Goal: Task Accomplishment & Management: Contribute content

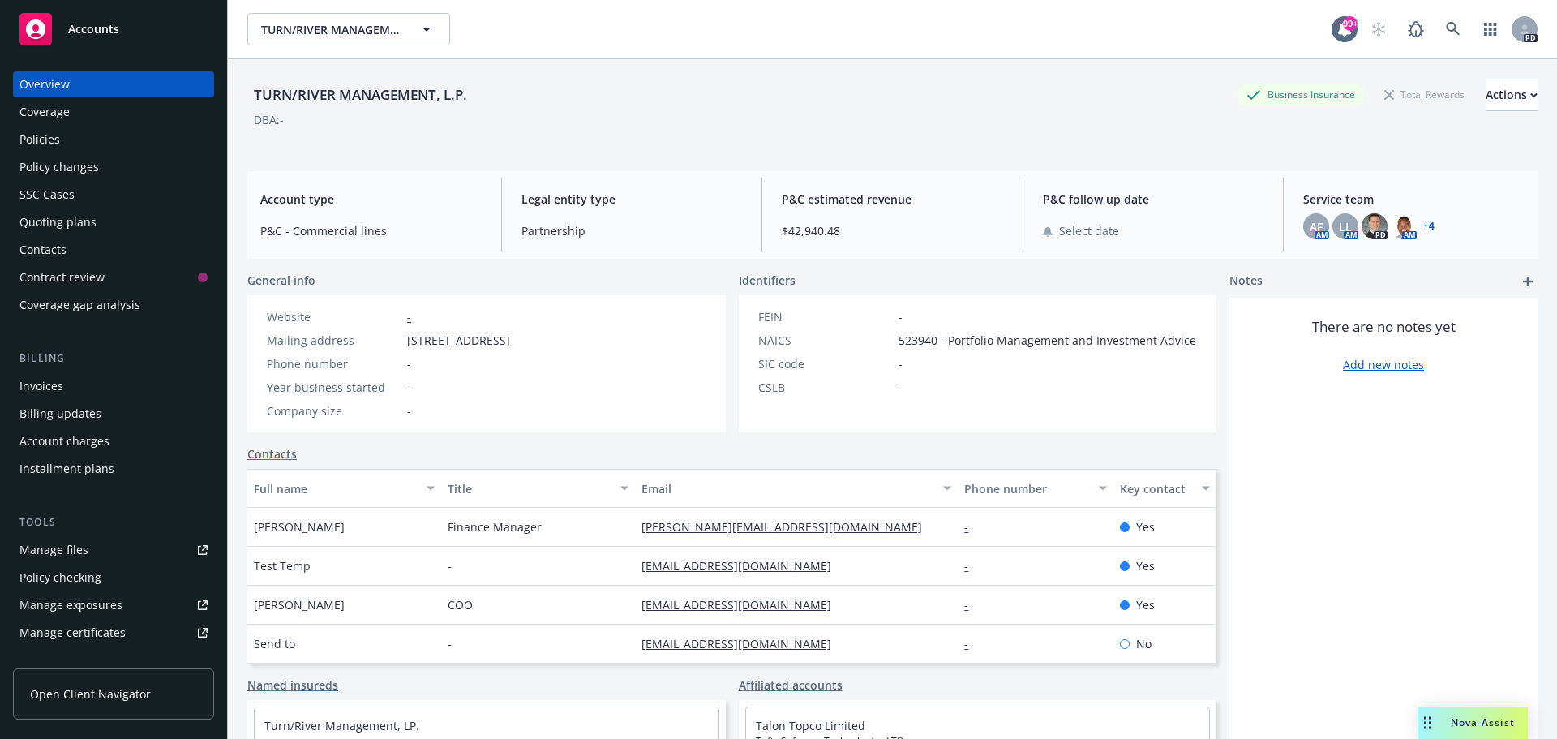
scroll to position [81, 0]
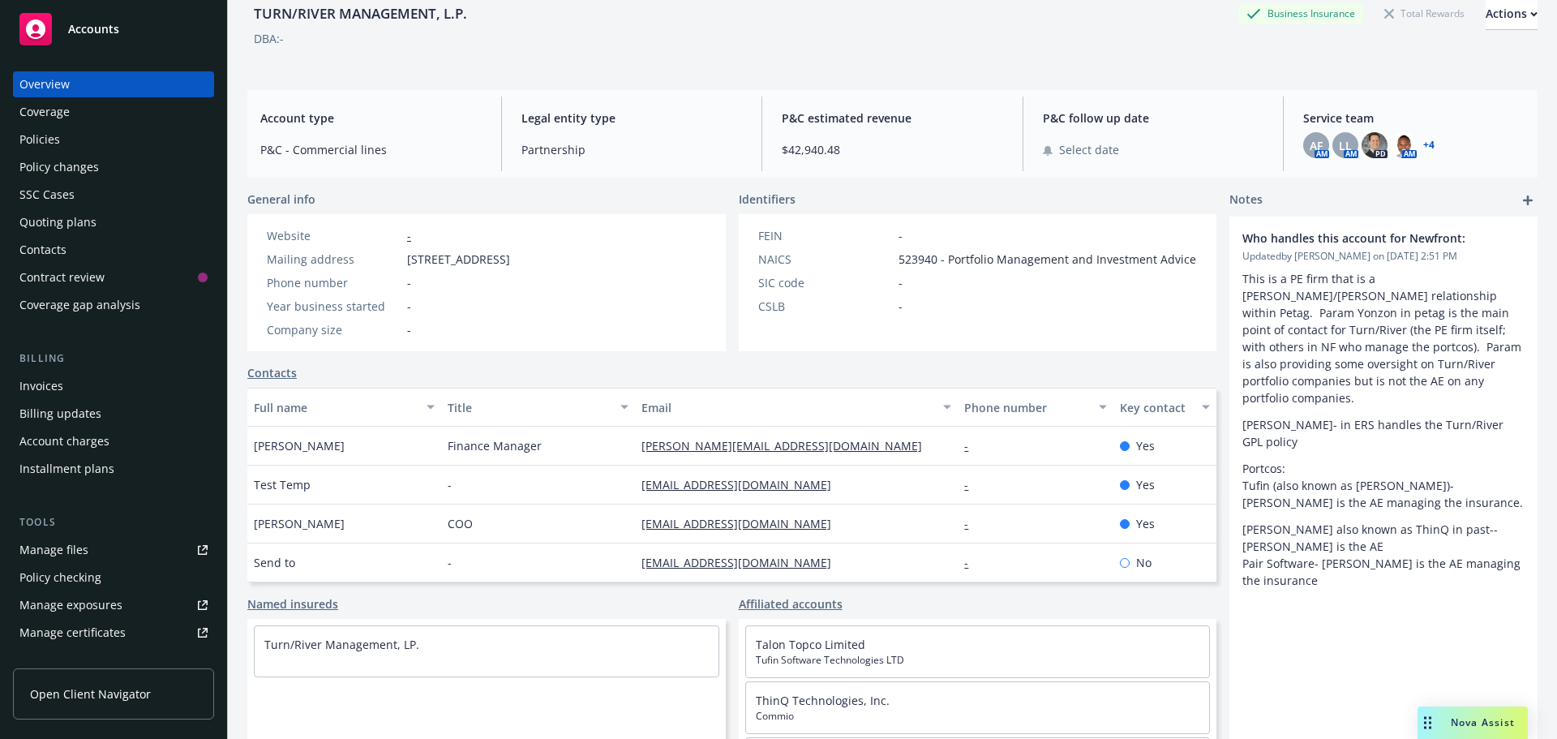
click at [81, 27] on span "Accounts" at bounding box center [93, 29] width 51 height 13
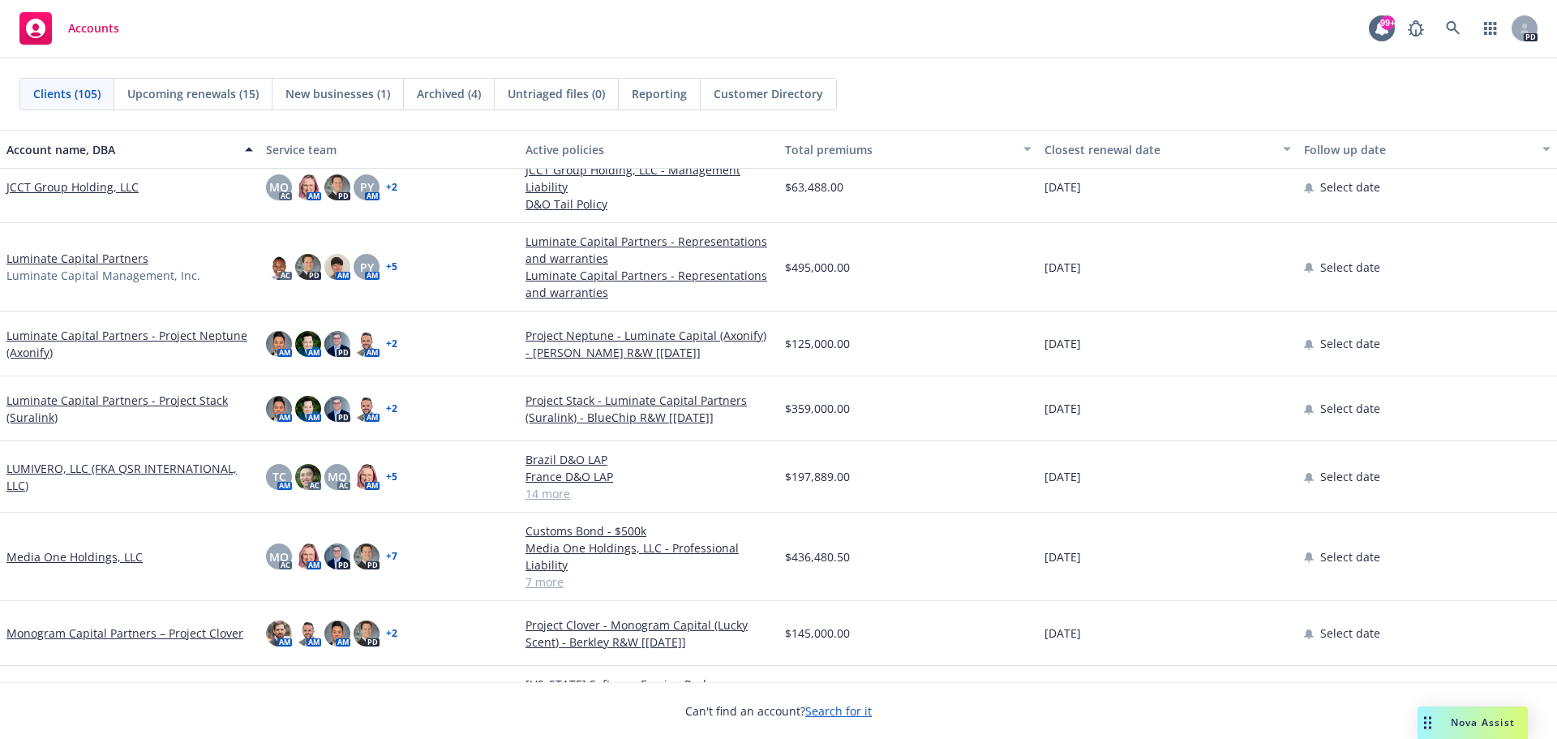
scroll to position [3081, 0]
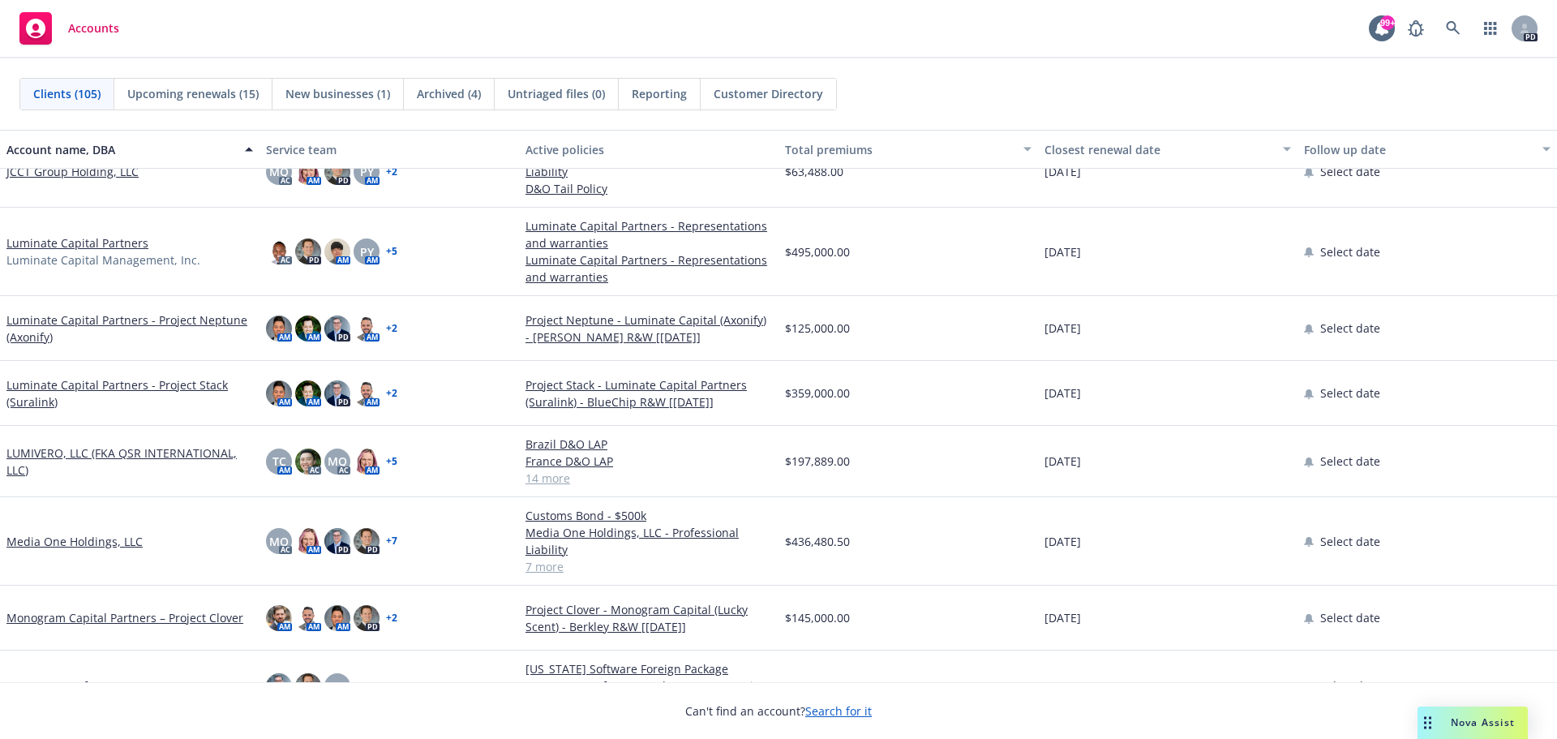
click at [89, 242] on link "Luminate Capital Partners" at bounding box center [77, 242] width 142 height 17
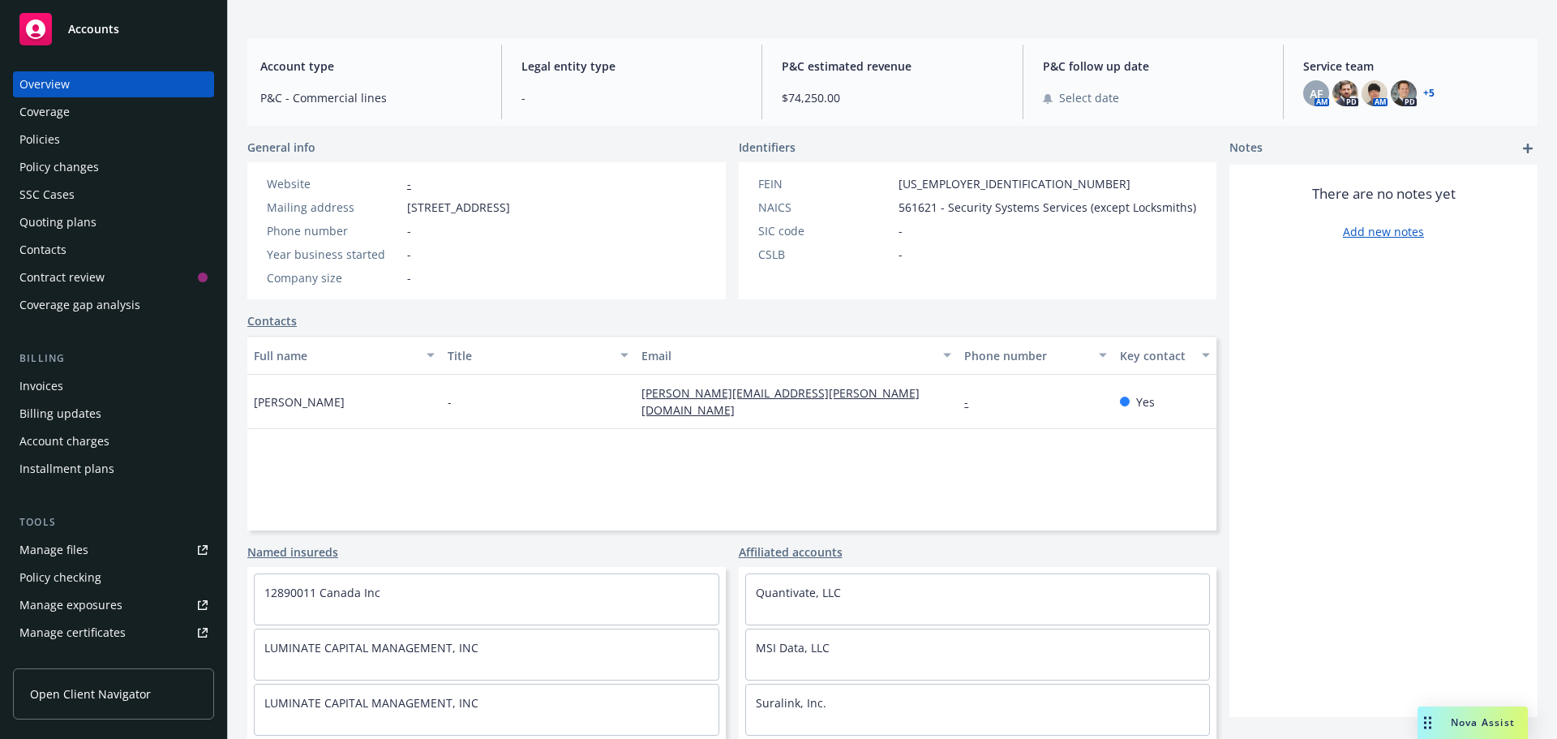
scroll to position [150, 0]
click at [773, 703] on link "Suralink, Inc." at bounding box center [791, 702] width 71 height 15
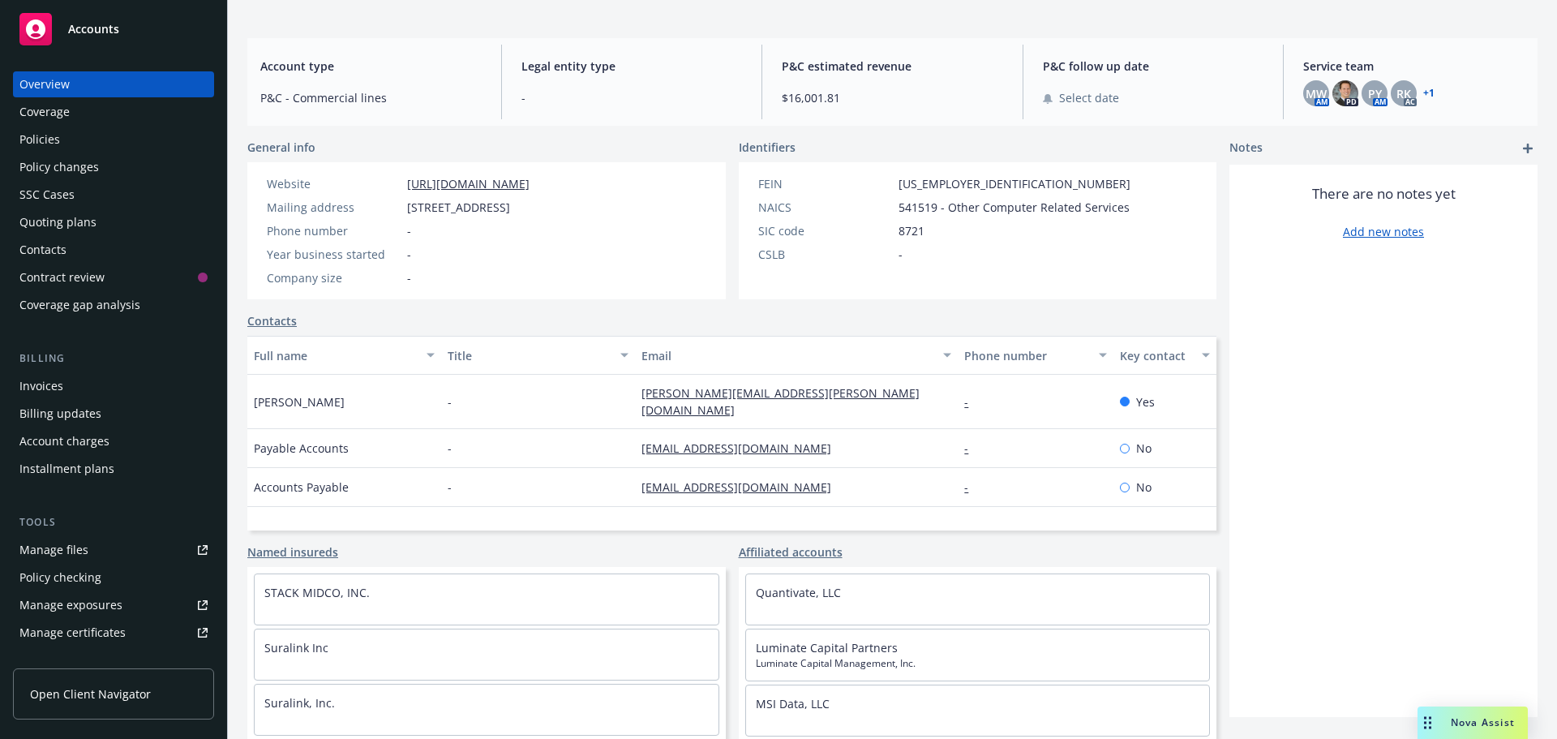
click at [43, 137] on div "Policies" at bounding box center [39, 139] width 41 height 26
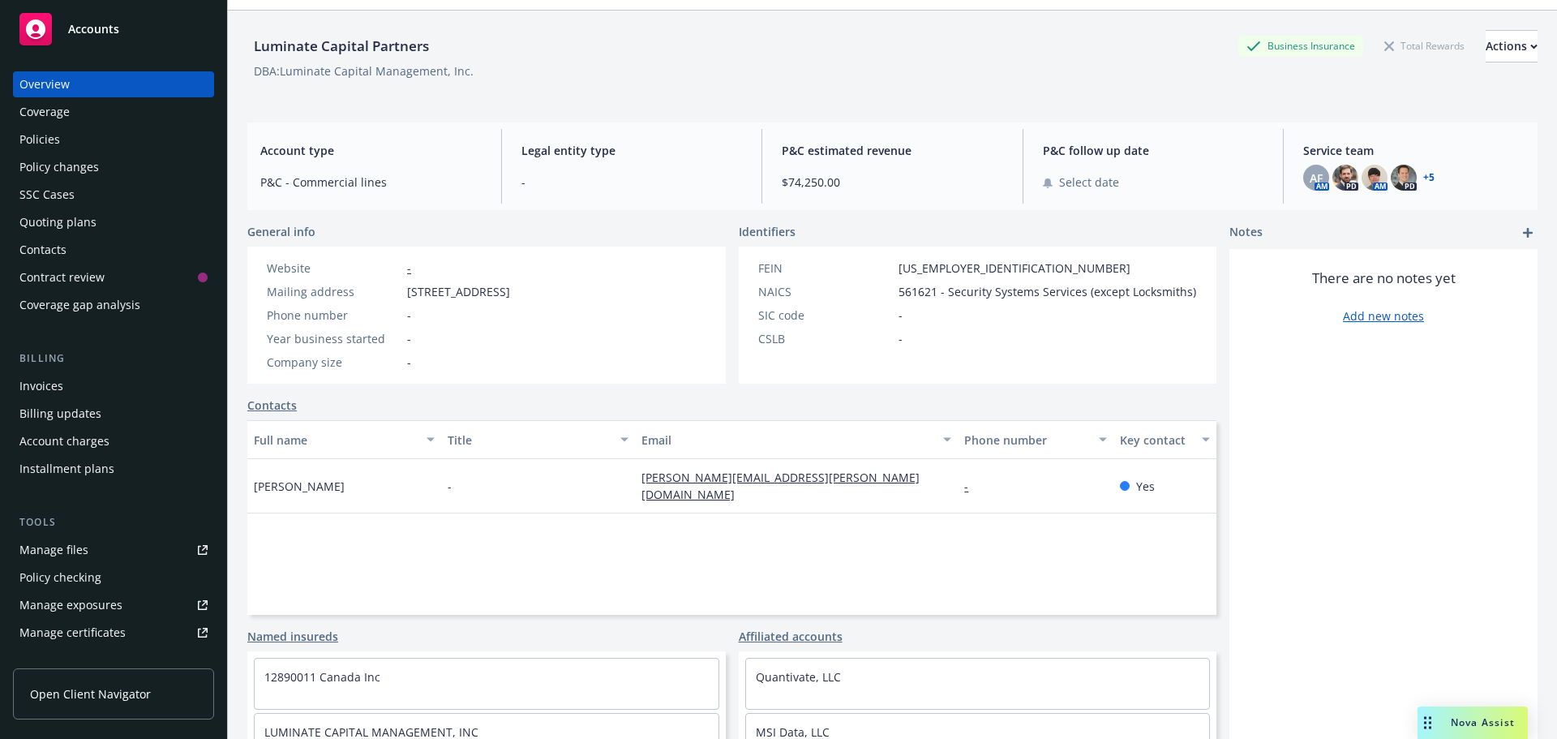
scroll to position [150, 0]
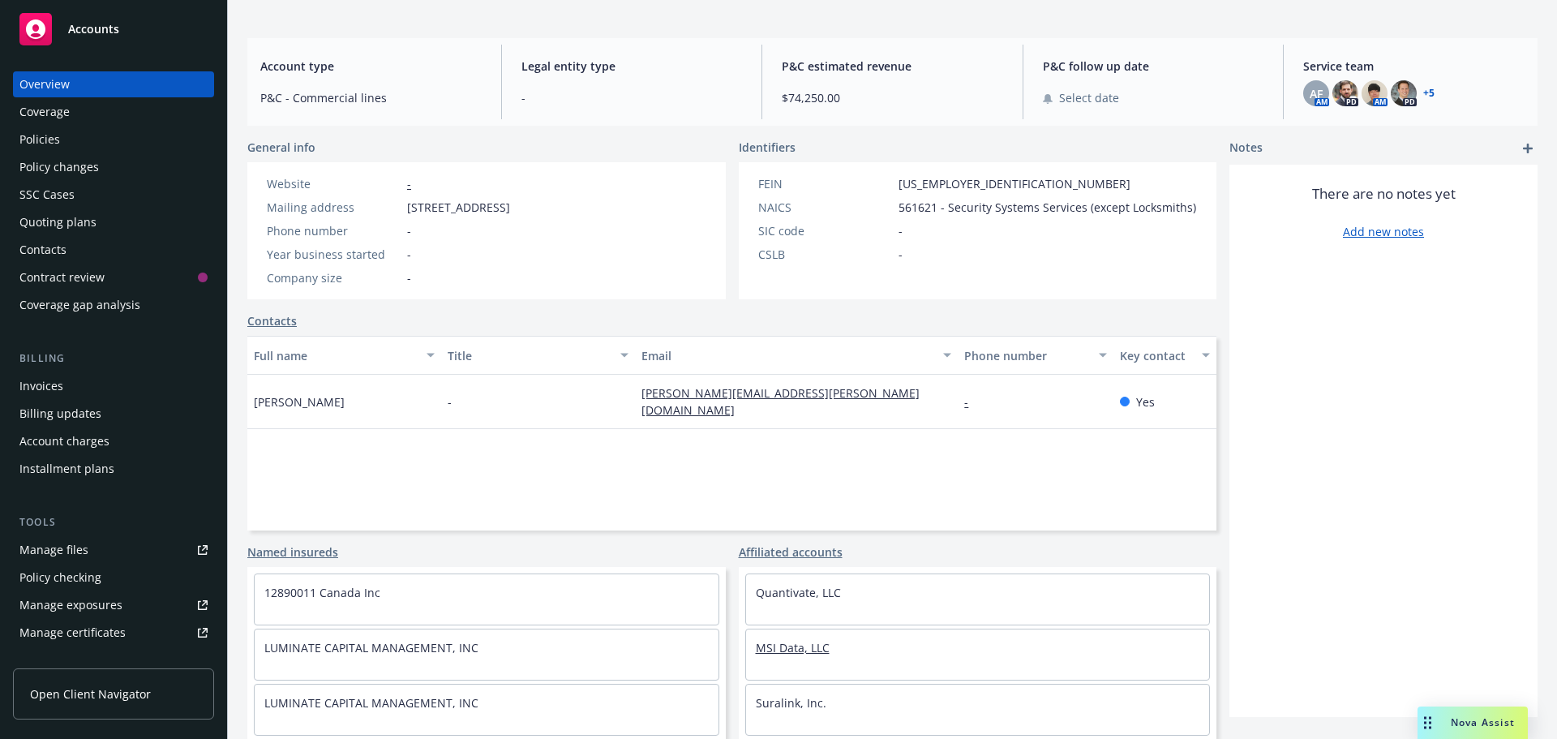
click at [782, 646] on link "MSI Data, LLC" at bounding box center [793, 647] width 74 height 15
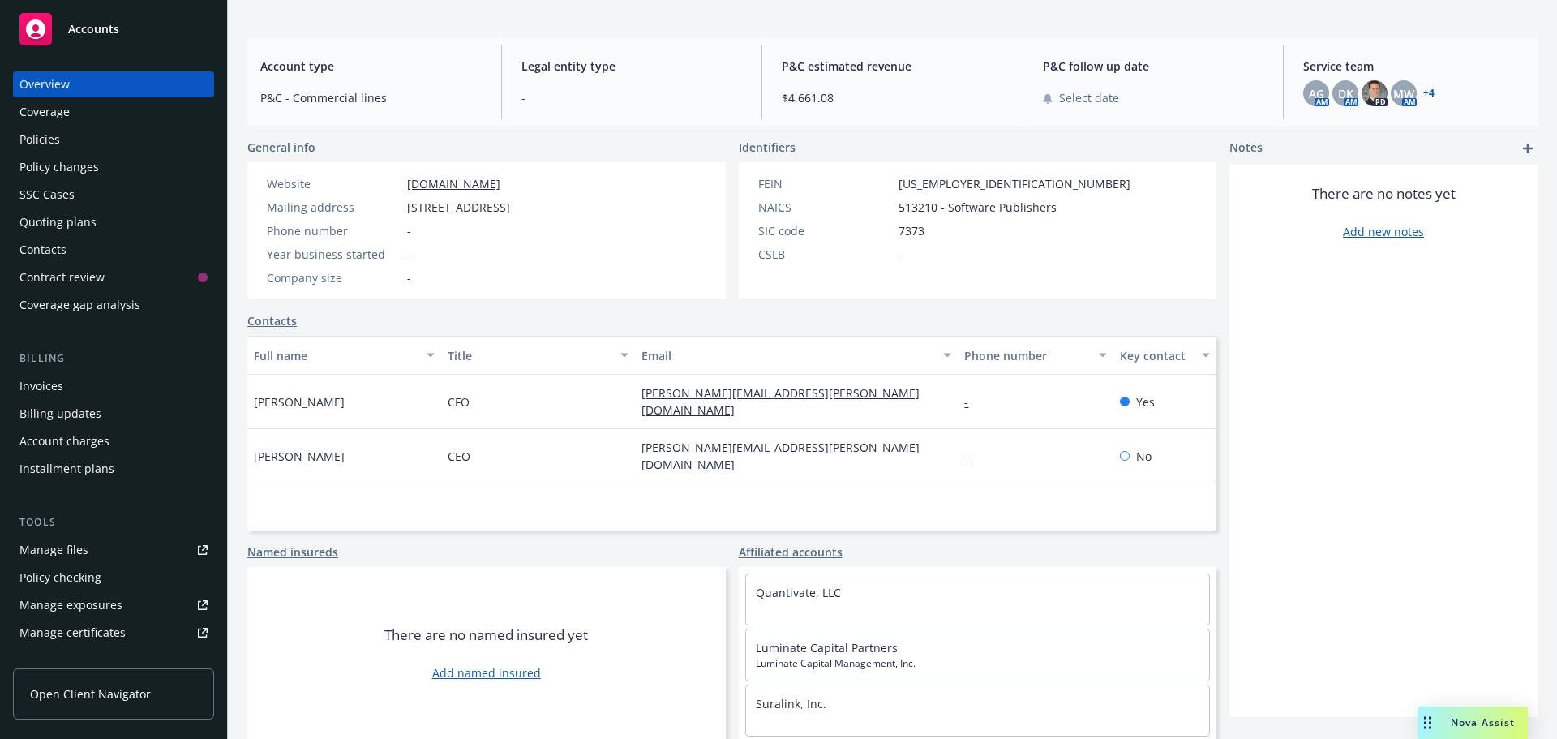
click at [63, 139] on div "Policies" at bounding box center [113, 139] width 188 height 26
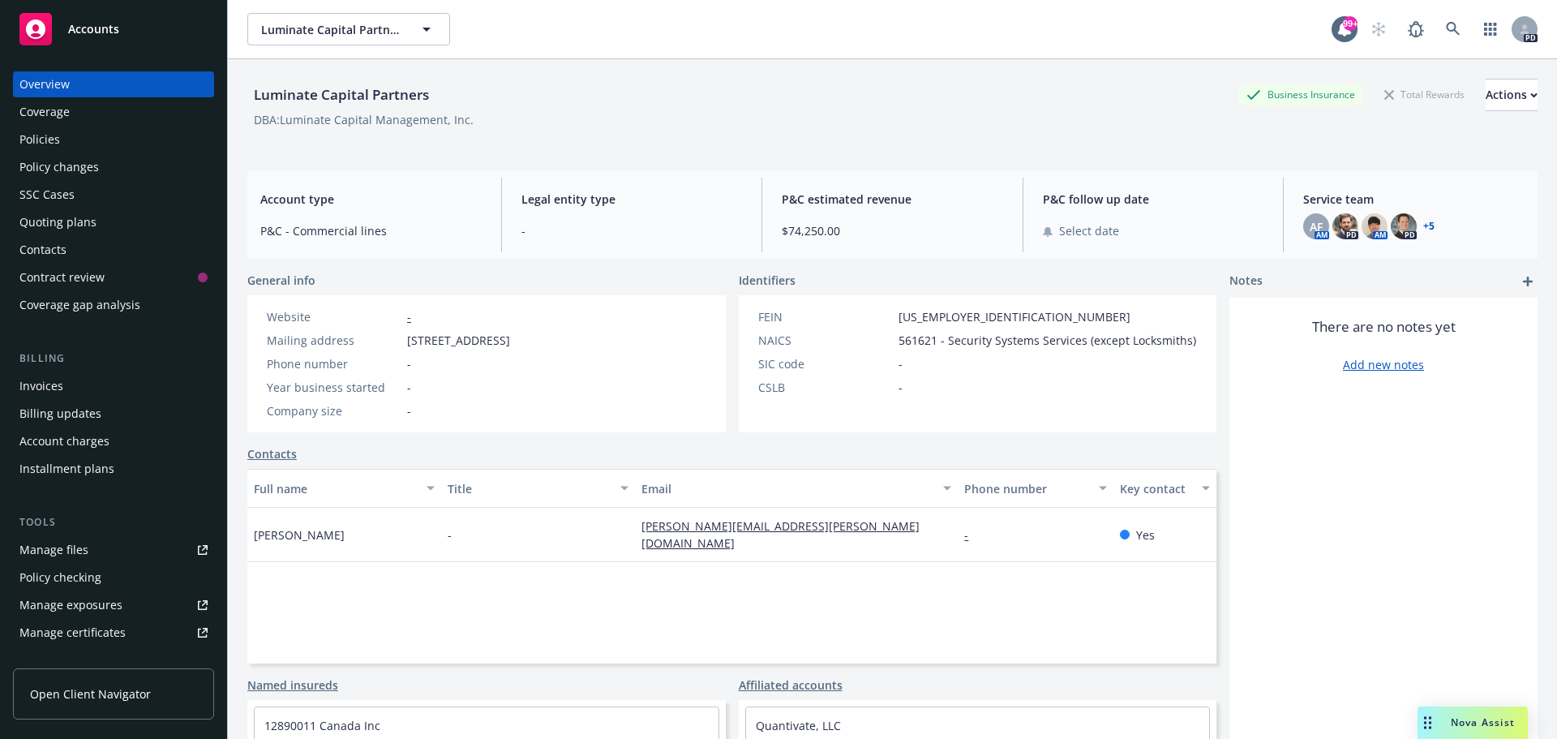
scroll to position [150, 0]
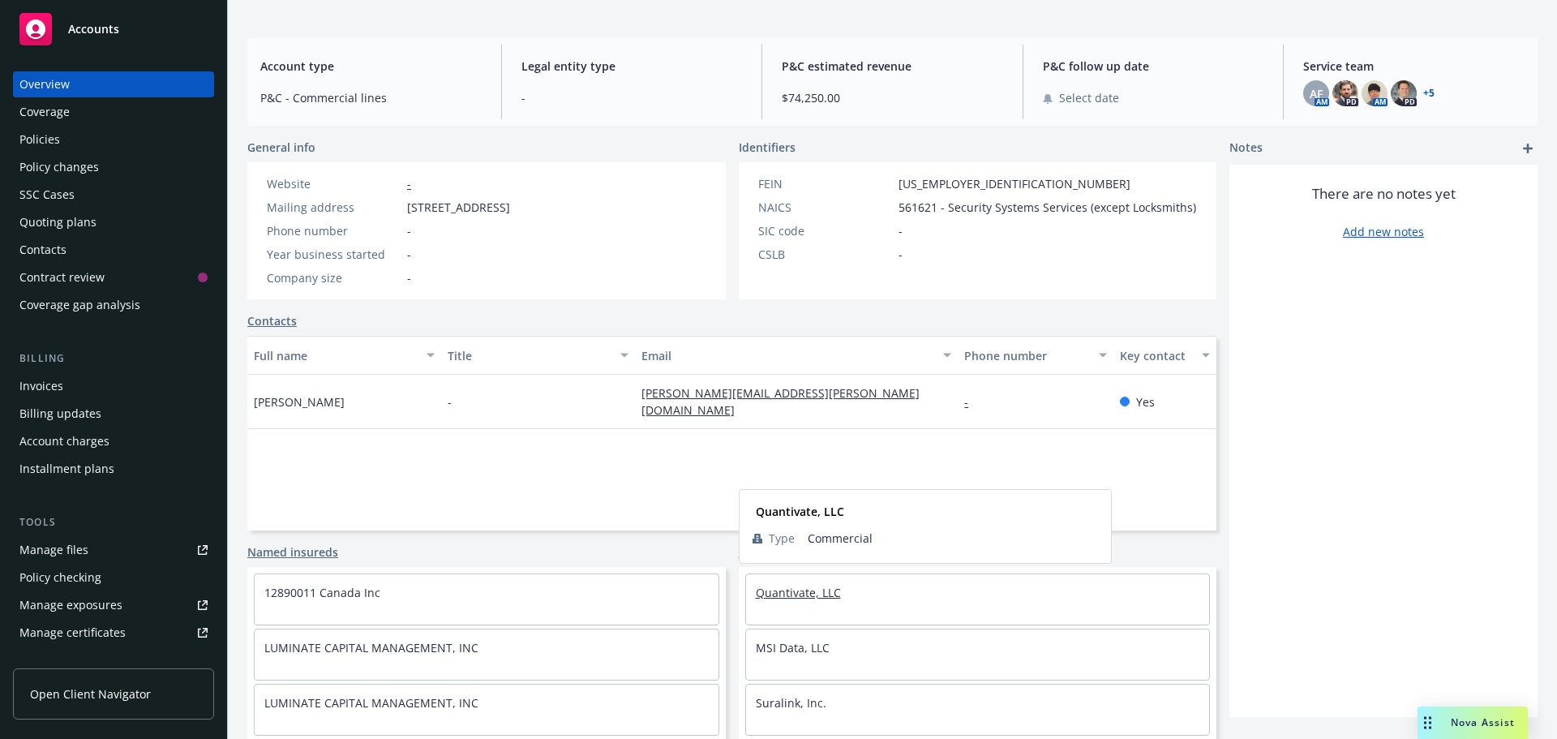
click at [793, 598] on link "Quantivate, LLC" at bounding box center [798, 592] width 85 height 15
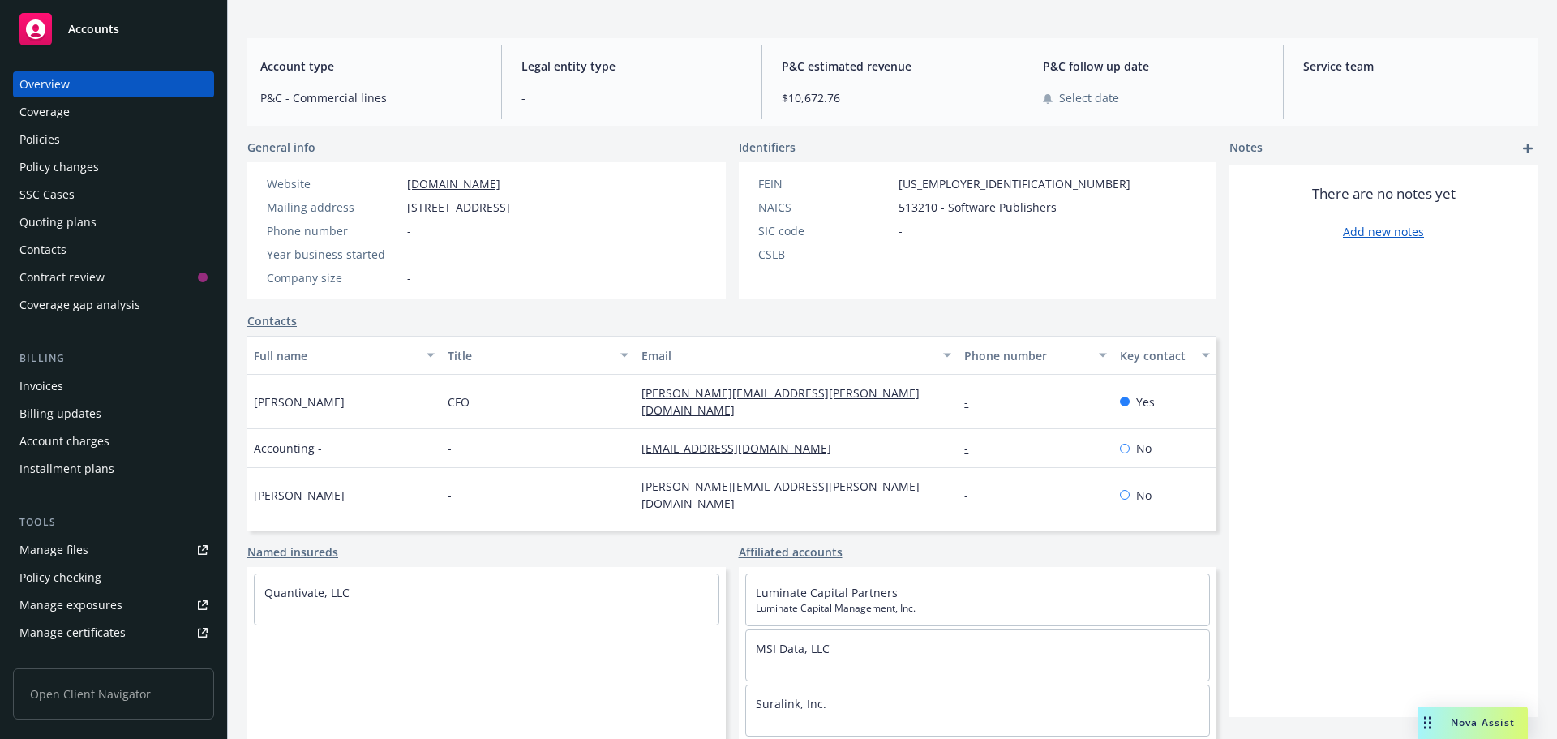
scroll to position [133, 0]
click at [42, 135] on div "Policies" at bounding box center [39, 139] width 41 height 26
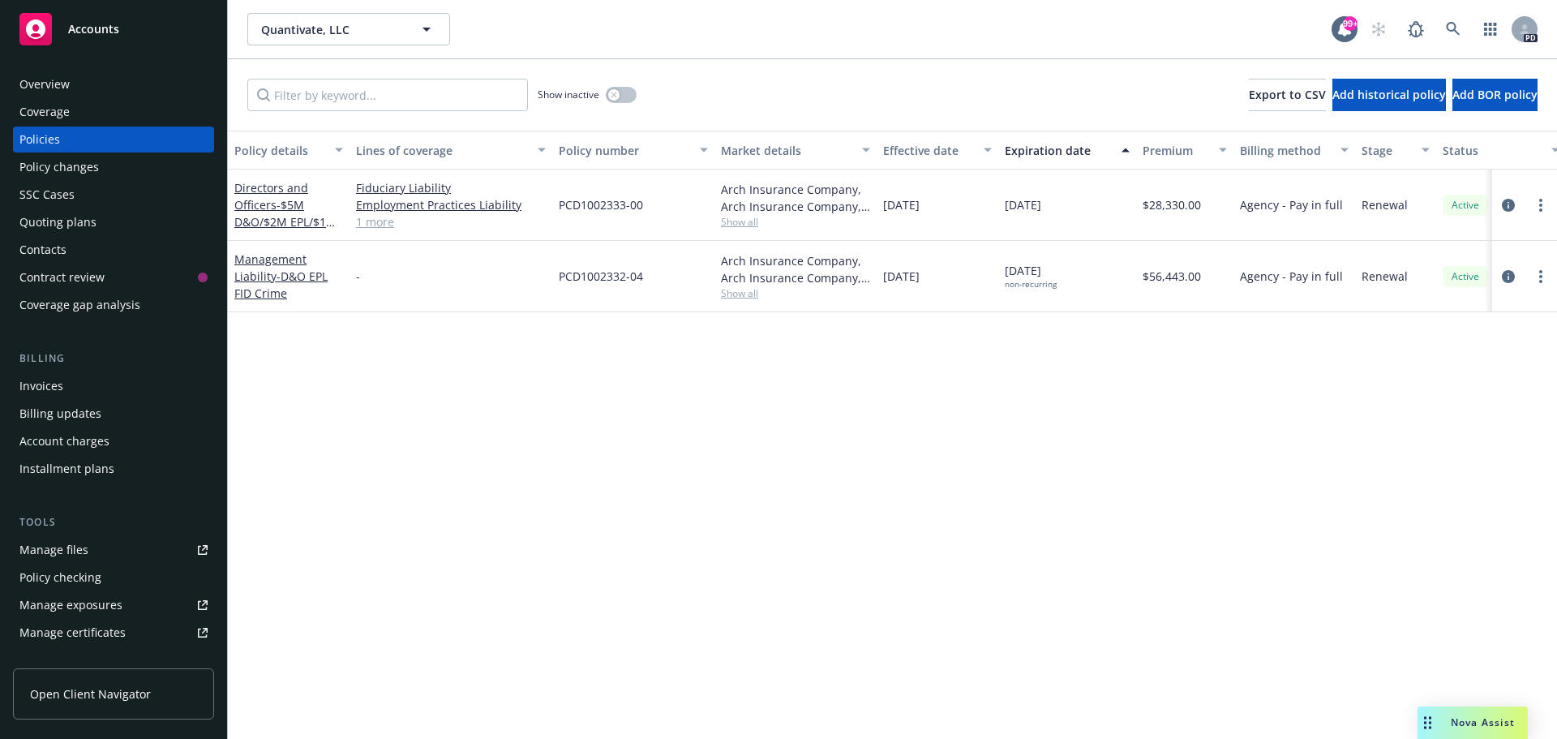
click at [34, 84] on div "Overview" at bounding box center [44, 84] width 50 height 26
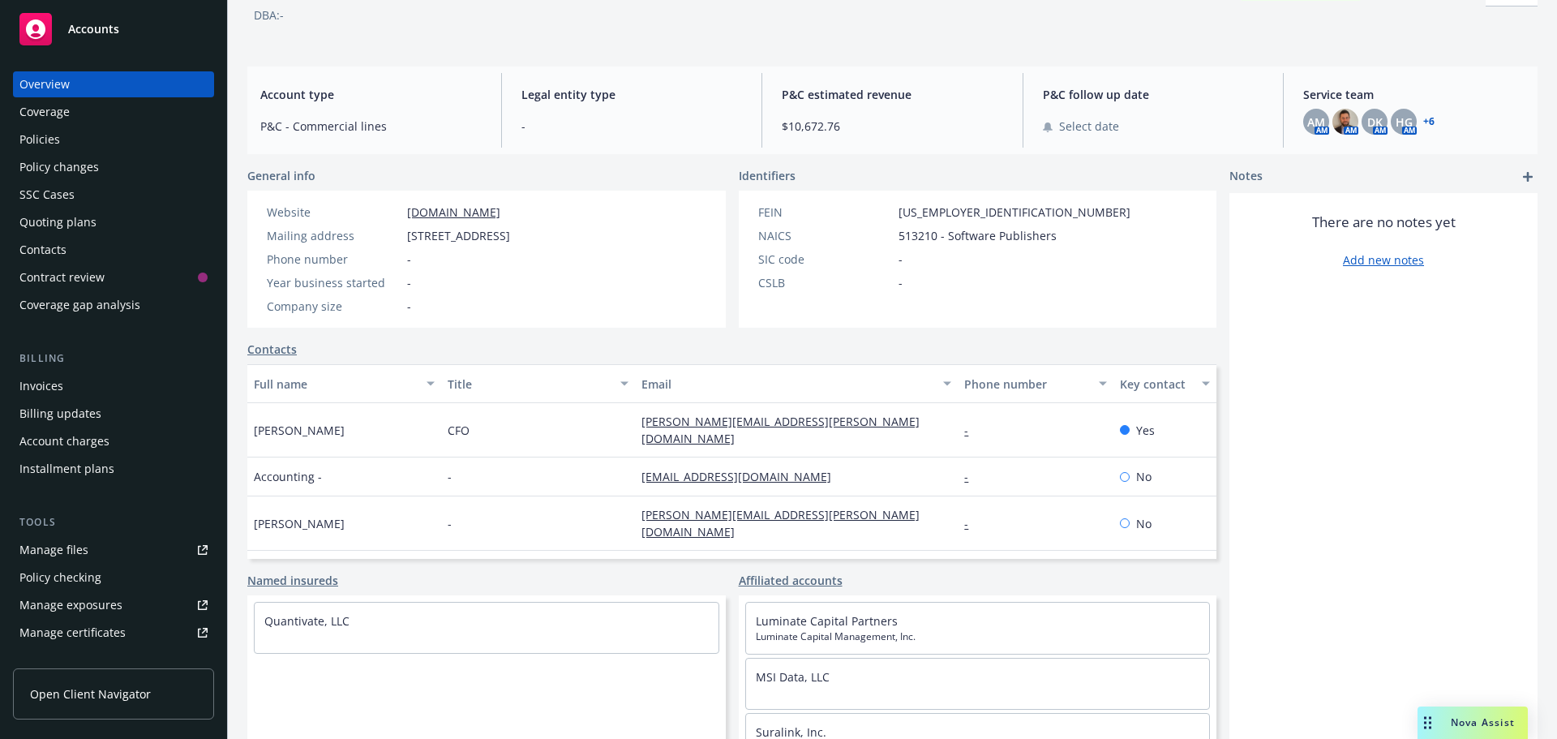
scroll to position [133, 0]
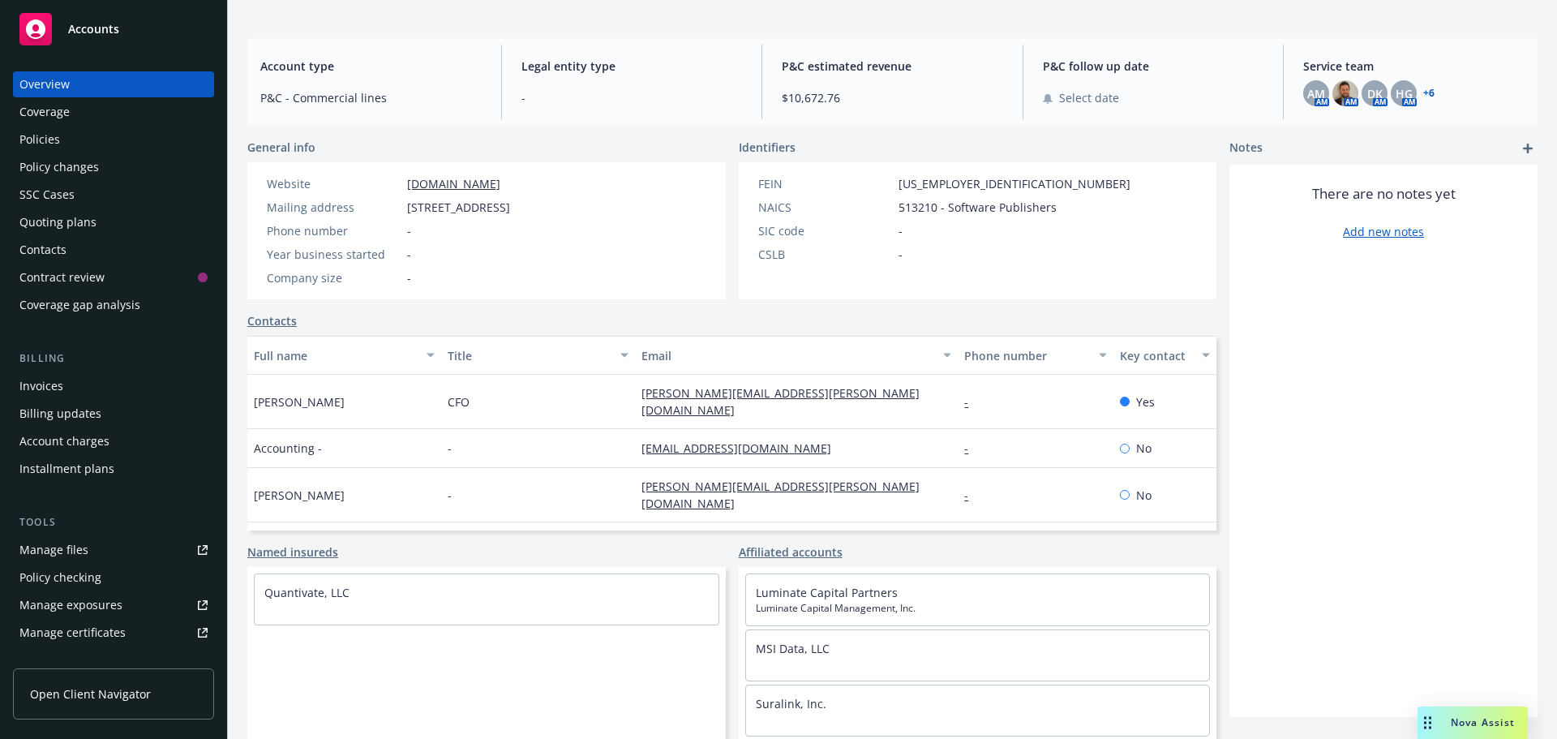
click at [1423, 88] on link "+ 6" at bounding box center [1428, 93] width 11 height 10
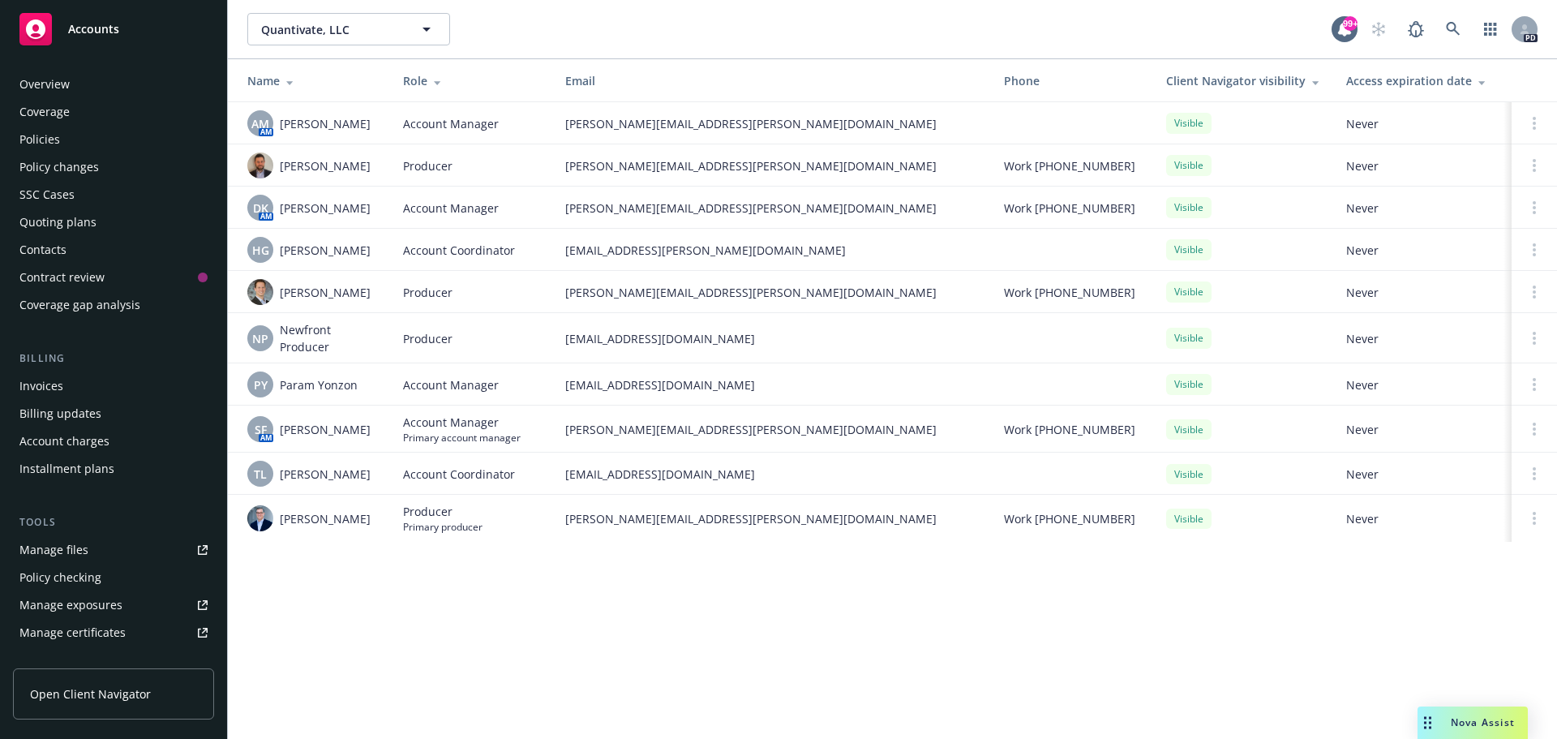
click at [58, 142] on div "Policies" at bounding box center [39, 139] width 41 height 26
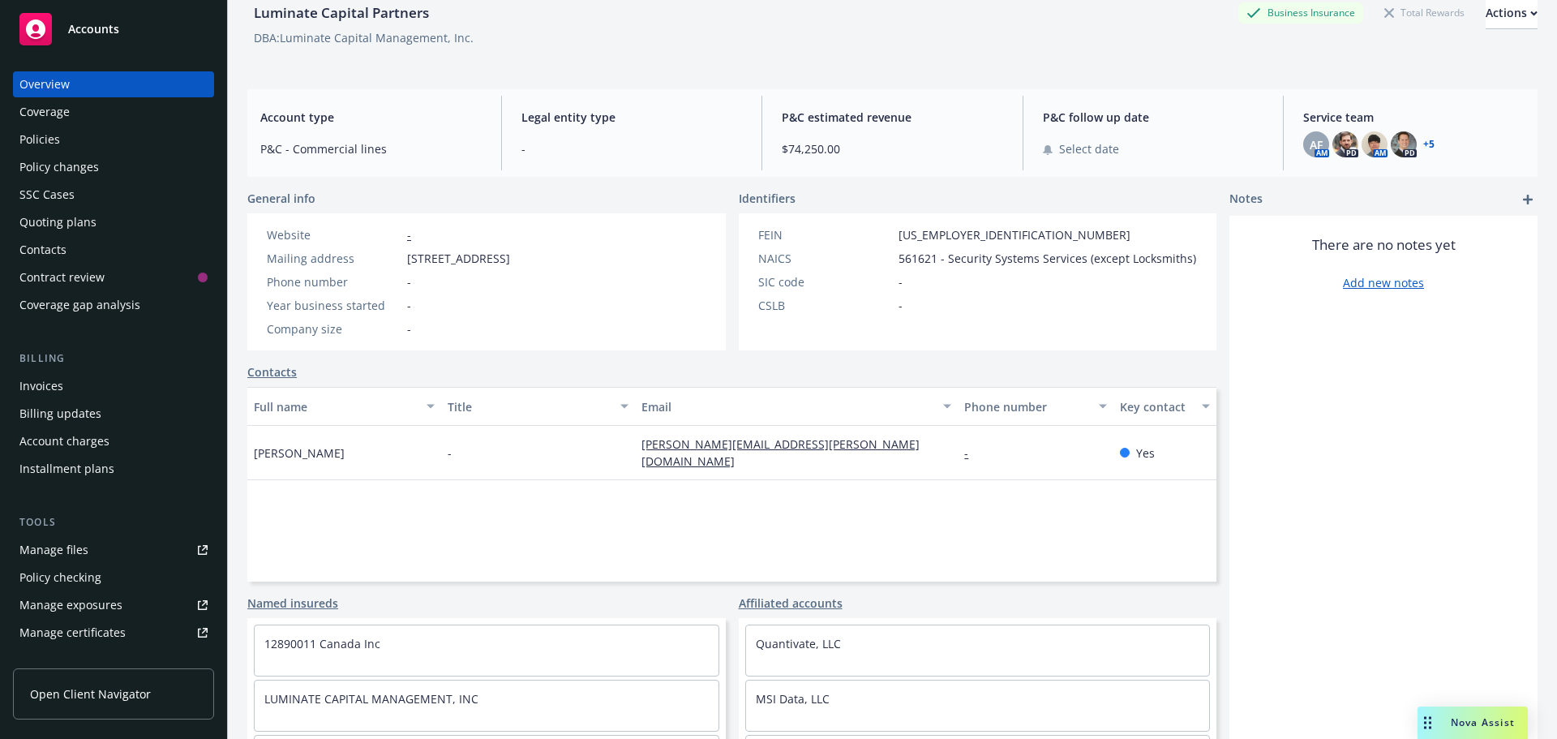
scroll to position [150, 0]
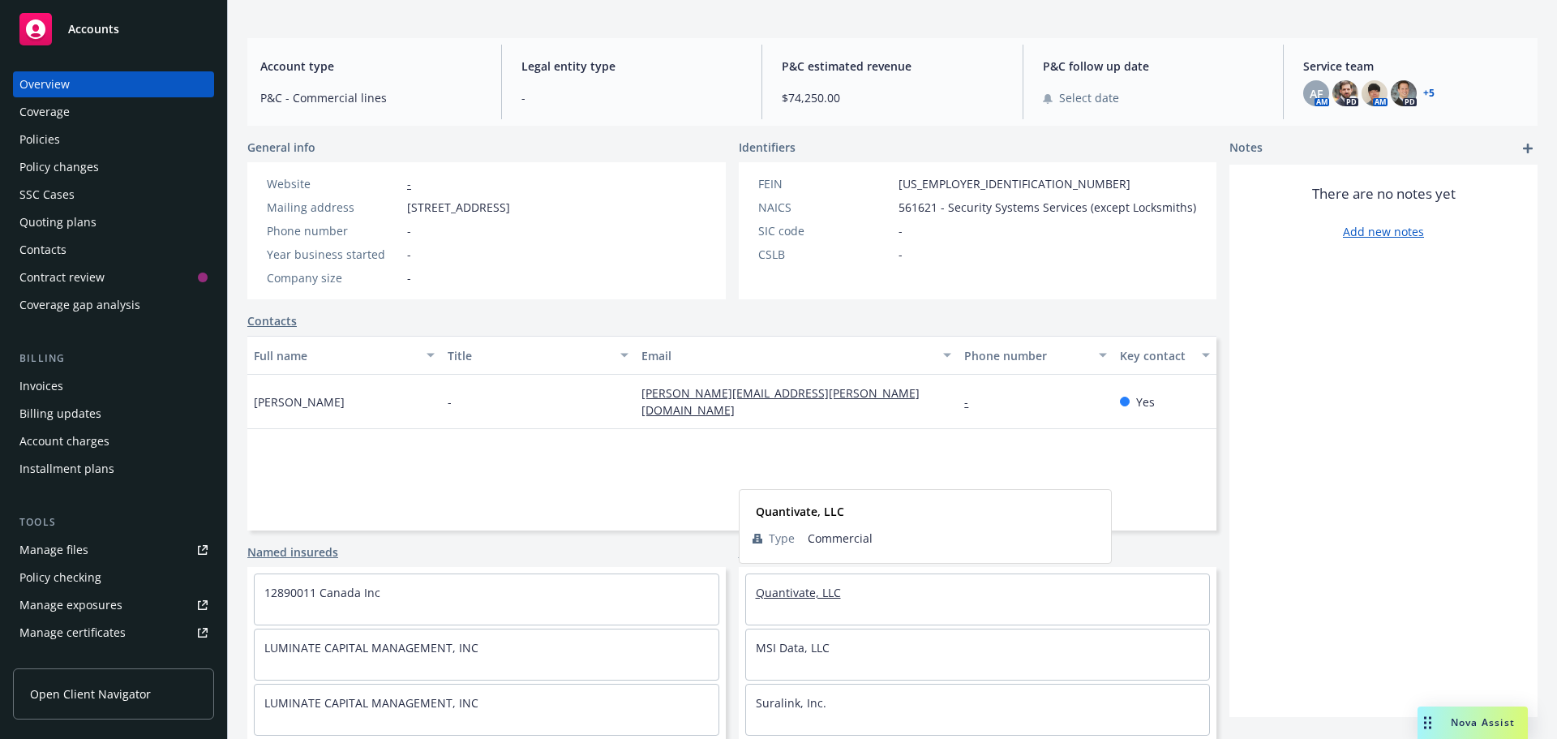
click at [813, 594] on link "Quantivate, LLC" at bounding box center [798, 592] width 85 height 15
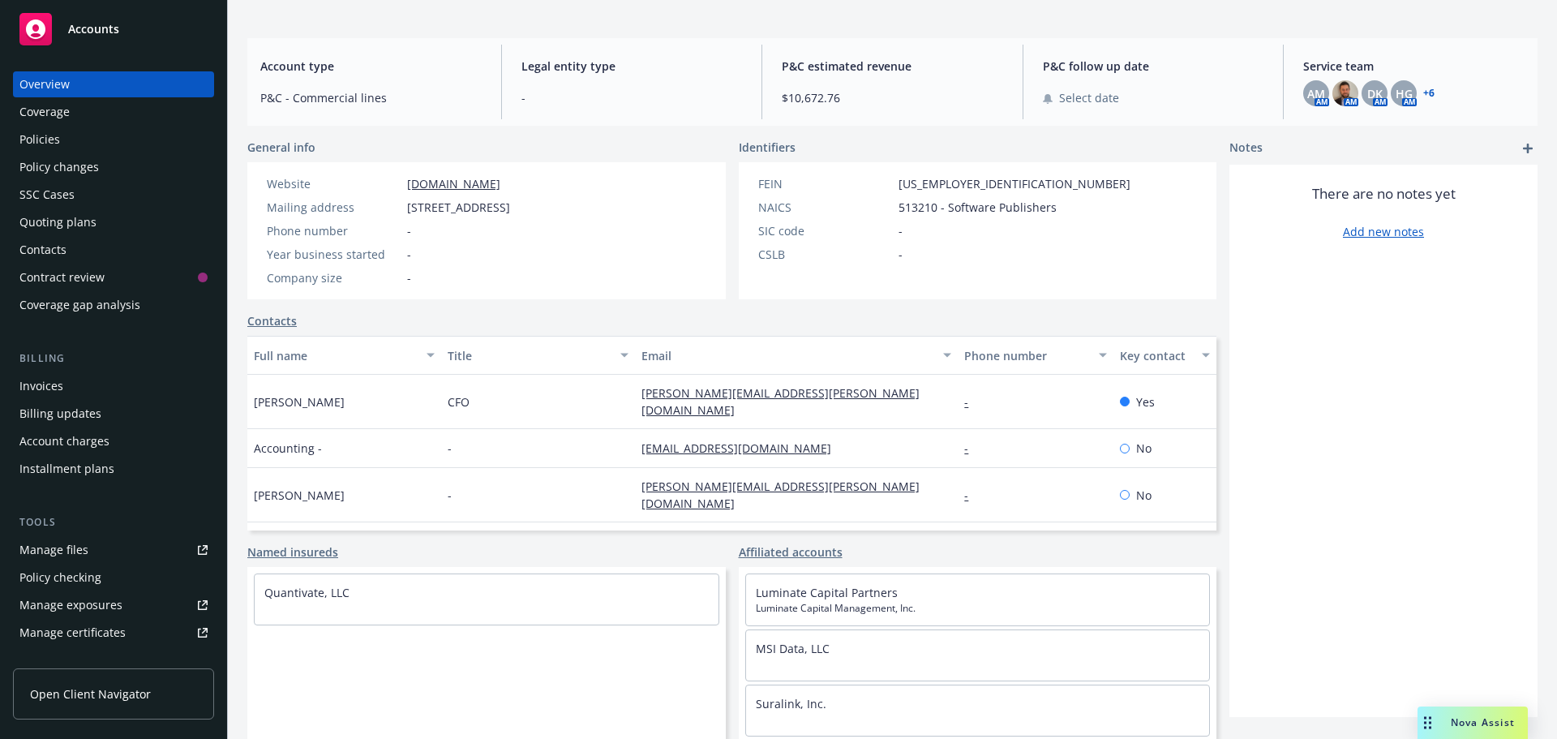
click at [58, 139] on div "Policies" at bounding box center [39, 139] width 41 height 26
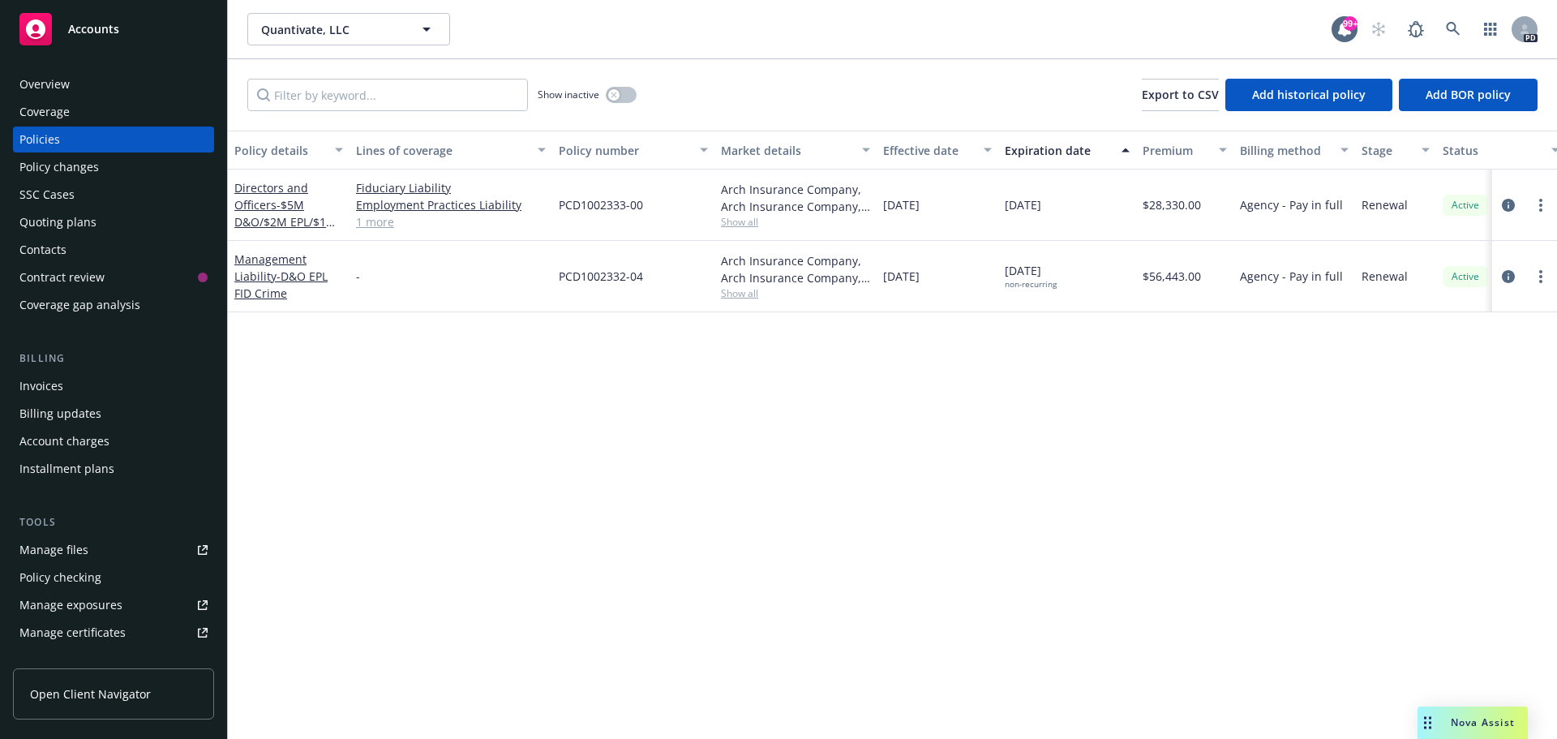
click at [106, 19] on div "Accounts" at bounding box center [113, 29] width 188 height 32
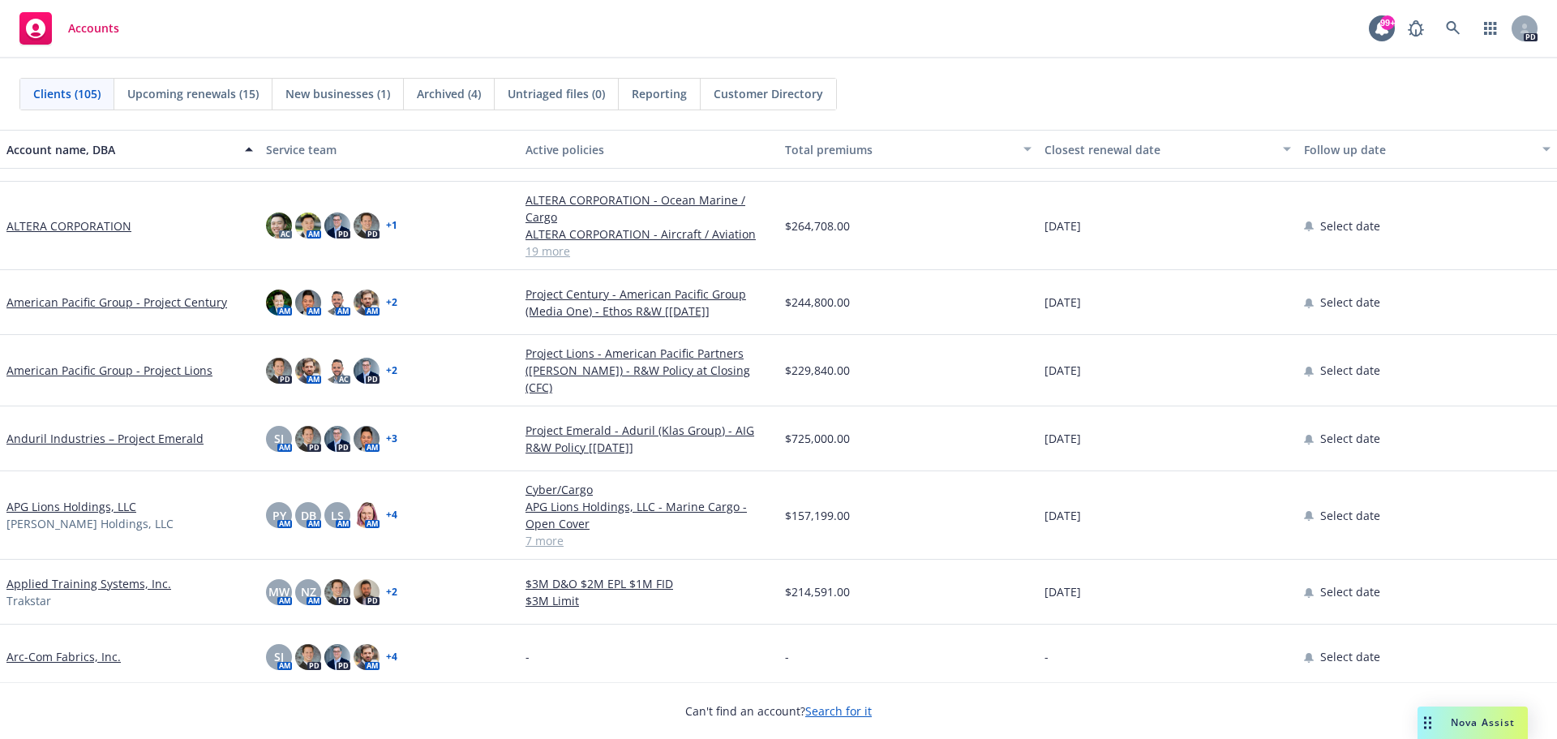
scroll to position [243, 0]
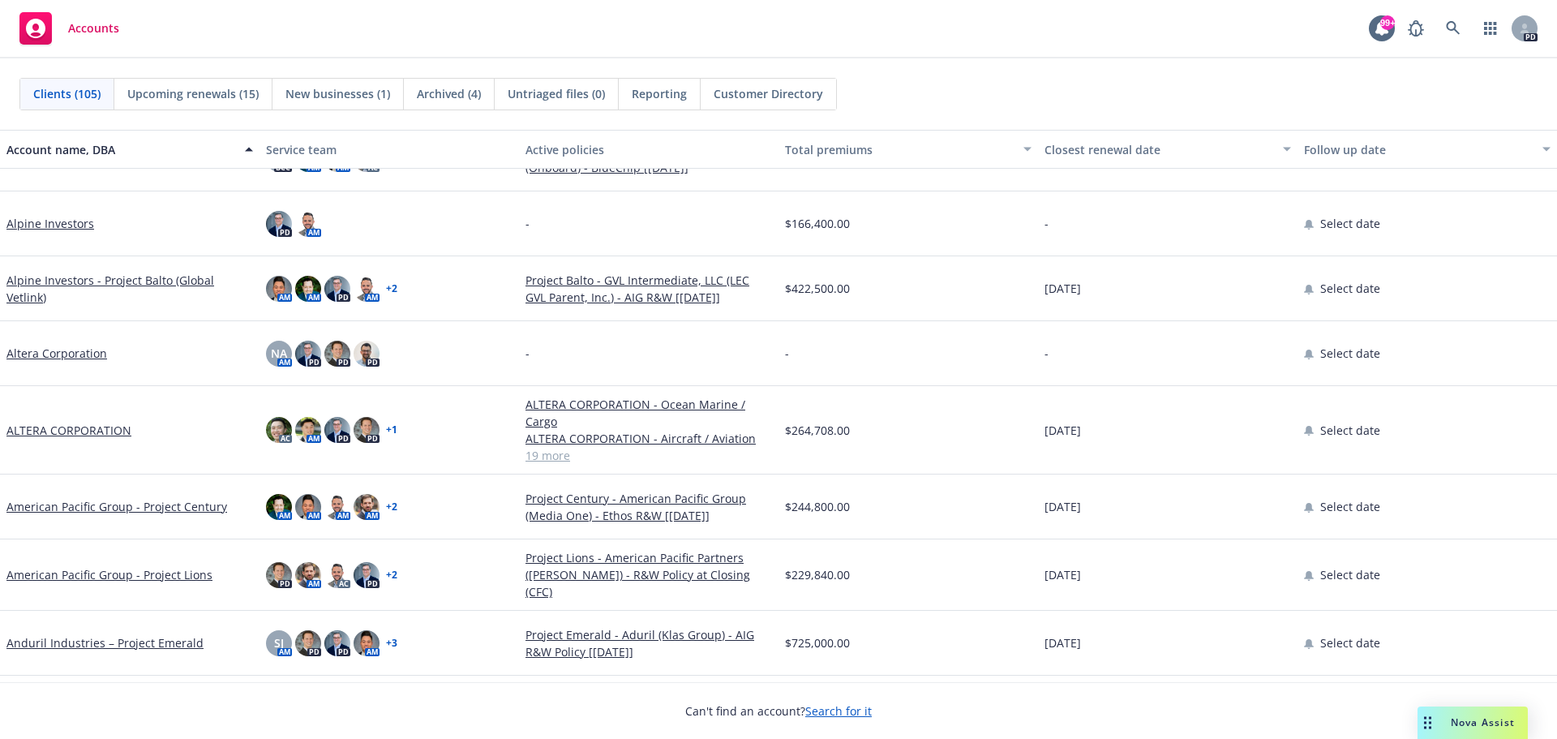
click at [72, 347] on link "Altera Corporation" at bounding box center [56, 353] width 101 height 17
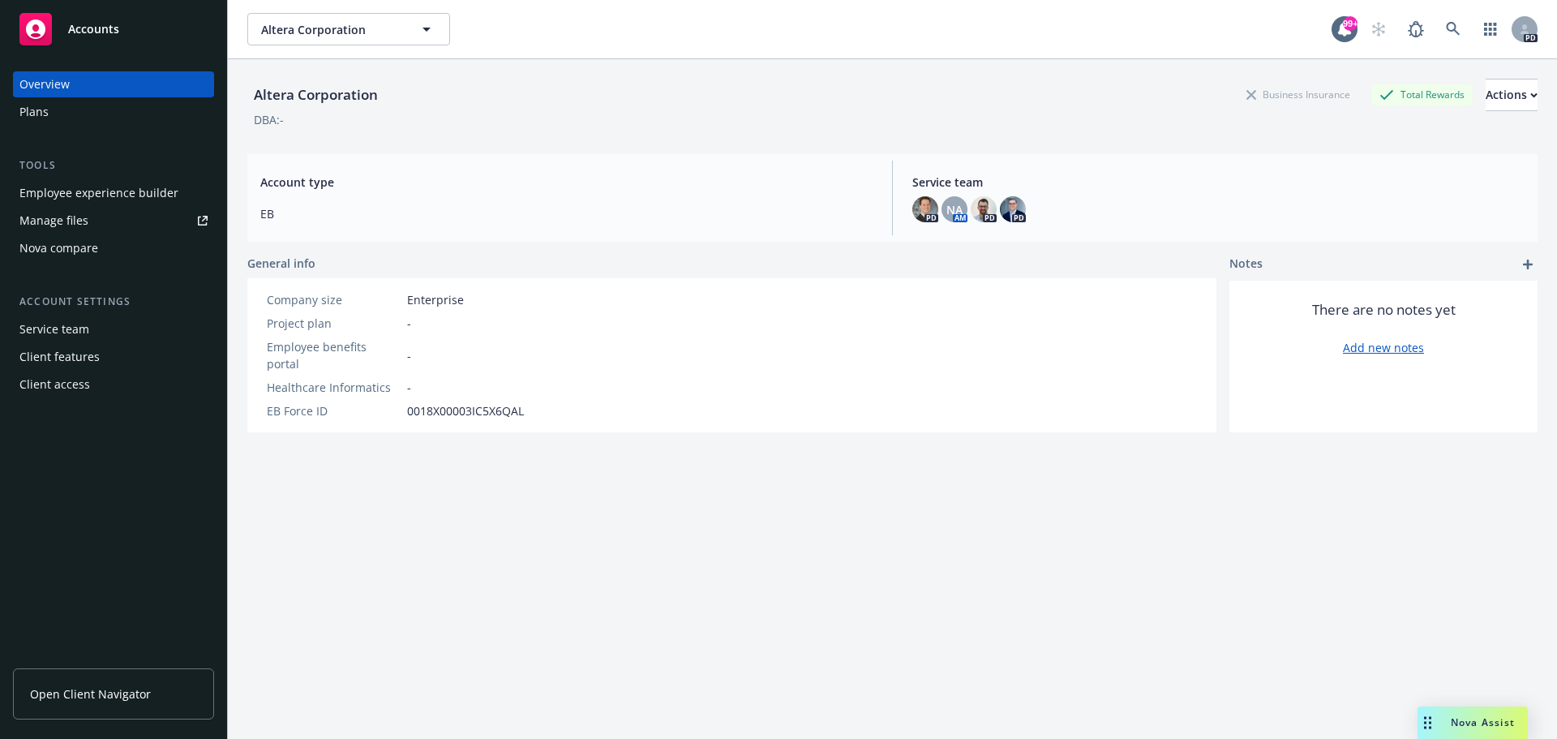
click at [48, 108] on div "Plans" at bounding box center [113, 112] width 188 height 26
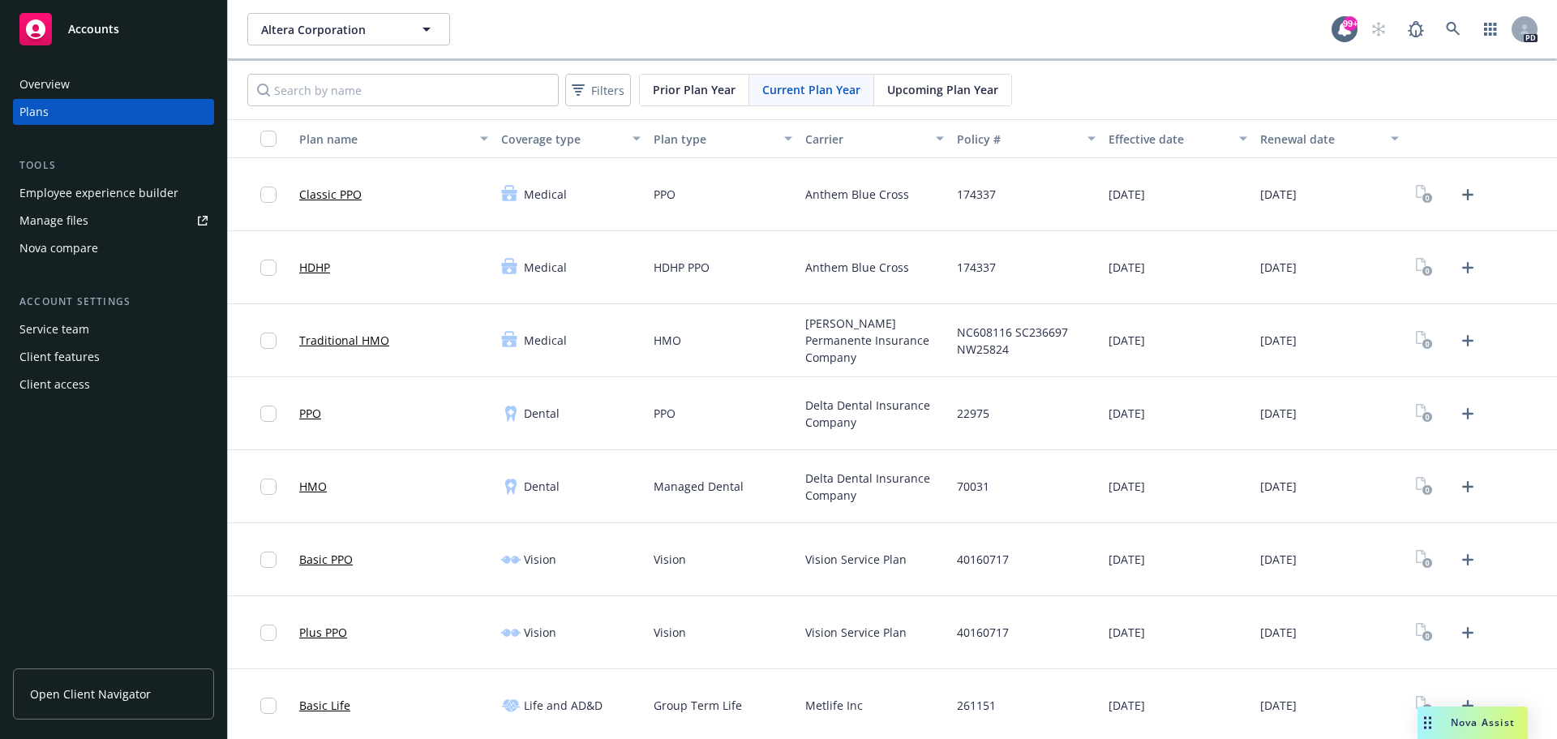
click at [71, 82] on div "Overview" at bounding box center [113, 84] width 188 height 26
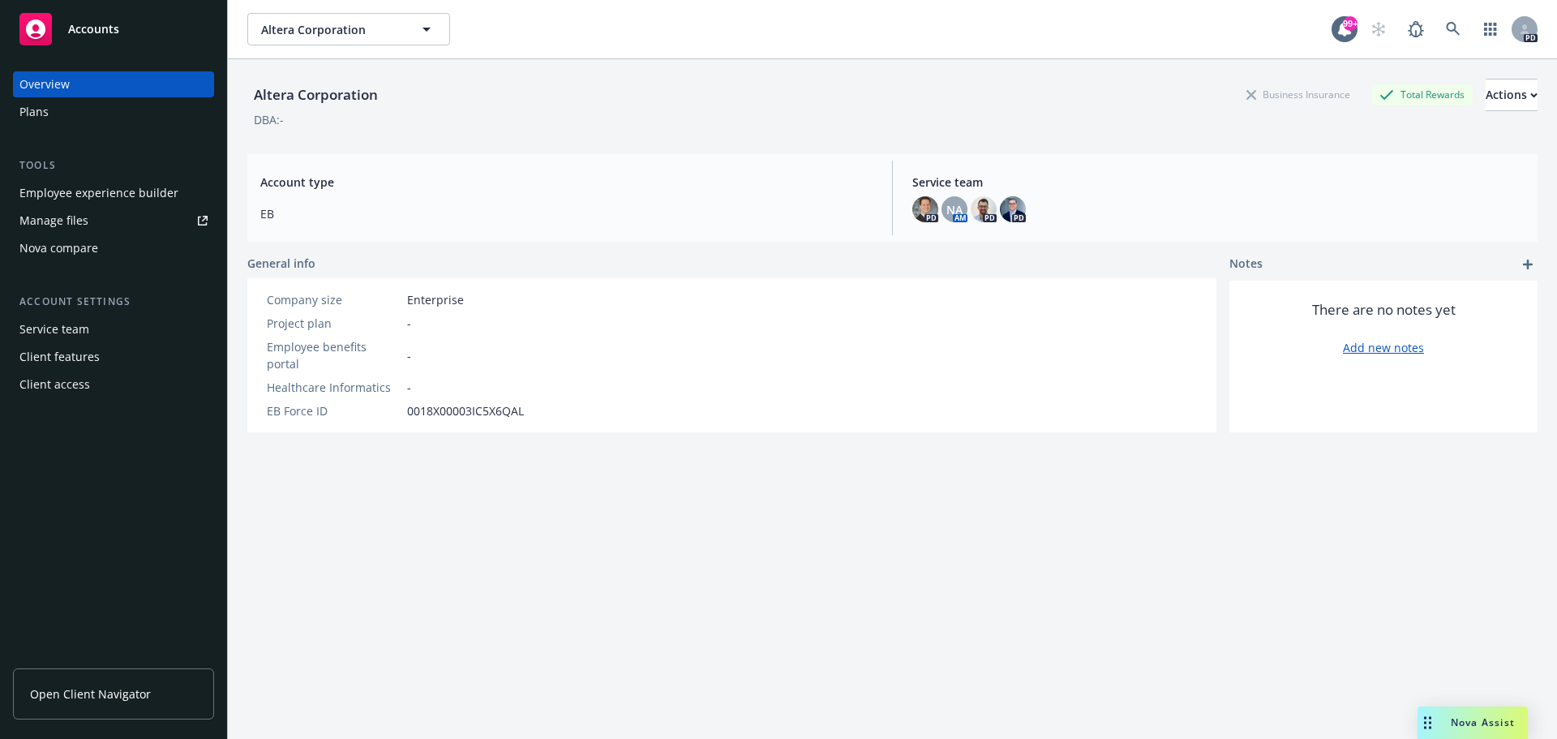
click at [1238, 96] on div "Business Insurance" at bounding box center [1298, 94] width 120 height 20
click at [120, 31] on div "Accounts" at bounding box center [113, 29] width 188 height 32
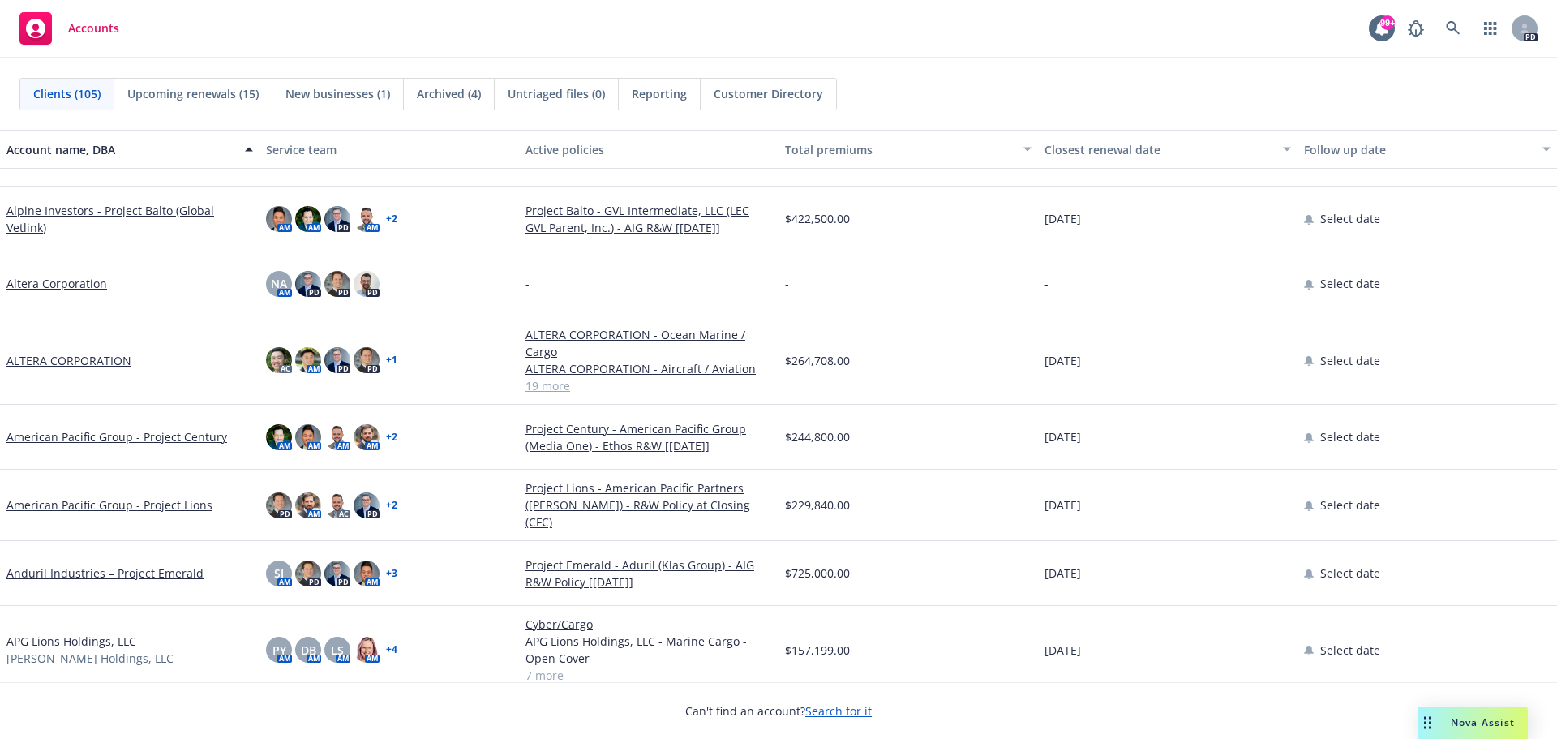
scroll to position [324, 0]
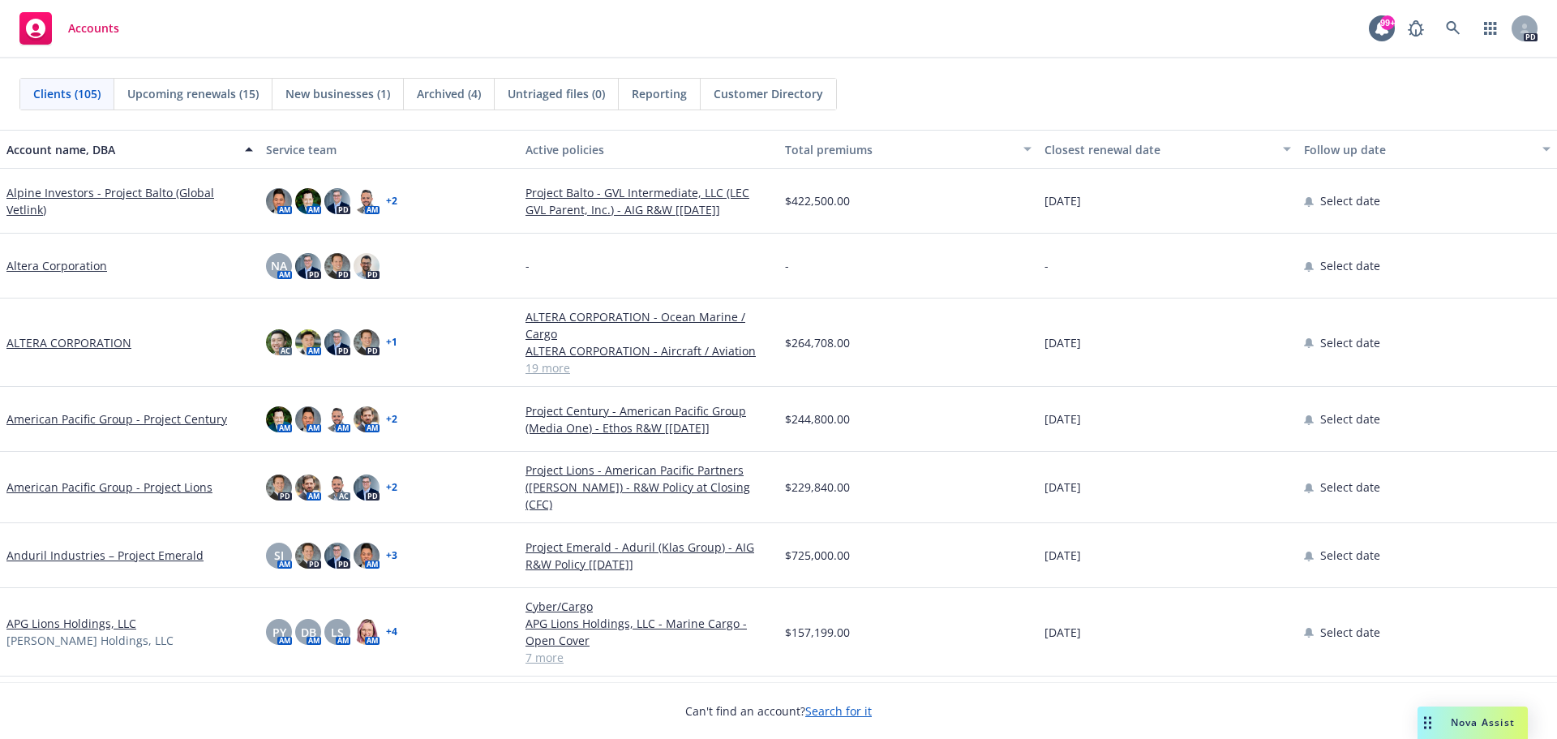
click at [107, 340] on link "ALTERA CORPORATION" at bounding box center [68, 342] width 125 height 17
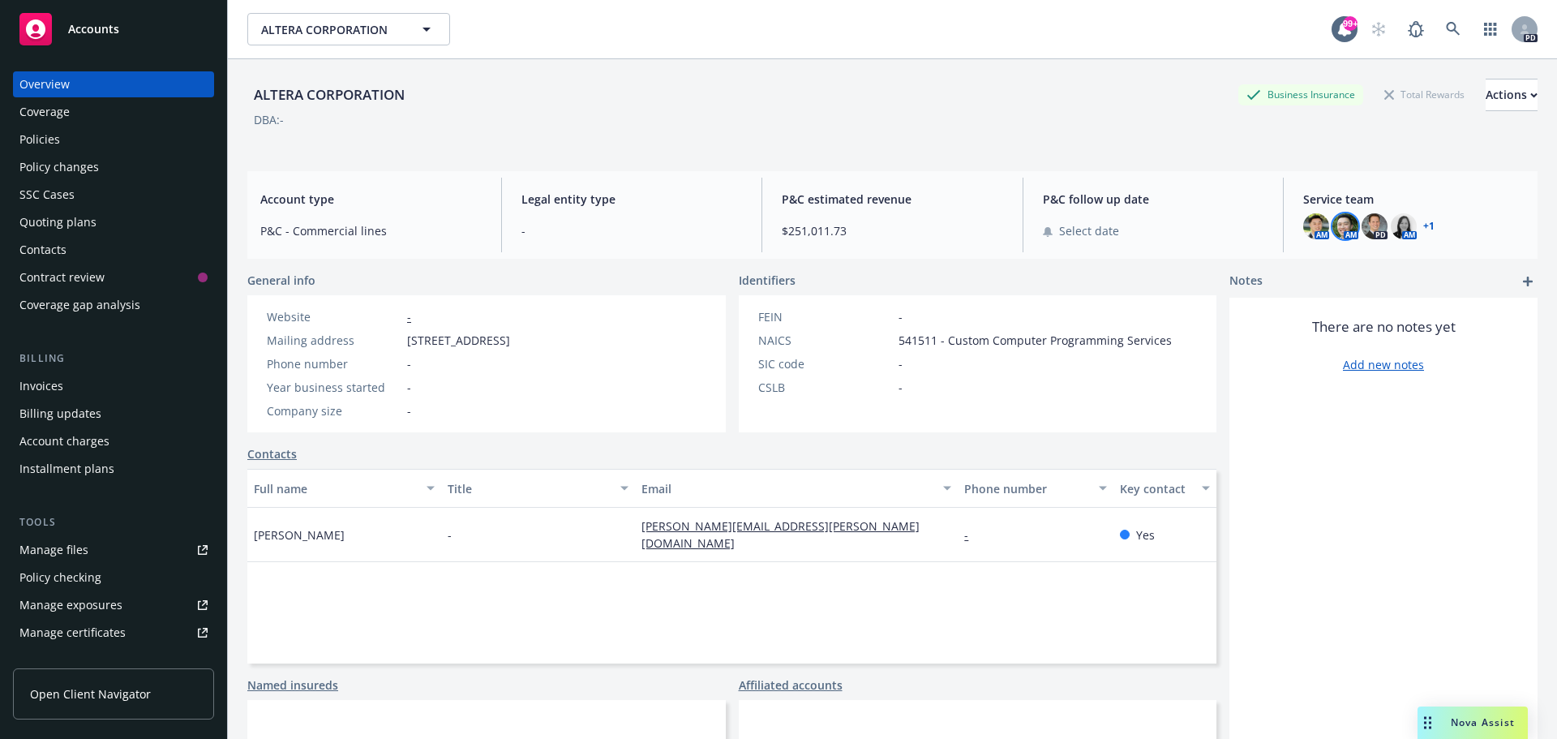
click at [1340, 226] on img at bounding box center [1345, 226] width 26 height 26
click at [1423, 226] on link "+ 1" at bounding box center [1428, 226] width 11 height 10
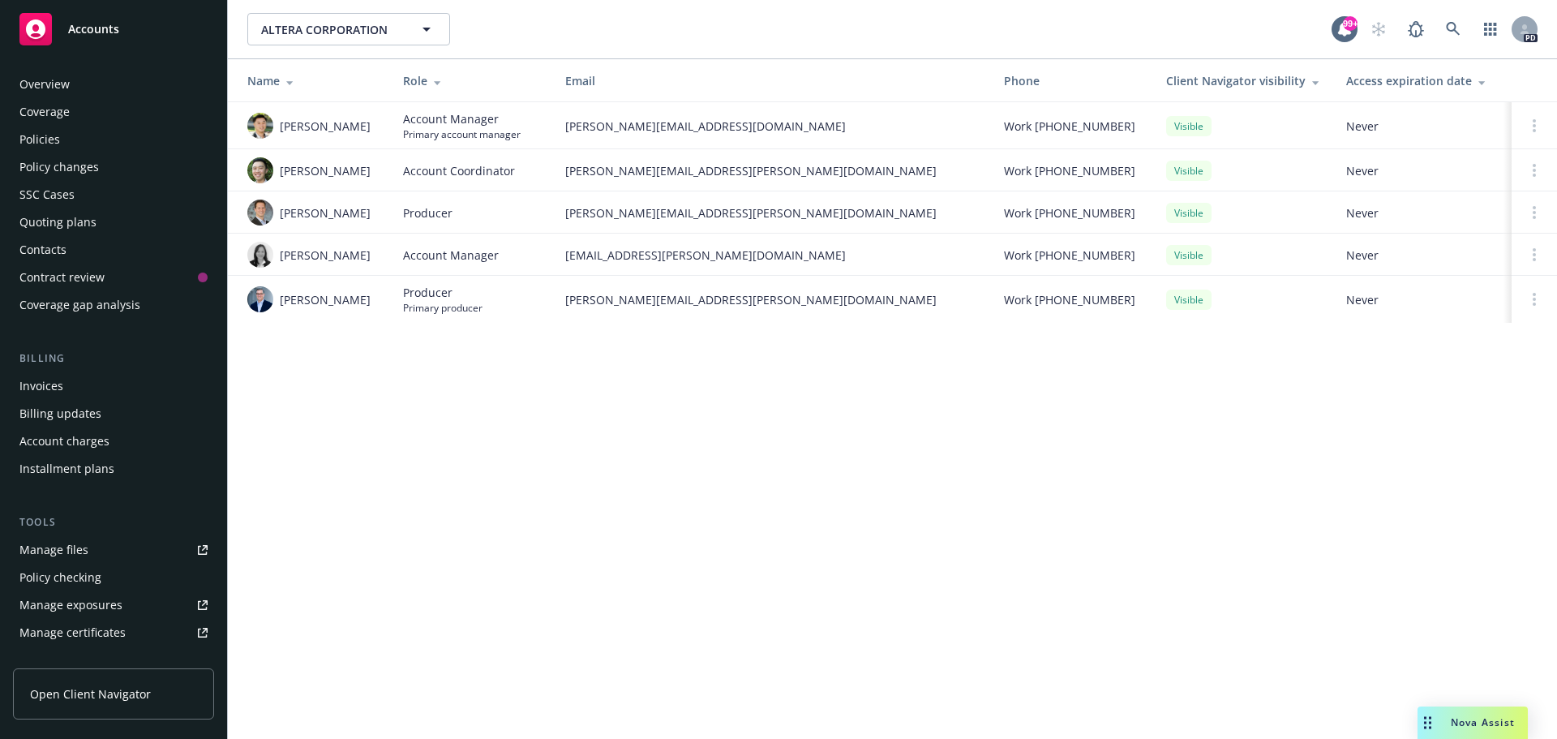
click at [65, 384] on div "Invoices" at bounding box center [113, 386] width 188 height 26
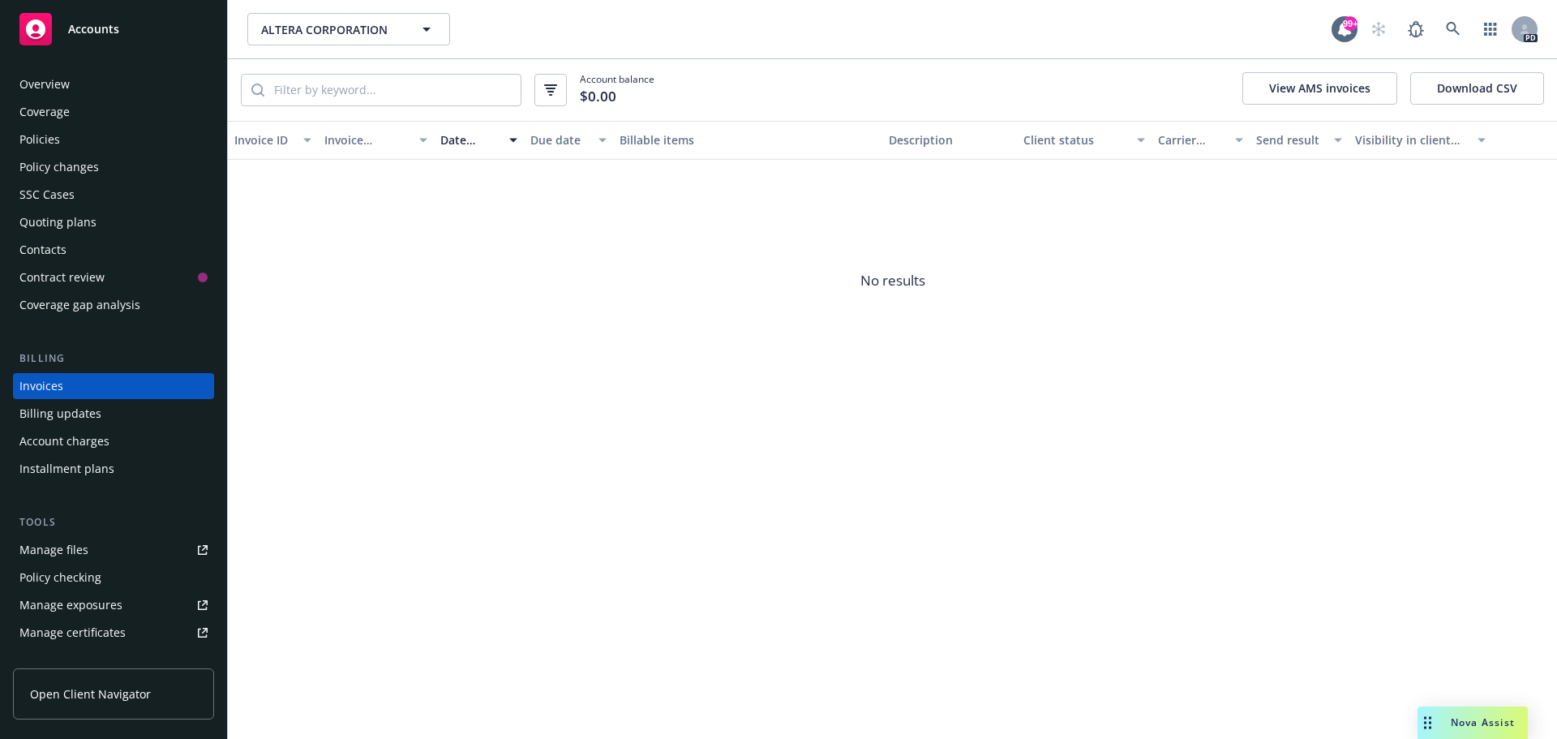
click at [59, 386] on div "Invoices" at bounding box center [41, 386] width 44 height 26
click at [55, 139] on div "Policies" at bounding box center [39, 139] width 41 height 26
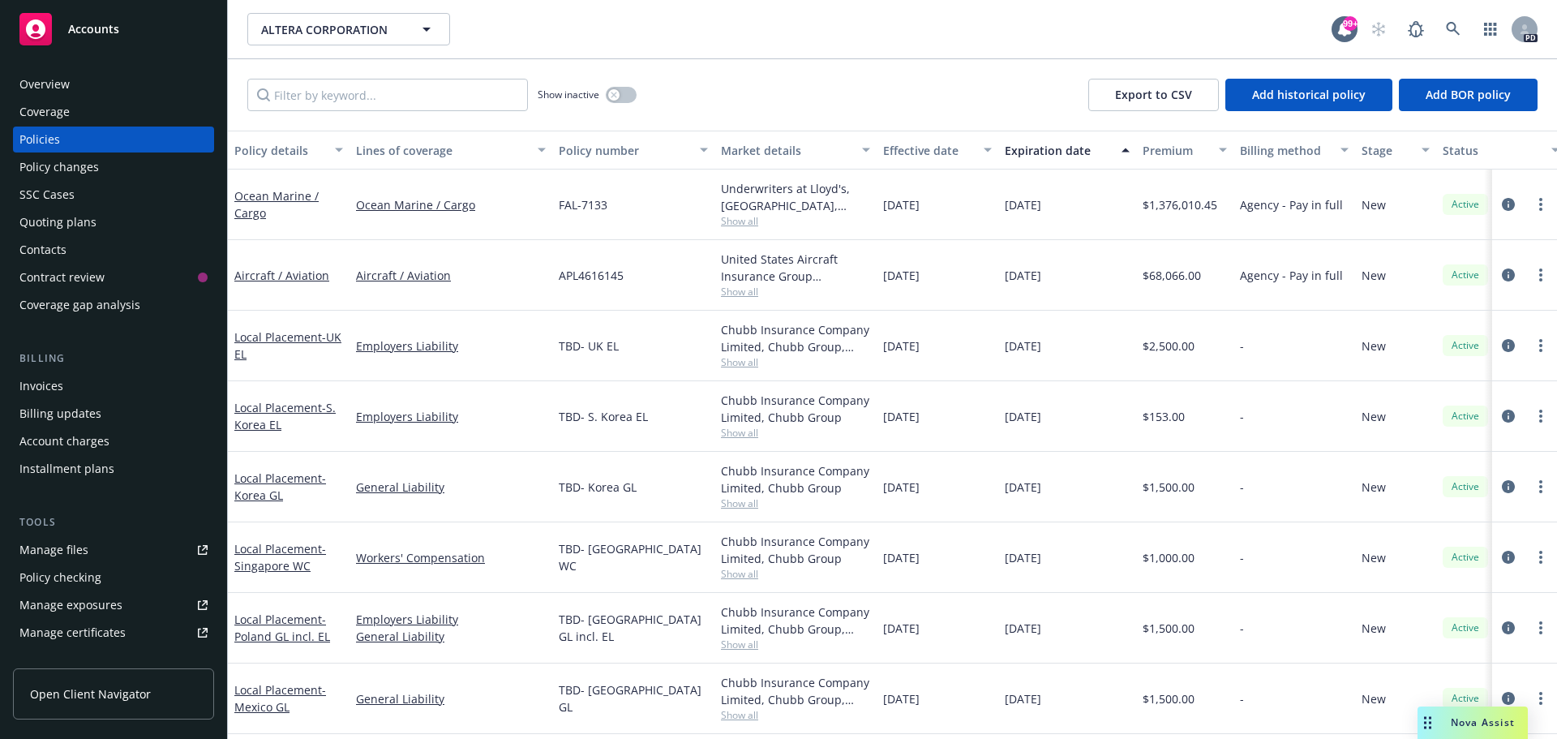
click at [57, 81] on div "Overview" at bounding box center [44, 84] width 50 height 26
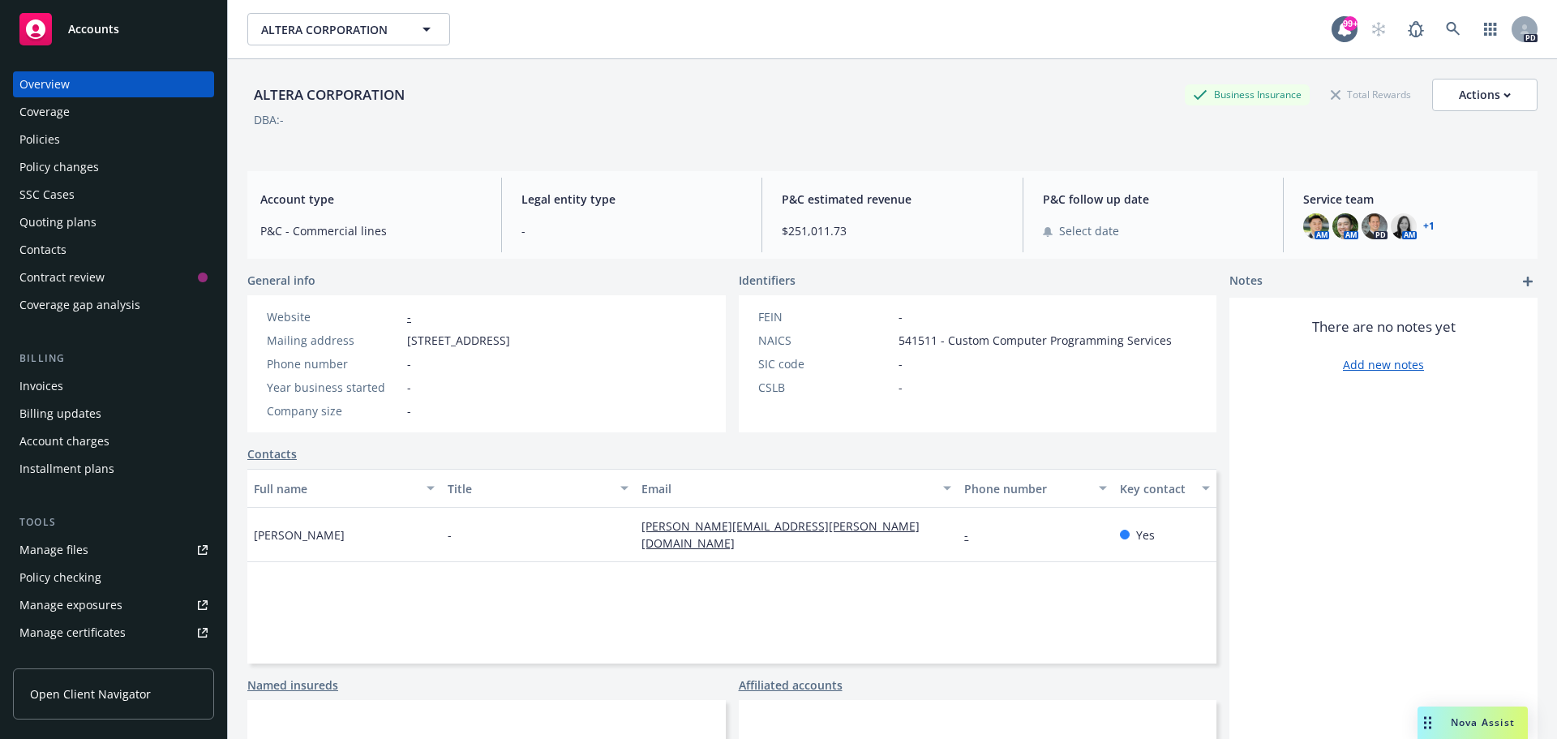
click at [92, 30] on span "Accounts" at bounding box center [93, 29] width 51 height 13
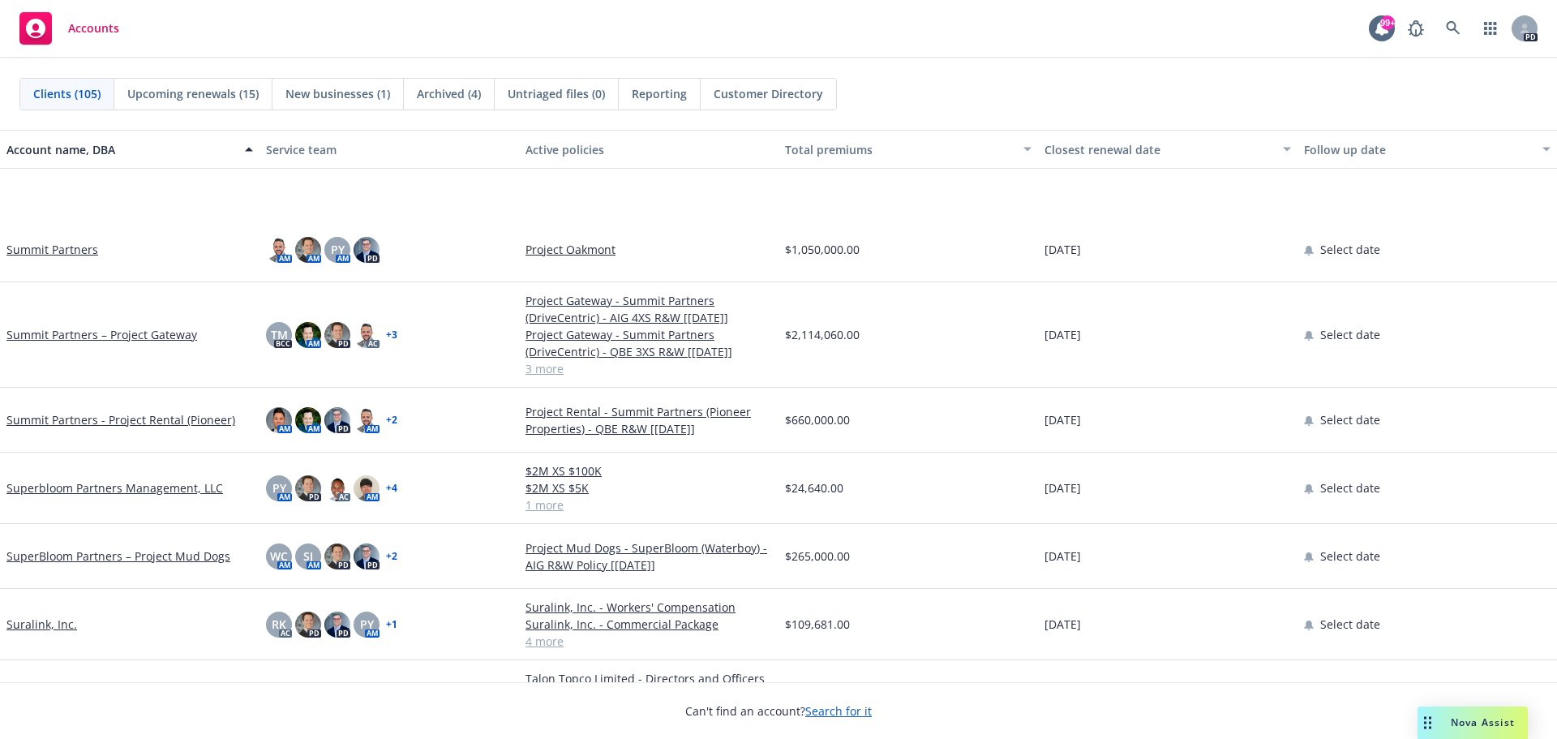
scroll to position [5838, 0]
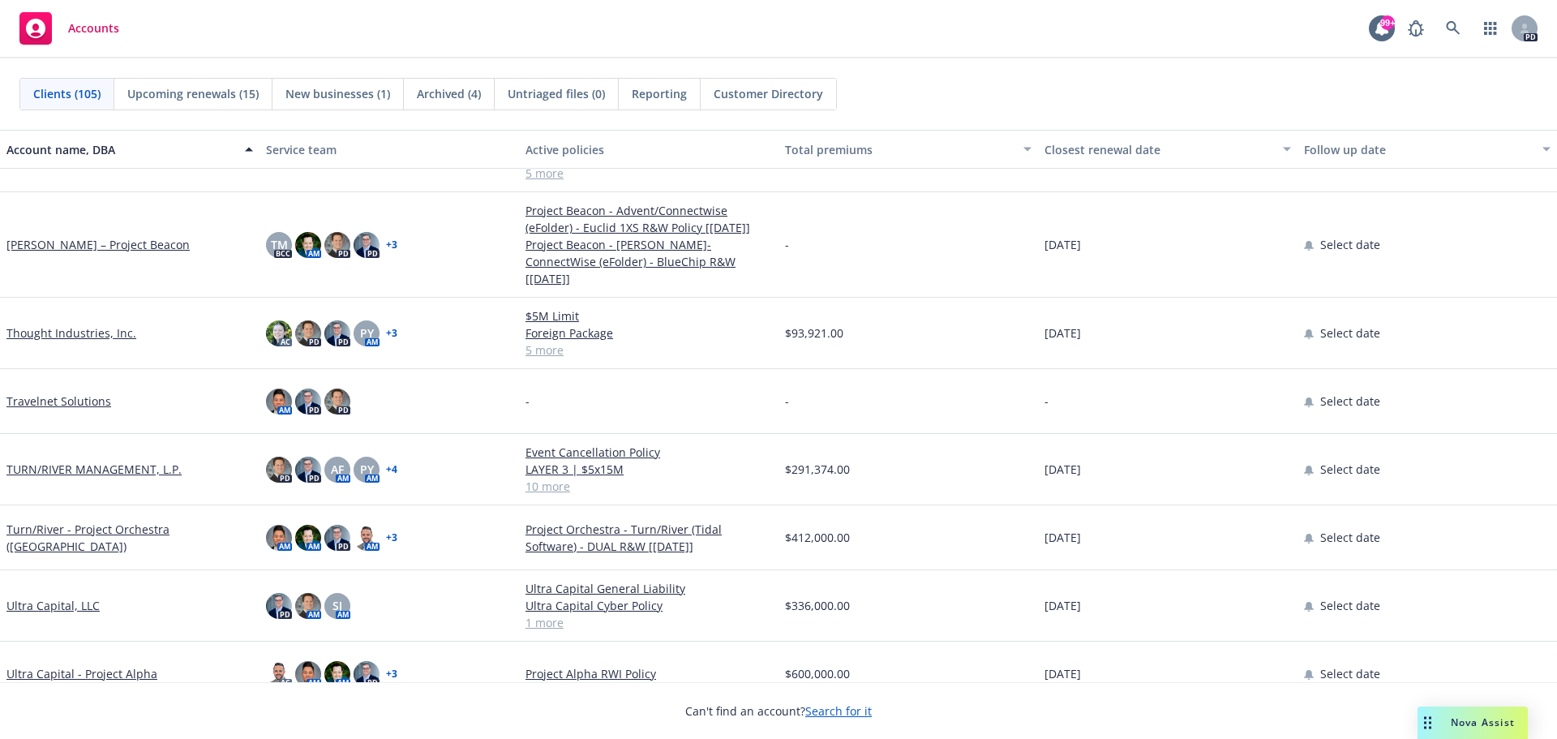
click at [104, 461] on link "TURN/RIVER MANAGEMENT, L.P." at bounding box center [93, 469] width 175 height 17
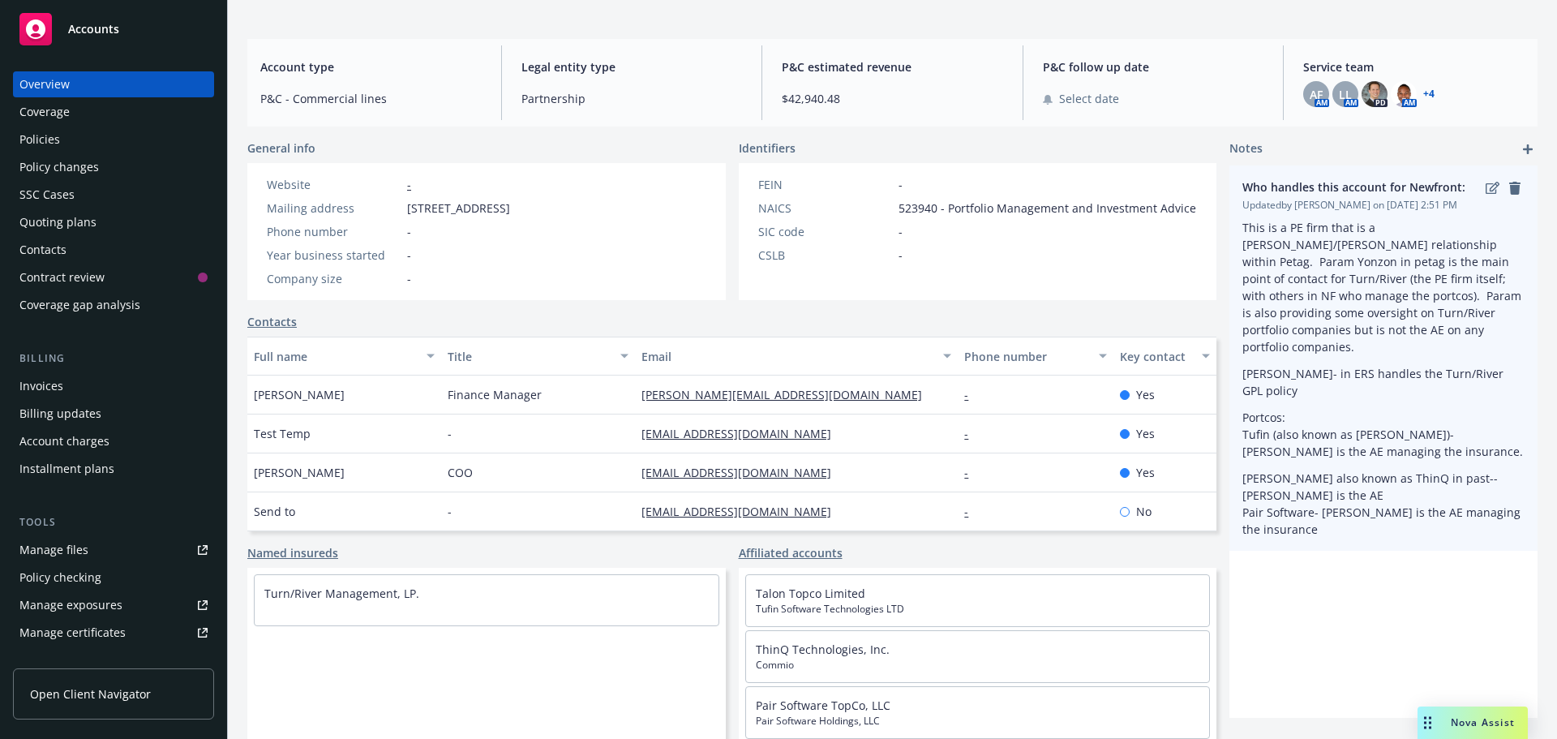
scroll to position [133, 0]
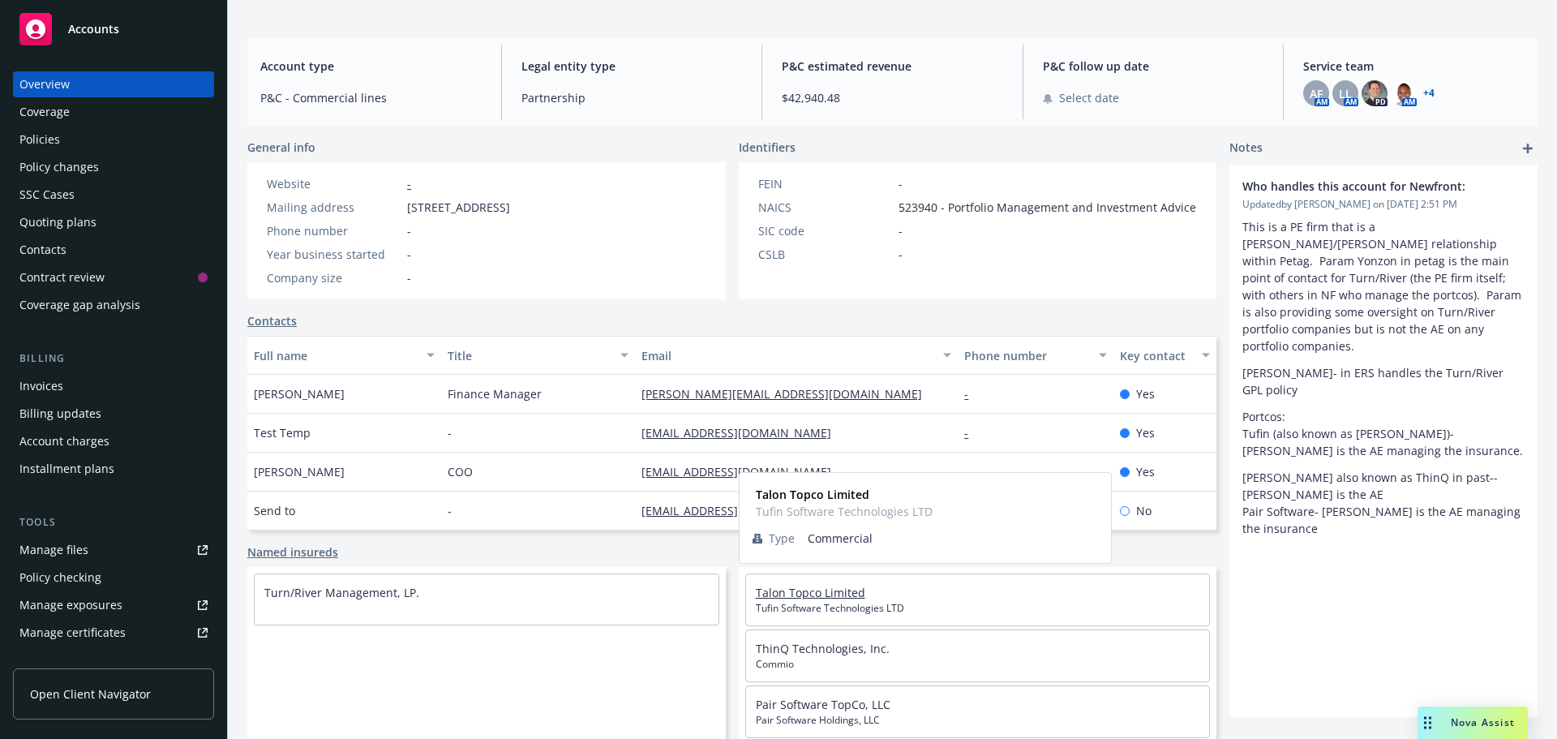
click at [825, 595] on link "Talon Topco Limited" at bounding box center [810, 592] width 109 height 15
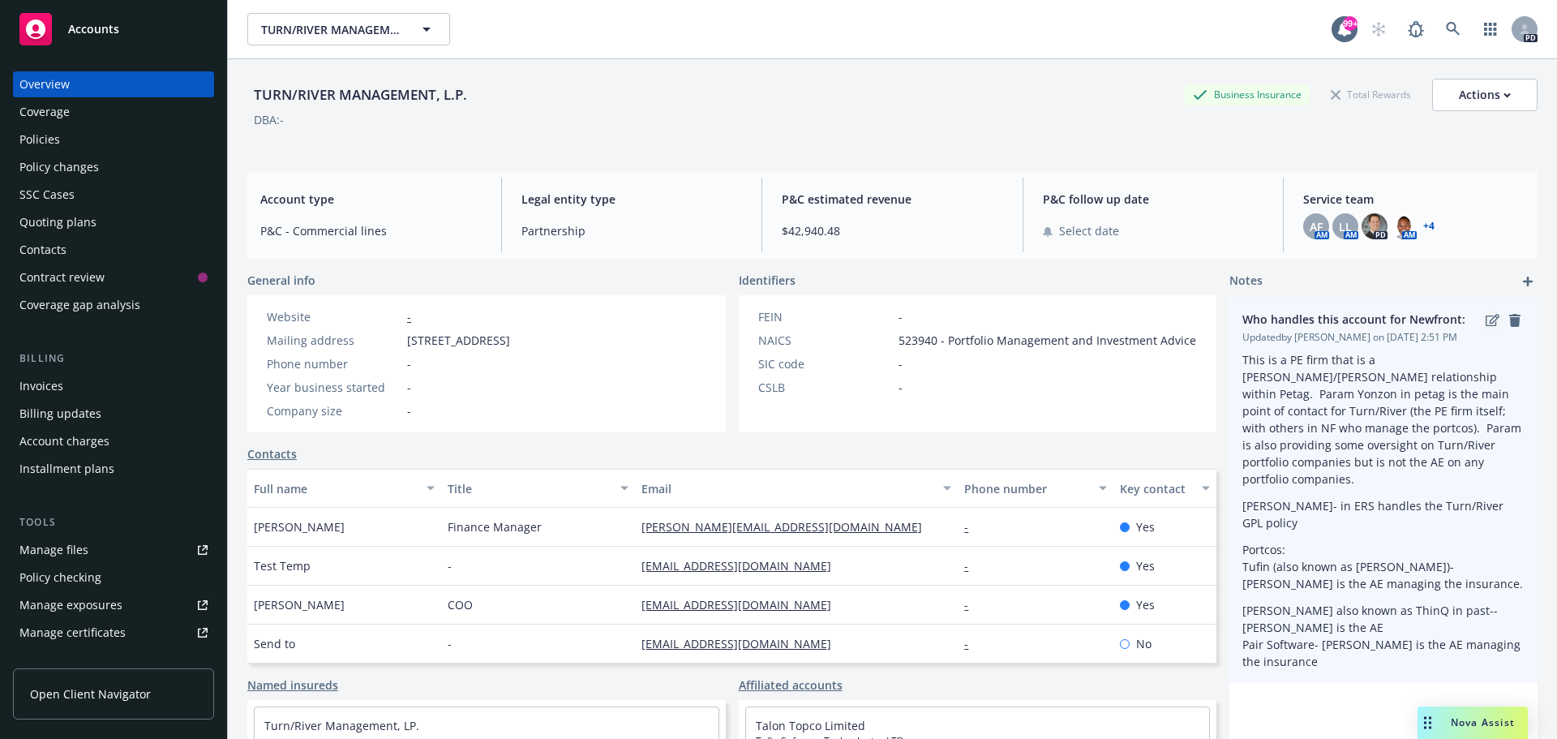
click at [1485, 316] on icon "edit" at bounding box center [1492, 320] width 14 height 12
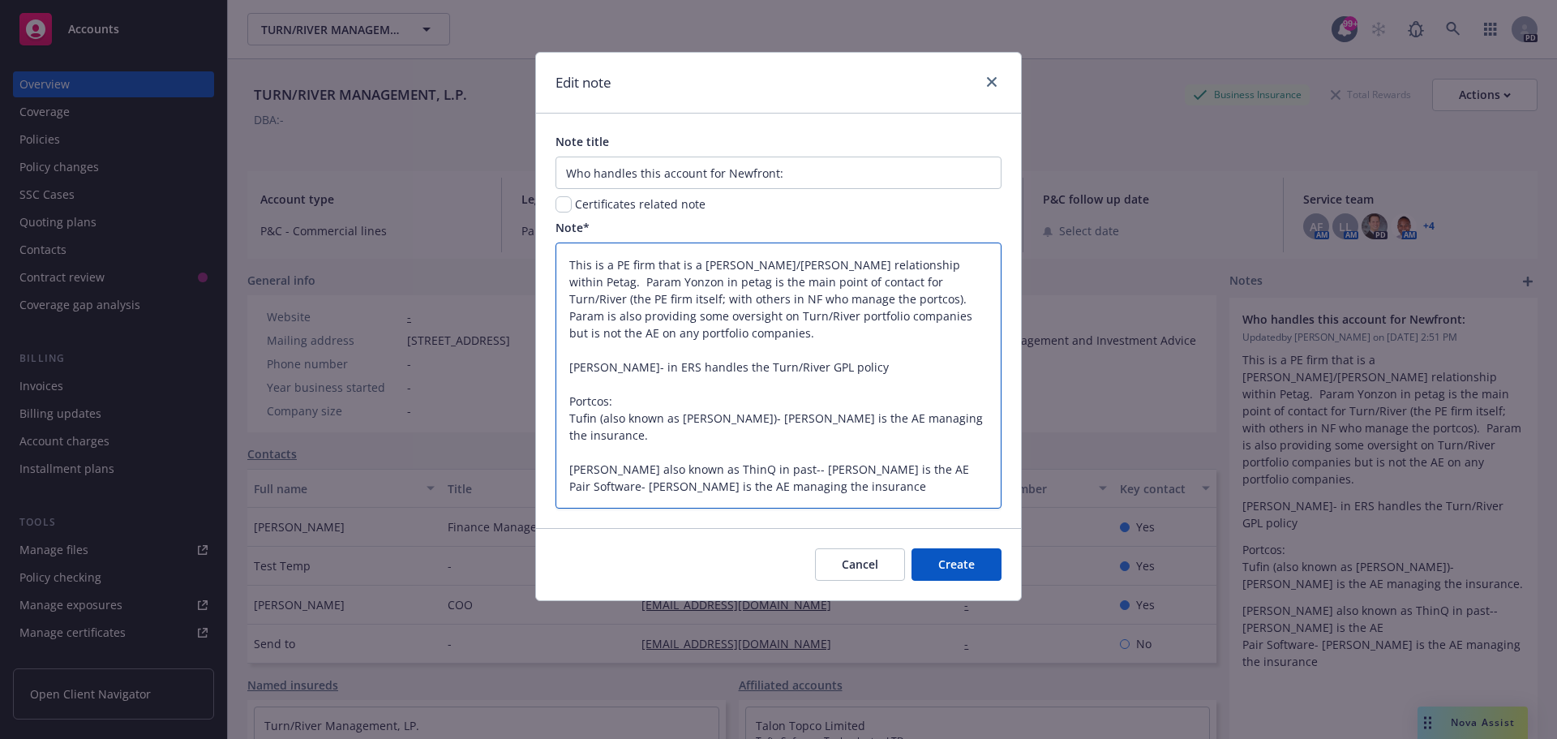
click at [873, 366] on textarea "This is a PE firm that is a [PERSON_NAME]/[PERSON_NAME] relationship within Pet…" at bounding box center [778, 375] width 446 height 266
type textarea "x"
type textarea "This is a PE firm that is a [PERSON_NAME]/[PERSON_NAME] relationship within Pet…"
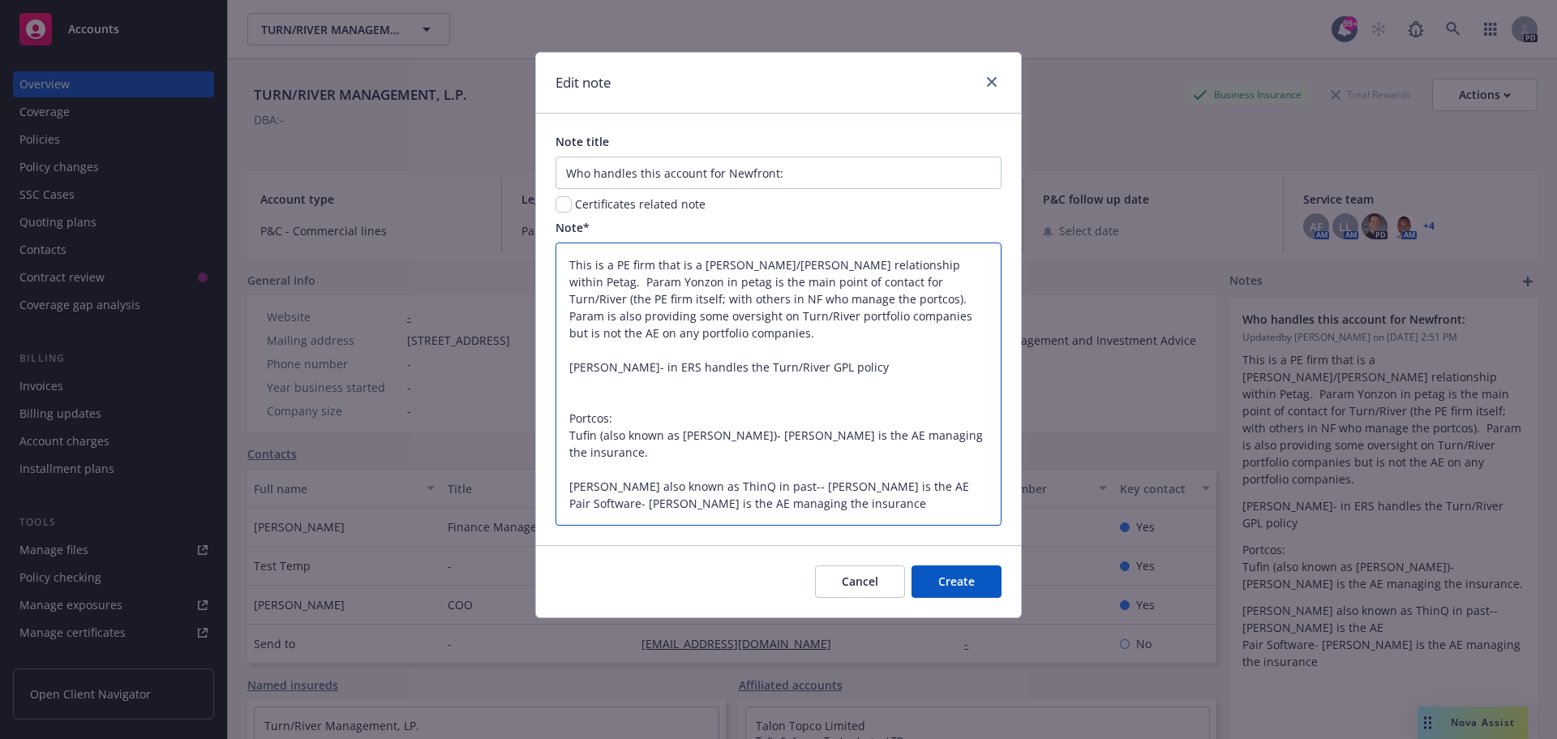
type textarea "x"
type textarea "This is a PE firm that is a [PERSON_NAME]/[PERSON_NAME] relationship within Pet…"
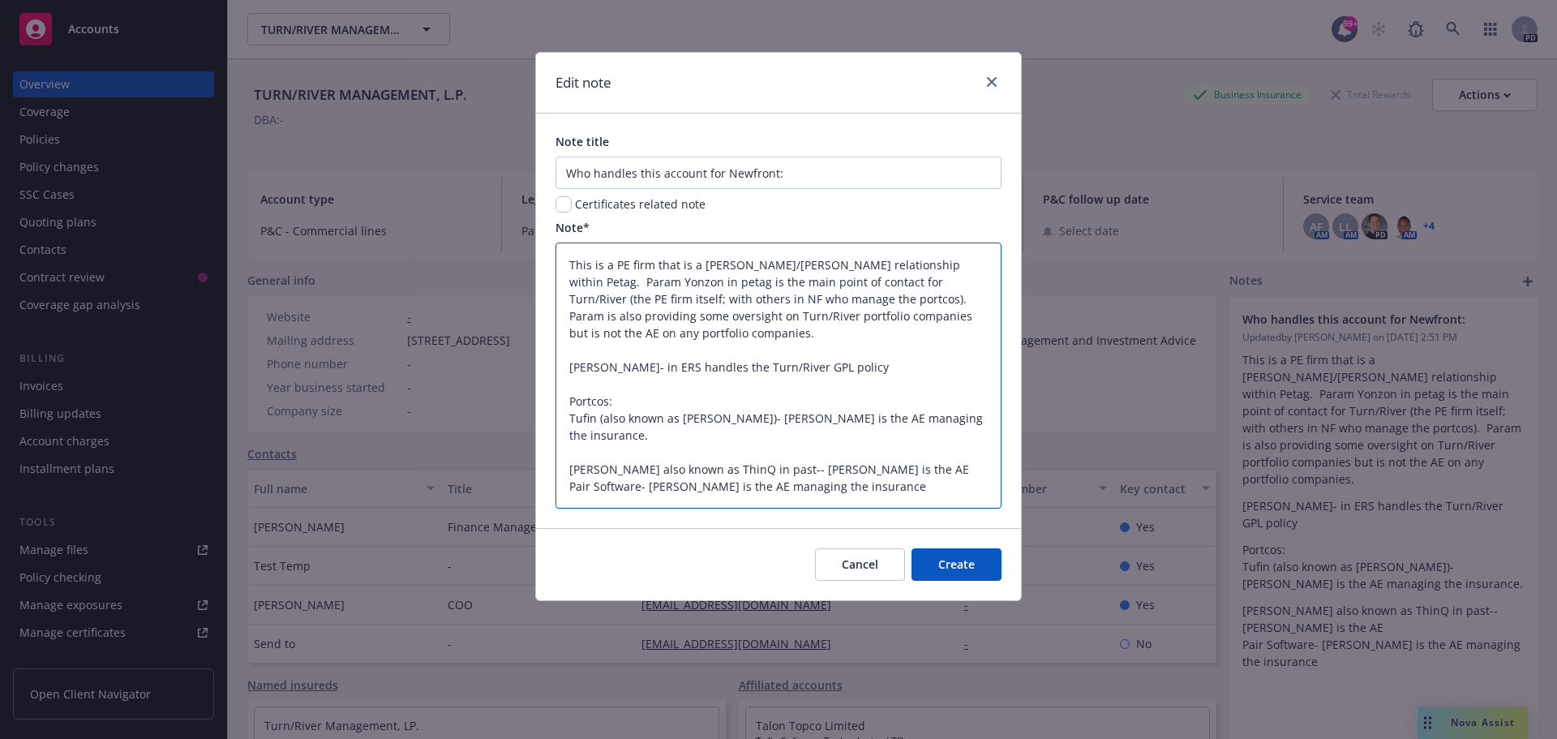
click at [870, 365] on textarea "This is a PE firm that is a [PERSON_NAME]/[PERSON_NAME] relationship within Pet…" at bounding box center [778, 375] width 446 height 266
type textarea "x"
type textarea "This is a PE firm that is a [PERSON_NAME]/[PERSON_NAME] relationship within Pet…"
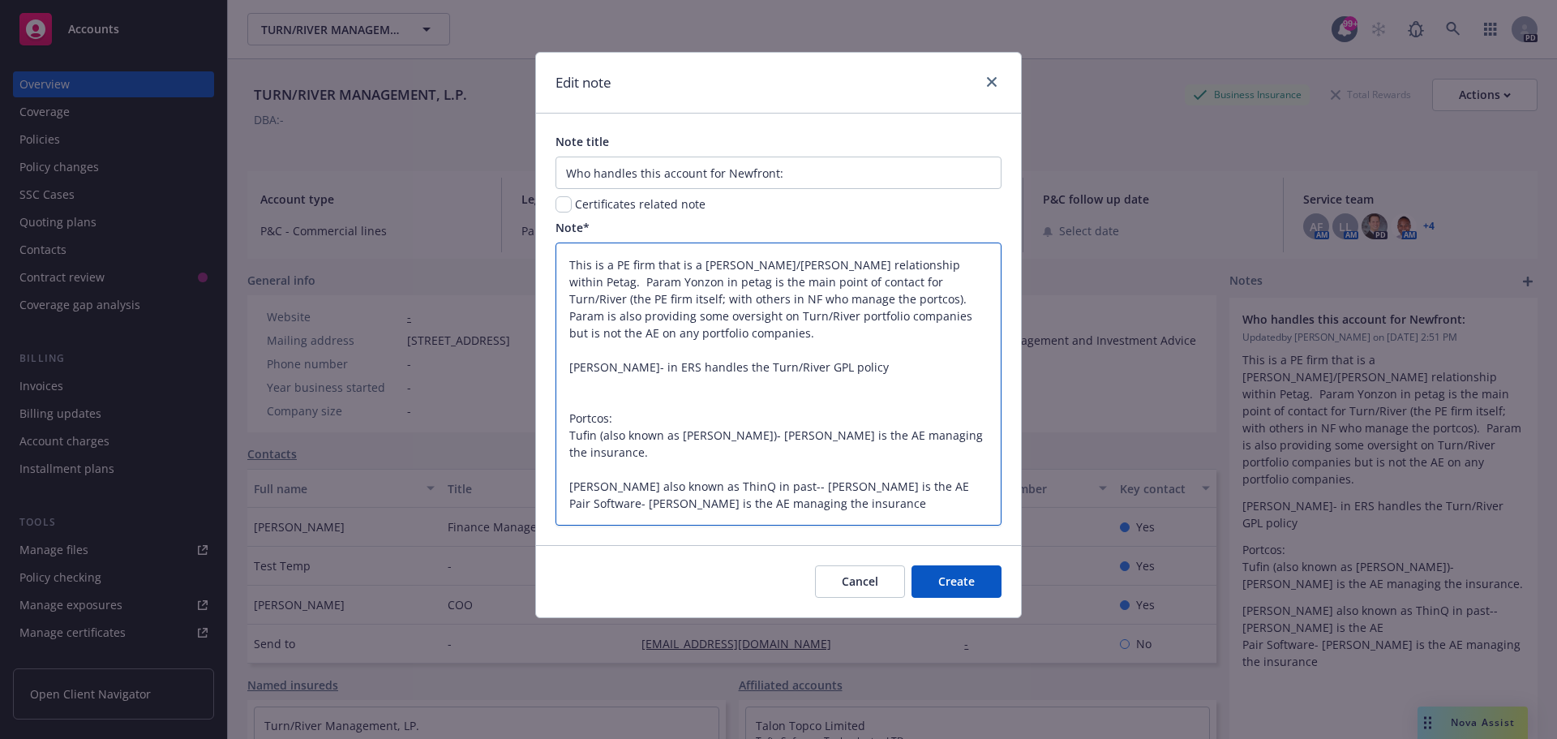
type textarea "x"
type textarea "This is a PE firm that is a [PERSON_NAME]/[PERSON_NAME] relationship within Pet…"
type textarea "x"
type textarea "This is a PE firm that is a [PERSON_NAME]/[PERSON_NAME] relationship within Pet…"
type textarea "x"
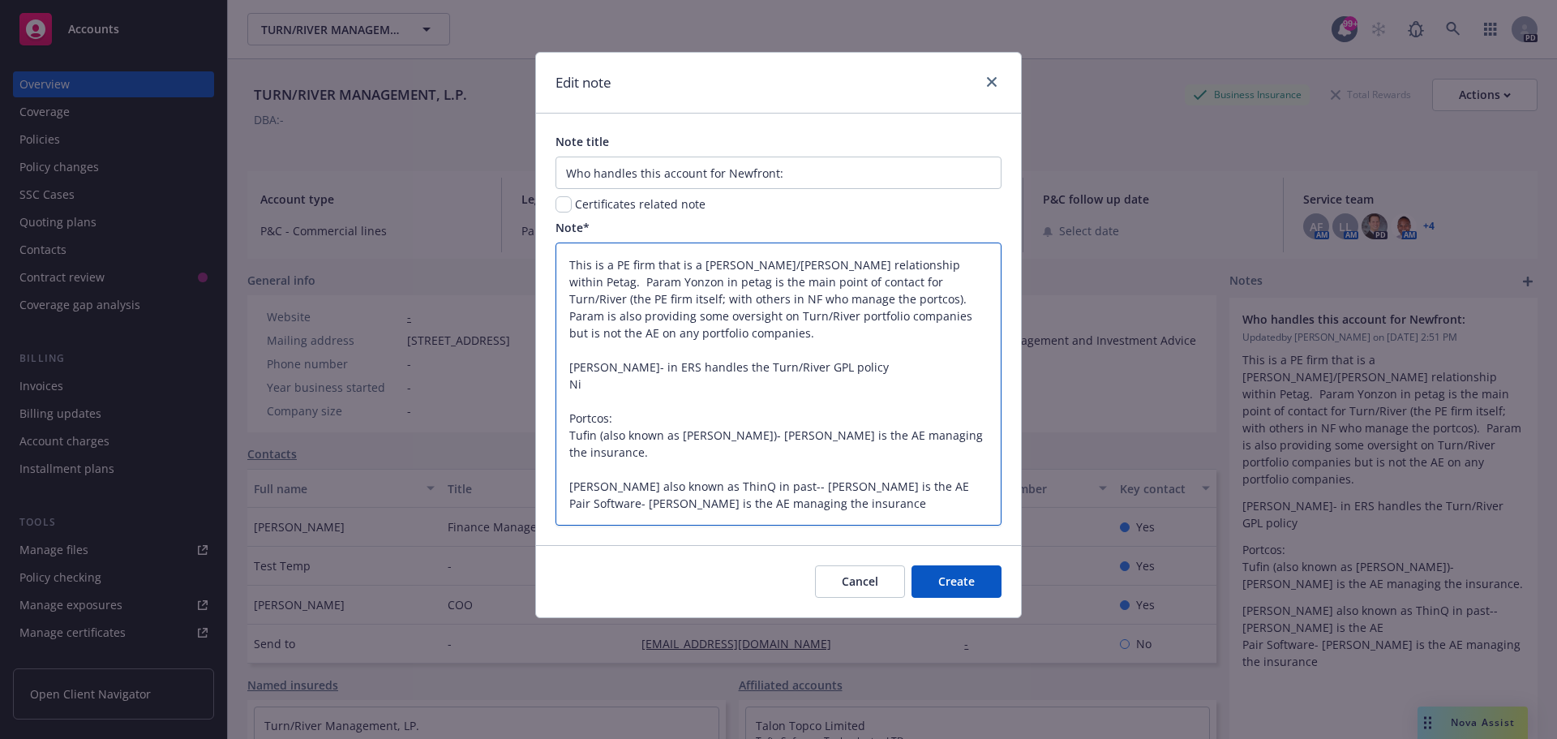
type textarea "This is a PE firm that is a [PERSON_NAME]/[PERSON_NAME] relationship within Pet…"
type textarea "x"
type textarea "This is a PE firm that is a [PERSON_NAME]/[PERSON_NAME] relationship within Pet…"
type textarea "x"
type textarea "This is a PE firm that is a [PERSON_NAME]/[PERSON_NAME] relationship within Pet…"
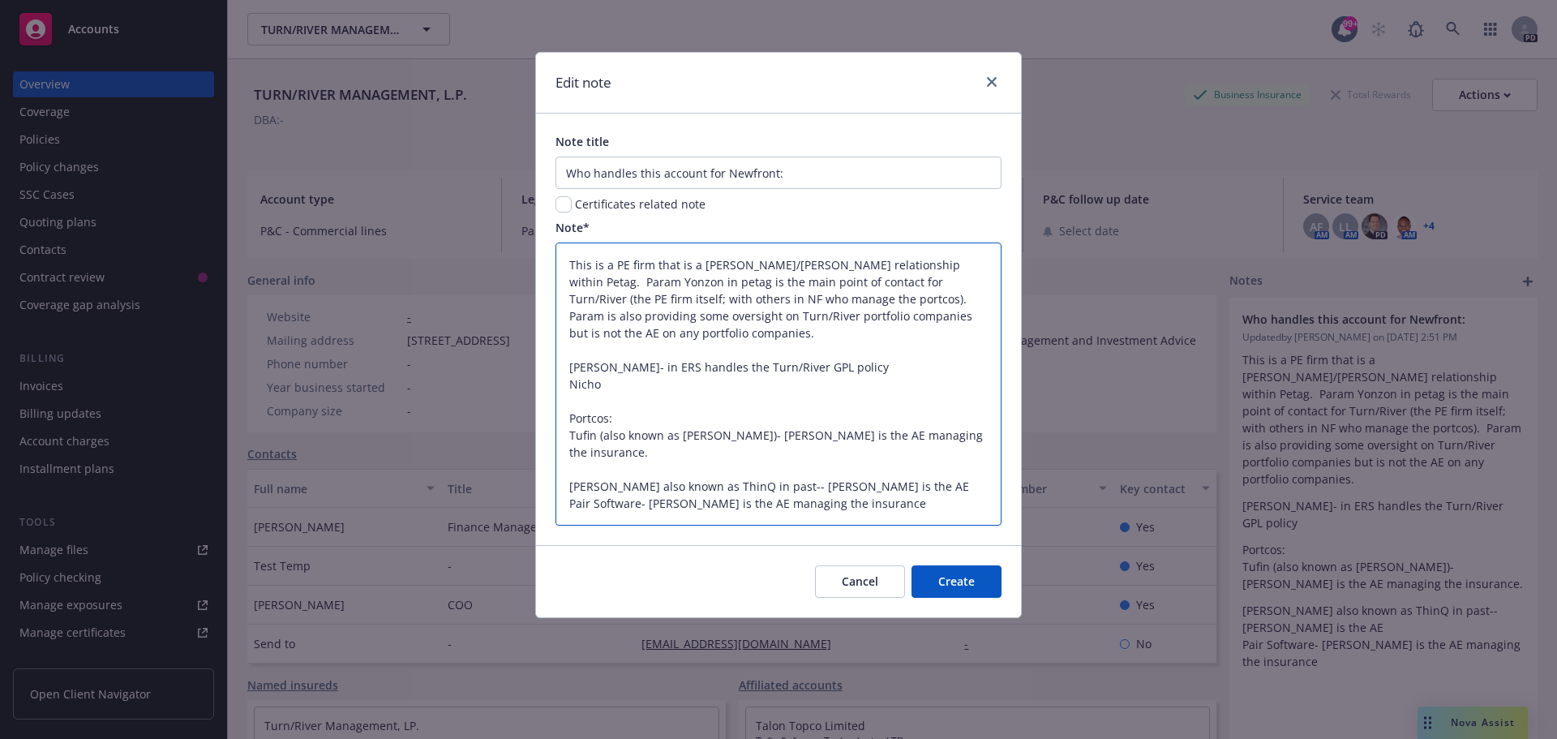
type textarea "x"
type textarea "This is a PE firm that is a [PERSON_NAME]/[PERSON_NAME] relationship within Pet…"
type textarea "x"
type textarea "This is a PE firm that is a [PERSON_NAME]/[PERSON_NAME] relationship within Pet…"
type textarea "x"
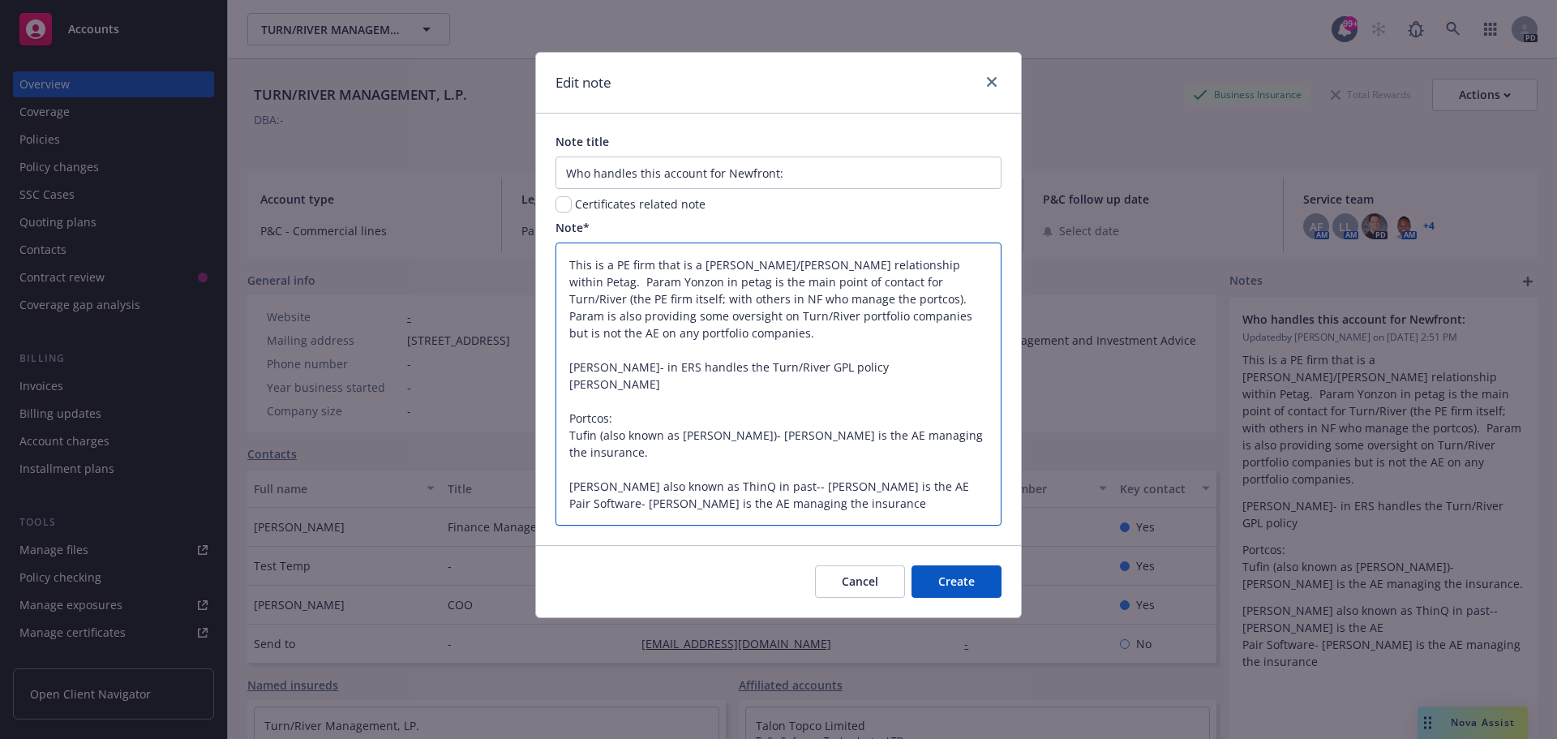
type textarea "This is a PE firm that is a [PERSON_NAME]/[PERSON_NAME] relationship within Pet…"
type textarea "x"
type textarea "This is a PE firm that is a [PERSON_NAME]/[PERSON_NAME] relationship within Pet…"
type textarea "x"
type textarea "This is a PE firm that is a [PERSON_NAME]/[PERSON_NAME] relationship within Pet…"
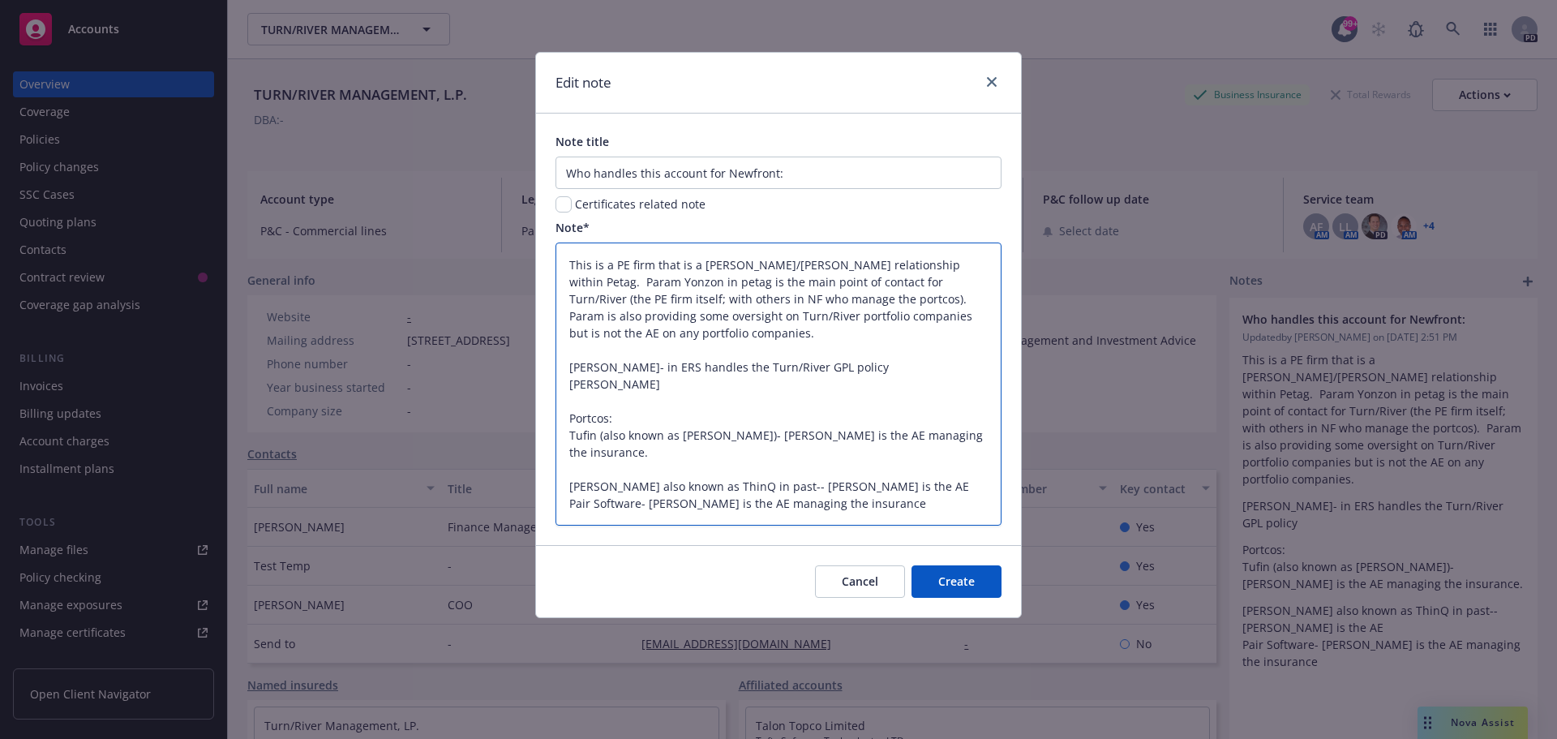
type textarea "x"
type textarea "This is a PE firm that is a [PERSON_NAME]/[PERSON_NAME] relationship within Pet…"
type textarea "x"
type textarea "This is a PE firm that is a [PERSON_NAME]/[PERSON_NAME] relationship within Pet…"
type textarea "x"
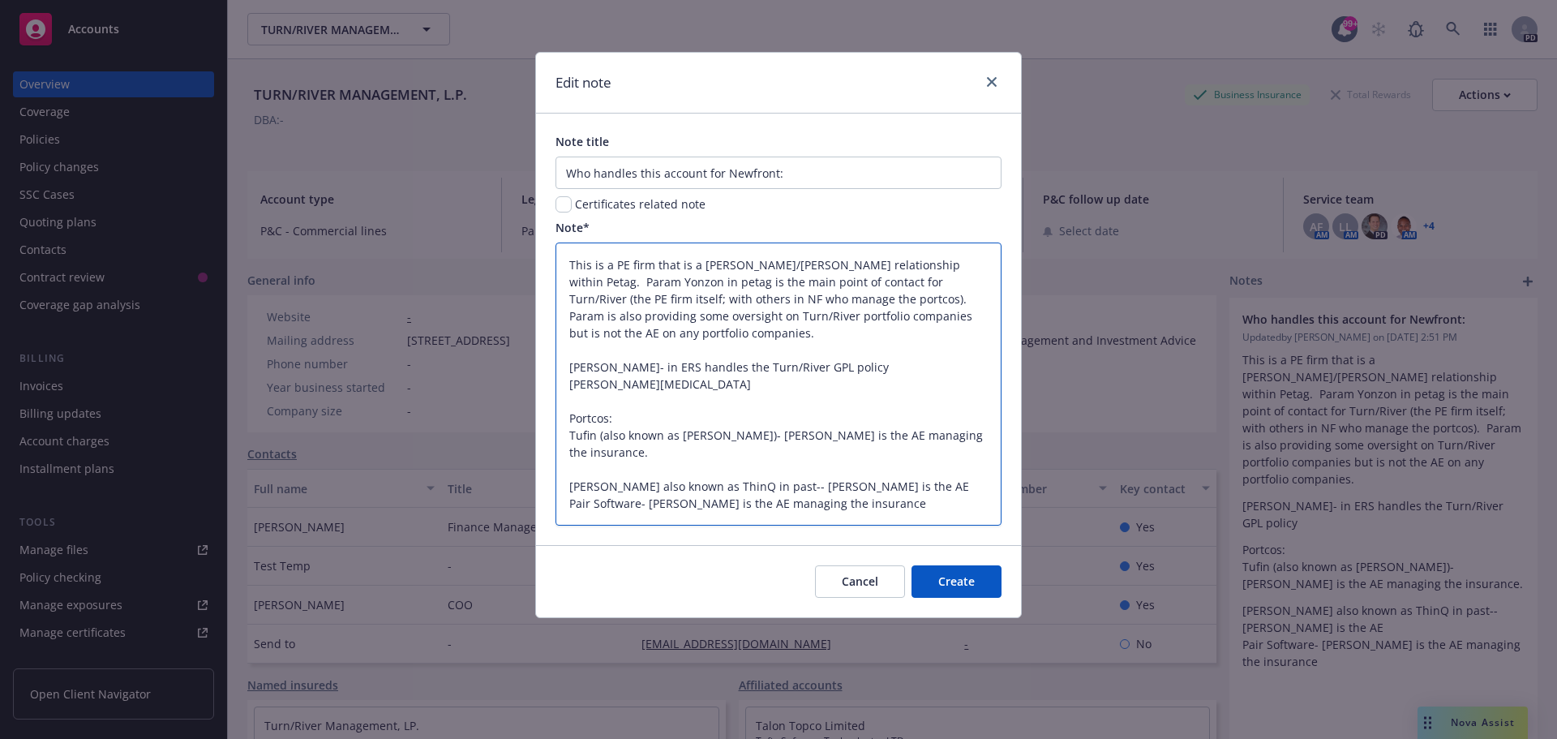
type textarea "This is a PE firm that is a [PERSON_NAME]/[PERSON_NAME] relationship within Pet…"
type textarea "x"
type textarea "This is a PE firm that is a [PERSON_NAME]/[PERSON_NAME] relationship within Pet…"
type textarea "x"
type textarea "This is a PE firm that is a [PERSON_NAME]/[PERSON_NAME] relationship within Pet…"
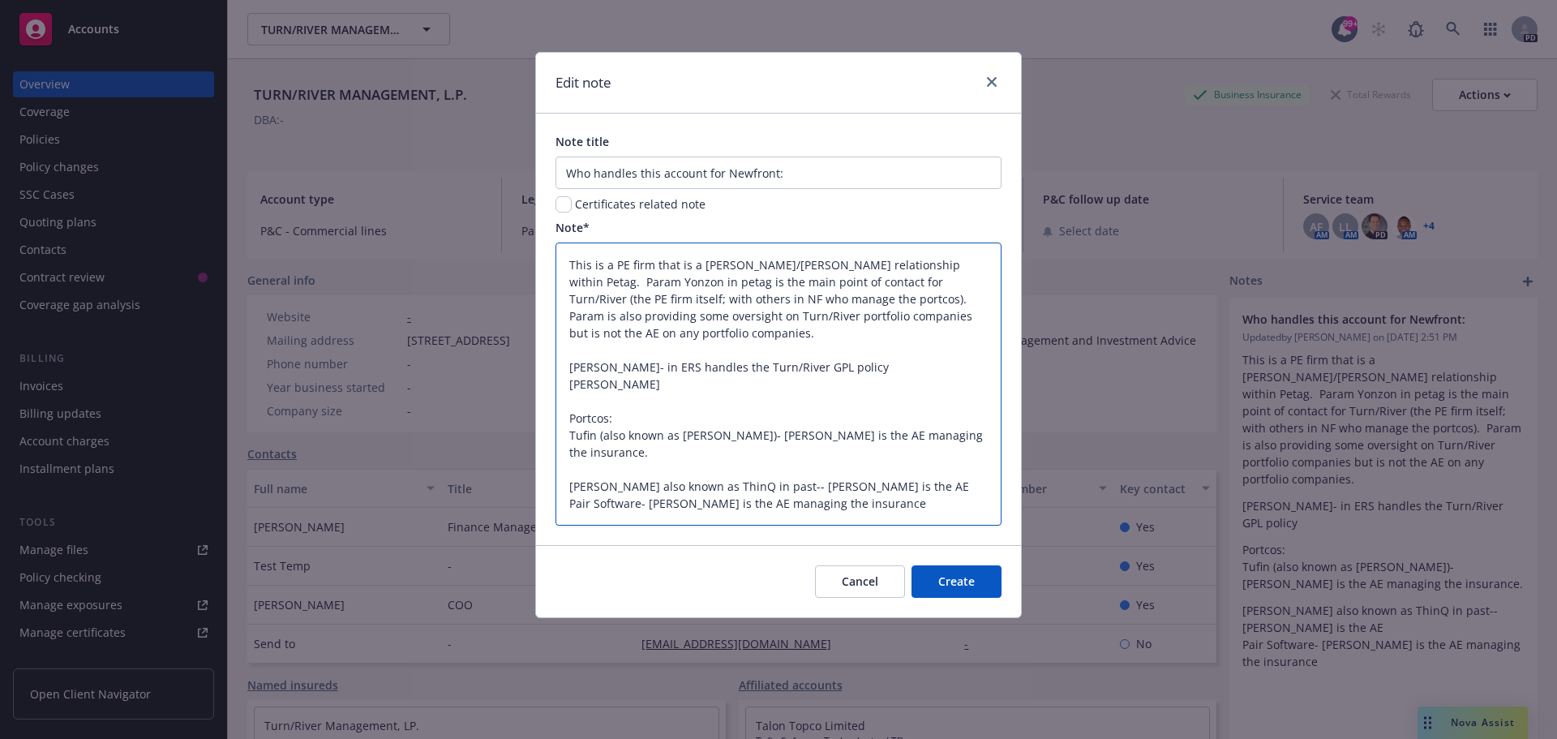
type textarea "x"
type textarea "This is a PE firm that is a [PERSON_NAME]/[PERSON_NAME] relationship within Pet…"
type textarea "x"
type textarea "This is a PE firm that is a [PERSON_NAME]/[PERSON_NAME] relationship within Pet…"
type textarea "x"
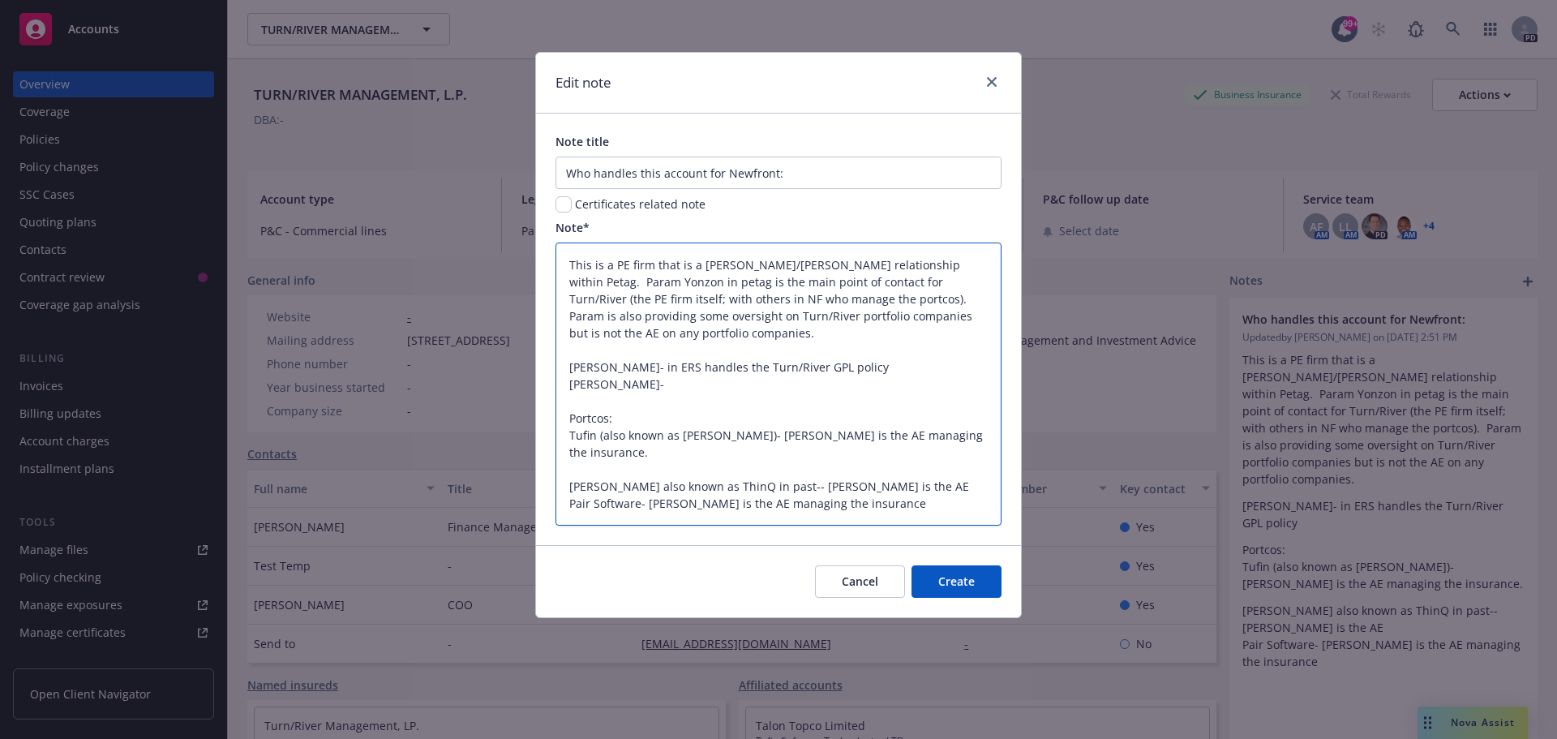
type textarea "This is a PE firm that is a [PERSON_NAME]/[PERSON_NAME] relationship within Pet…"
type textarea "x"
type textarea "This is a PE firm that is a [PERSON_NAME]/[PERSON_NAME] relationship within Pet…"
type textarea "x"
type textarea "This is a PE firm that is a [PERSON_NAME]/[PERSON_NAME] relationship within Pet…"
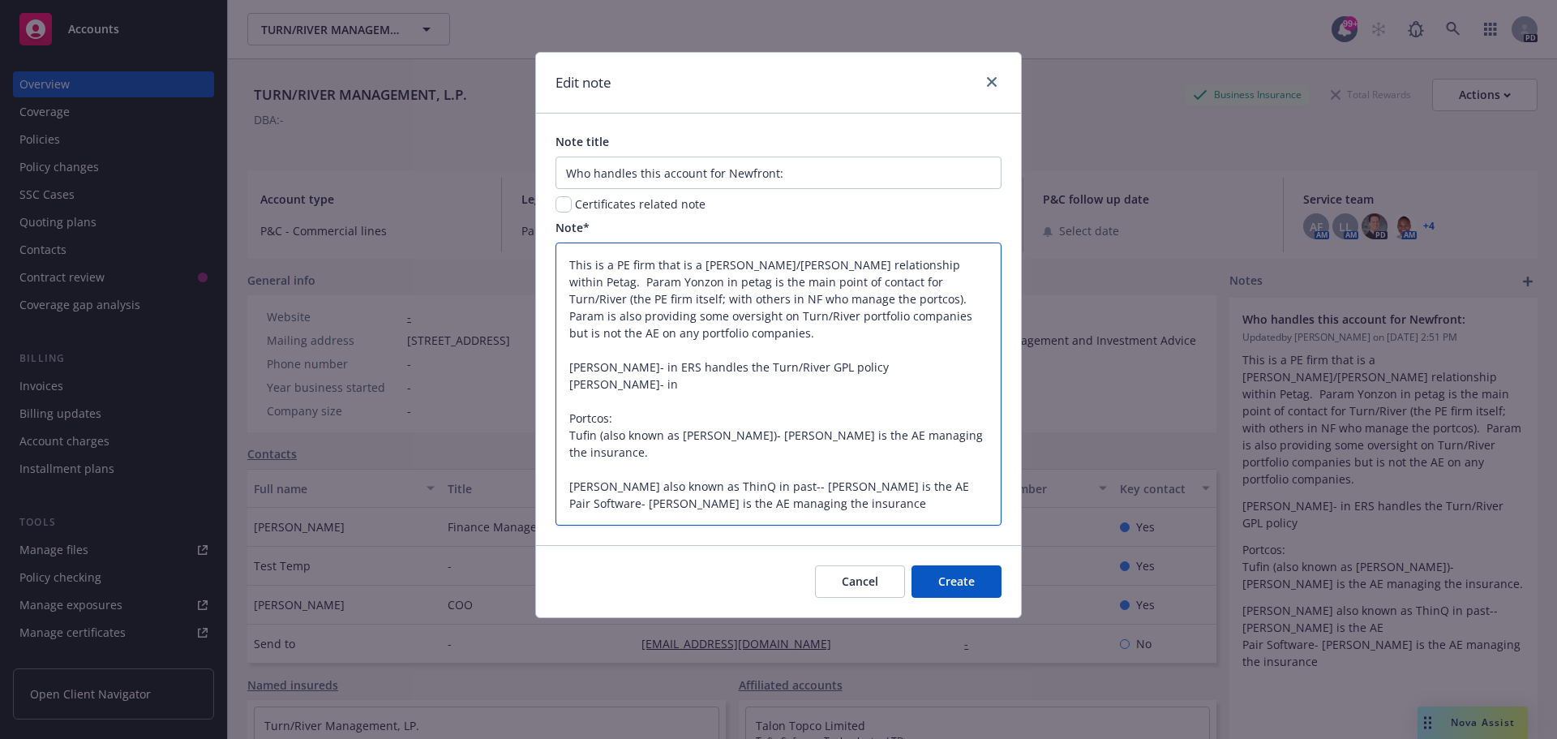
type textarea "x"
type textarea "This is a PE firm that is a [PERSON_NAME]/[PERSON_NAME] relationship within Pet…"
type textarea "x"
type textarea "This is a PE firm that is a [PERSON_NAME]/[PERSON_NAME] relationship within Pet…"
type textarea "x"
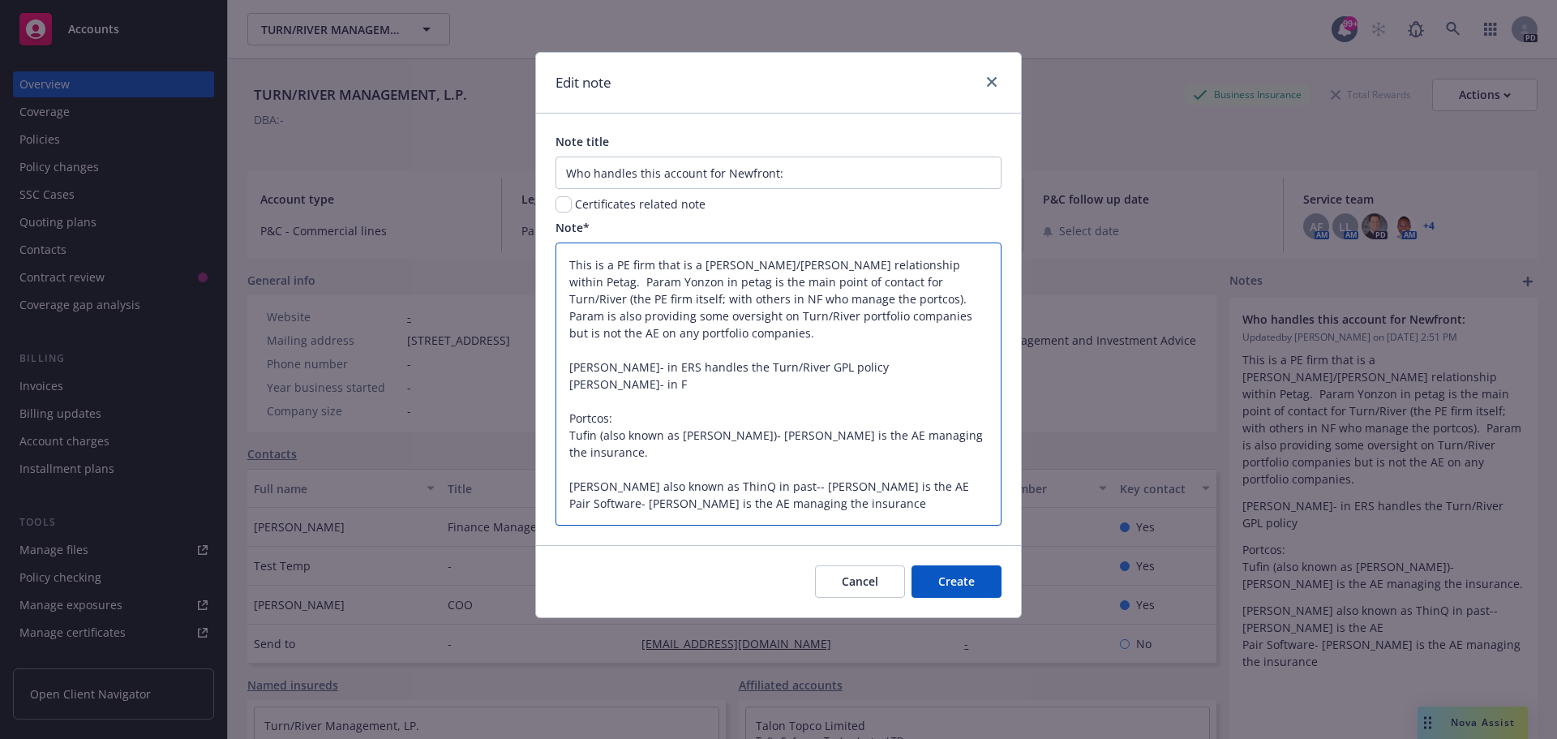
type textarea "This is a PE firm that is a [PERSON_NAME]/[PERSON_NAME] relationship within Pet…"
type textarea "x"
type textarea "This is a PE firm that is a [PERSON_NAME]/[PERSON_NAME] relationship within Pet…"
type textarea "x"
type textarea "This is a PE firm that is a [PERSON_NAME]/[PERSON_NAME] relationship within Pet…"
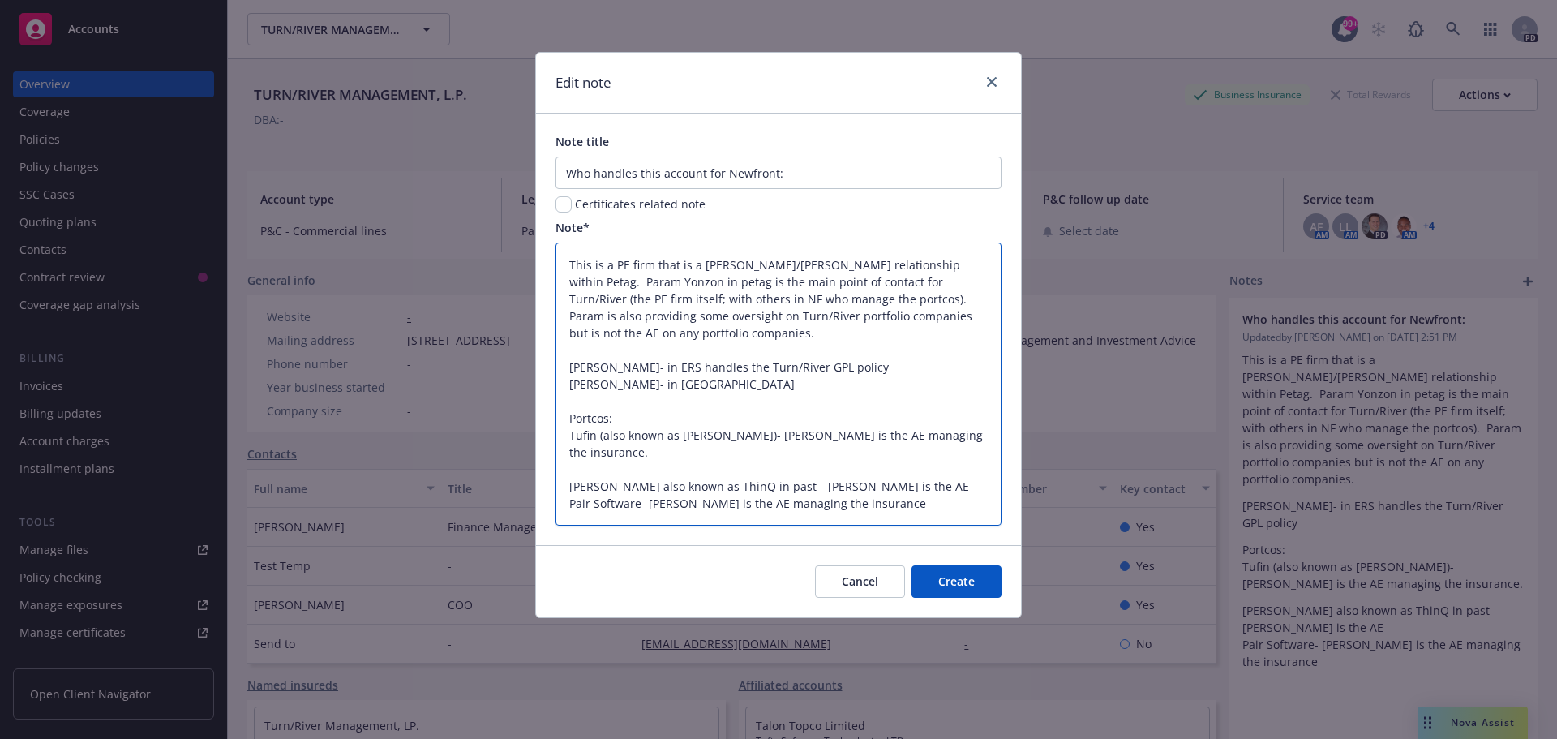
type textarea "x"
type textarea "This is a PE firm that is a [PERSON_NAME]/[PERSON_NAME] relationship within Pet…"
type textarea "x"
type textarea "This is a PE firm that is a [PERSON_NAME]/[PERSON_NAME] relationship within Pet…"
type textarea "x"
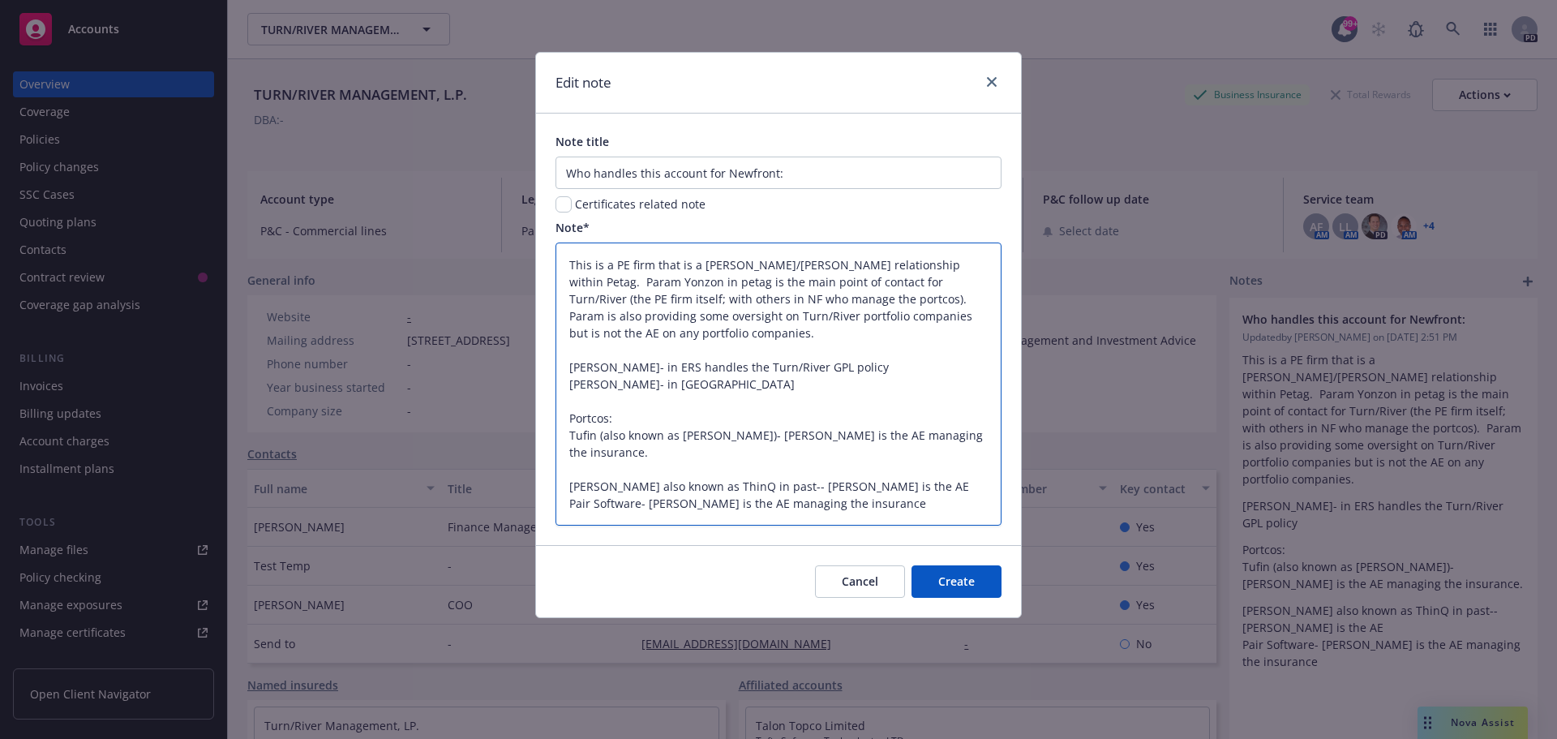
type textarea "This is a PE firm that is a [PERSON_NAME]/[PERSON_NAME] relationship within Pet…"
type textarea "x"
type textarea "This is a PE firm that is a [PERSON_NAME]/[PERSON_NAME] relationship within Pet…"
type textarea "x"
type textarea "This is a PE firm that is a [PERSON_NAME]/[PERSON_NAME] relationship within Pet…"
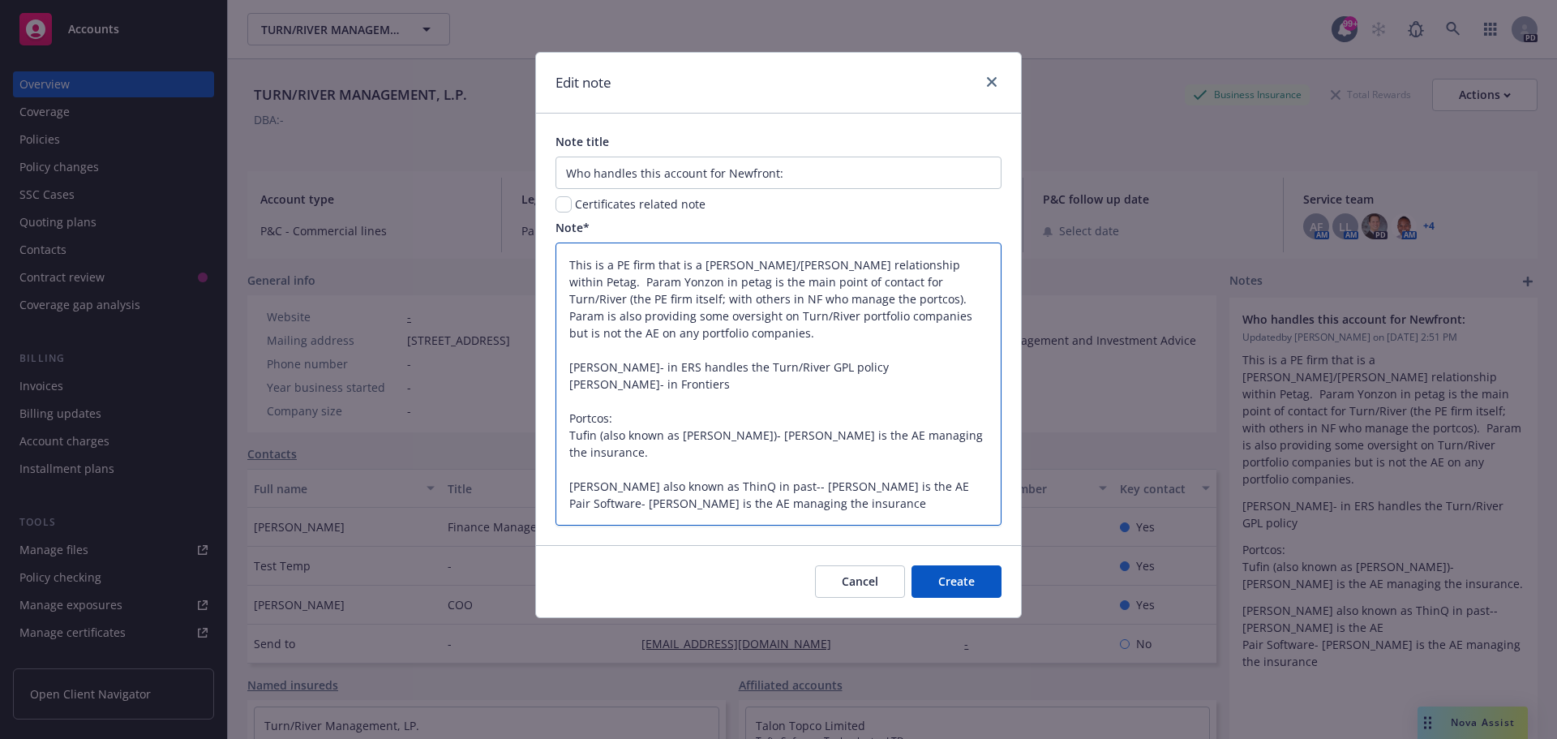
type textarea "x"
type textarea "This is a PE firm that is a [PERSON_NAME]/[PERSON_NAME] relationship within Pet…"
type textarea "x"
type textarea "This is a PE firm that is a [PERSON_NAME]/[PERSON_NAME] relationship within Pet…"
type textarea "x"
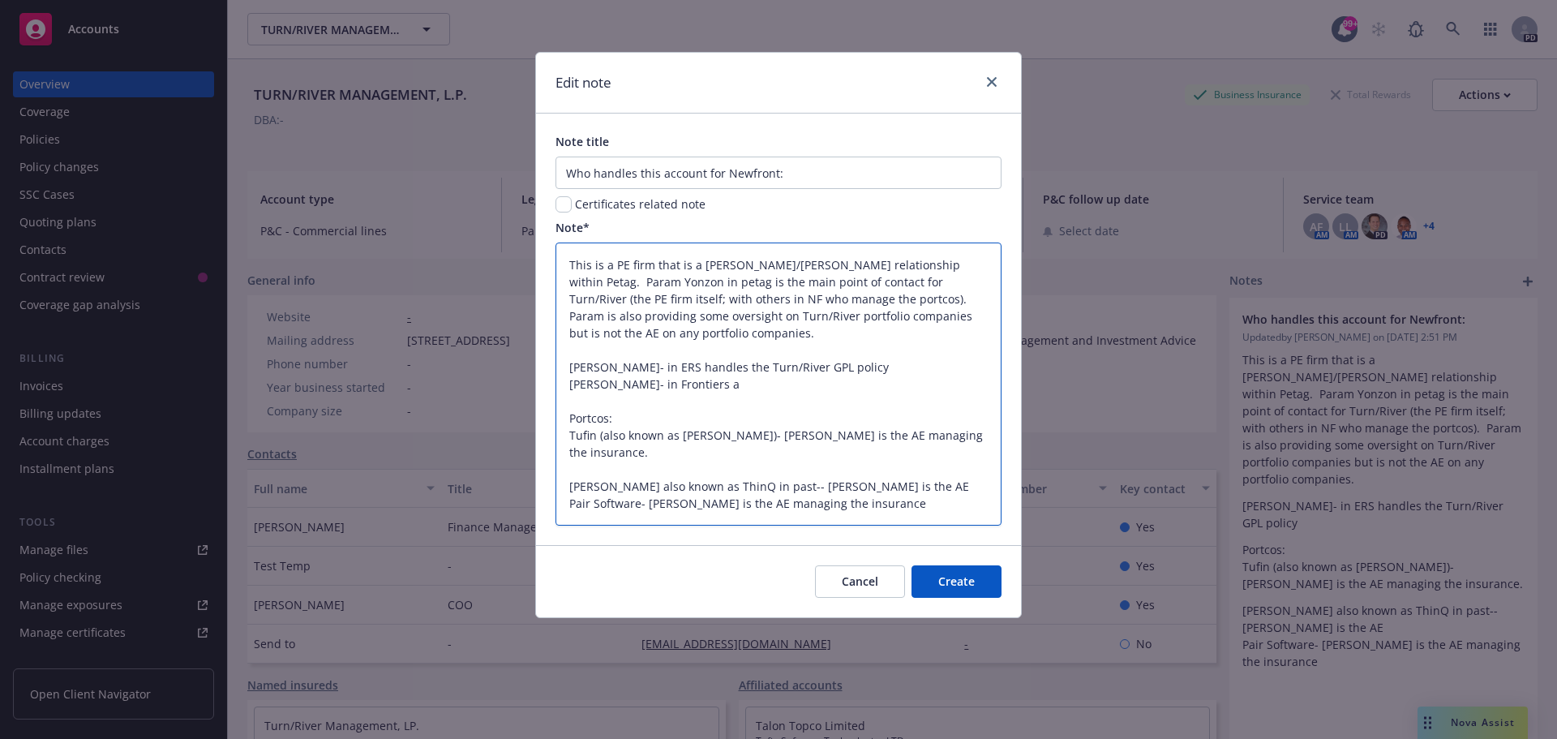
type textarea "This is a PE firm that is a [PERSON_NAME]/[PERSON_NAME] relationship within Pet…"
type textarea "x"
type textarea "This is a PE firm that is a [PERSON_NAME]/[PERSON_NAME] relationship within Pet…"
type textarea "x"
type textarea "This is a PE firm that is a [PERSON_NAME]/[PERSON_NAME] relationship within Pet…"
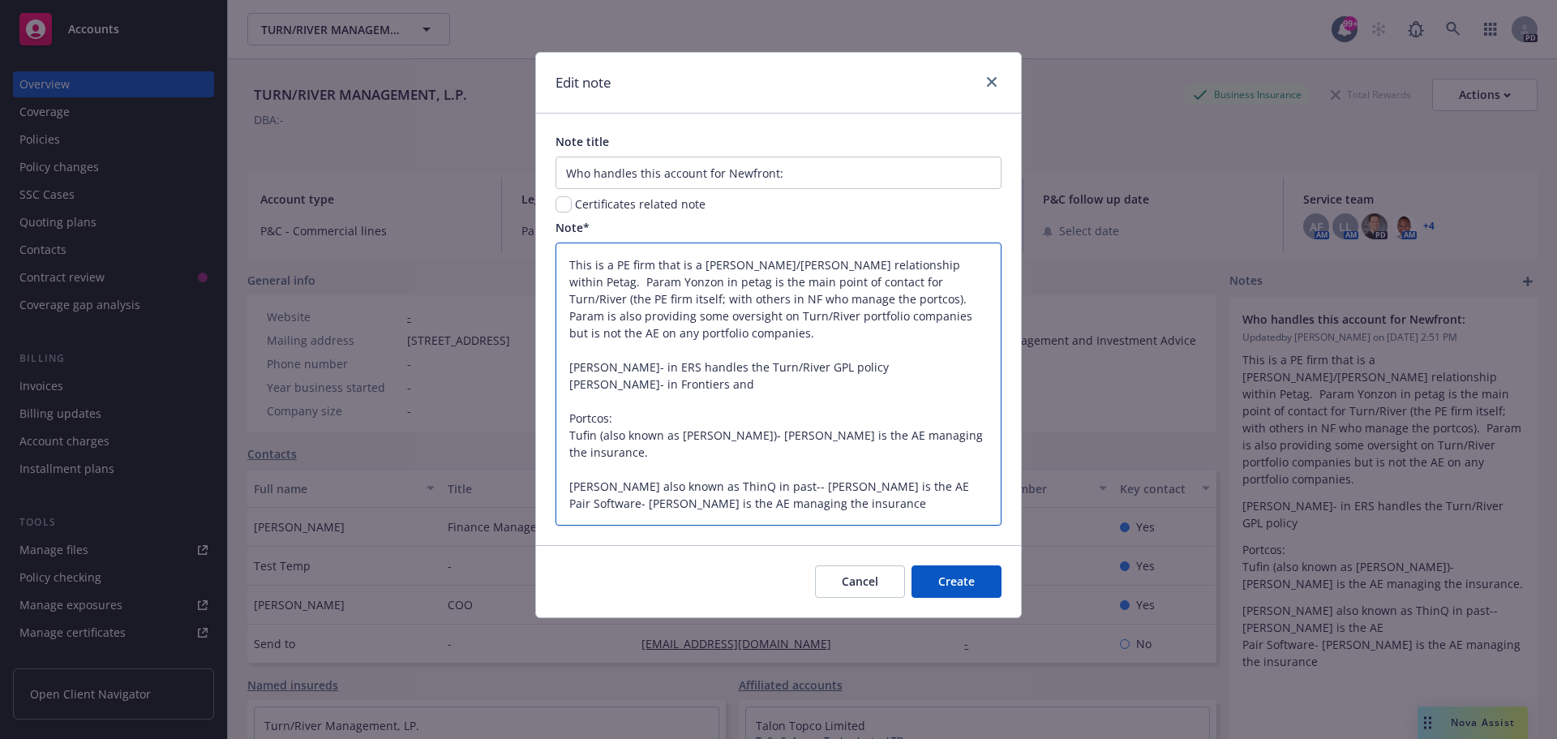
type textarea "x"
type textarea "This is a PE firm that is a [PERSON_NAME]/[PERSON_NAME] relationship within Pet…"
type textarea "x"
type textarea "This is a PE firm that is a [PERSON_NAME]/[PERSON_NAME] relationship within Pet…"
type textarea "x"
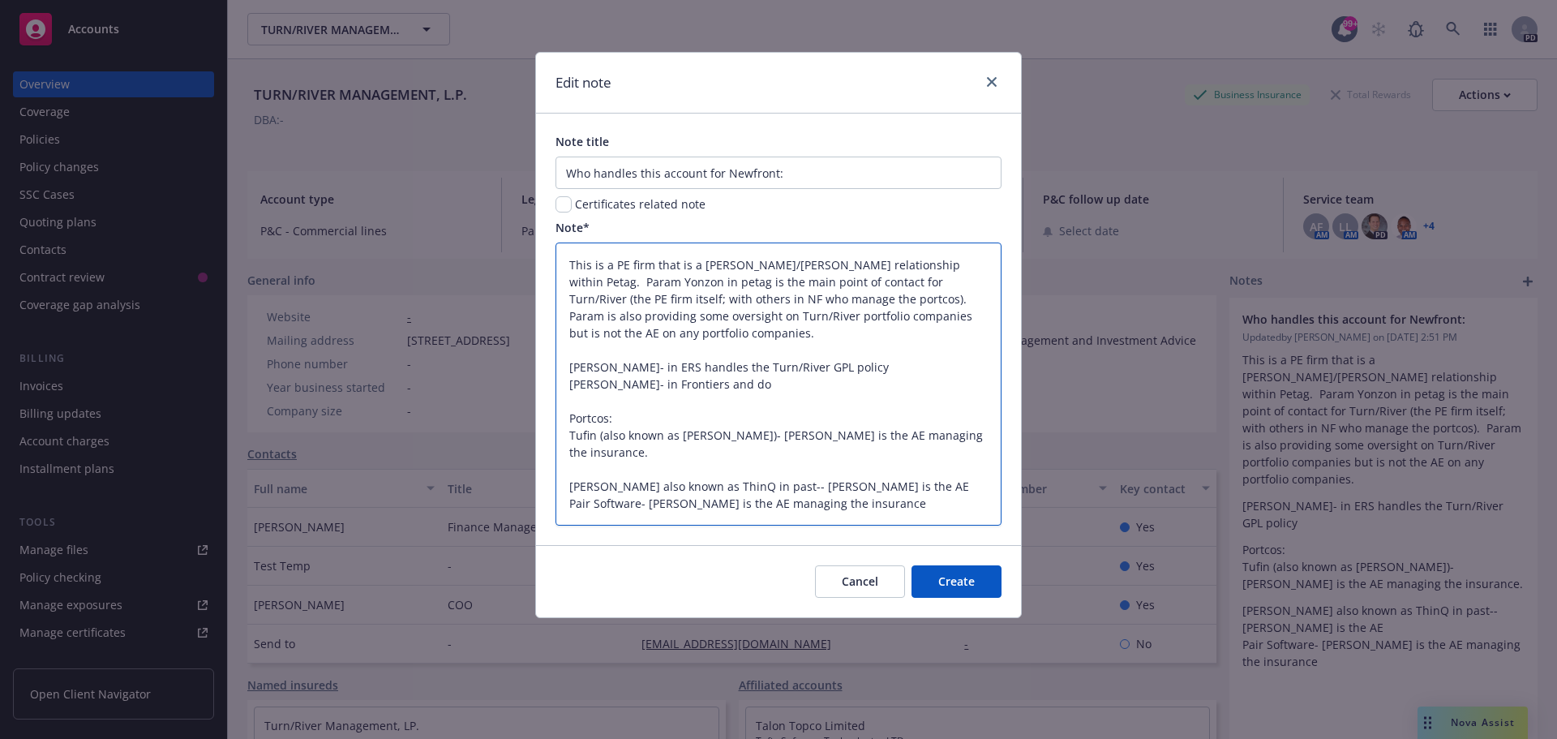
type textarea "This is a PE firm that is a [PERSON_NAME]/[PERSON_NAME] relationship within Pet…"
type textarea "x"
type textarea "This is a PE firm that is a [PERSON_NAME]/[PERSON_NAME] relationship within Pet…"
type textarea "x"
type textarea "This is a PE firm that is a [PERSON_NAME]/[PERSON_NAME] relationship within Pet…"
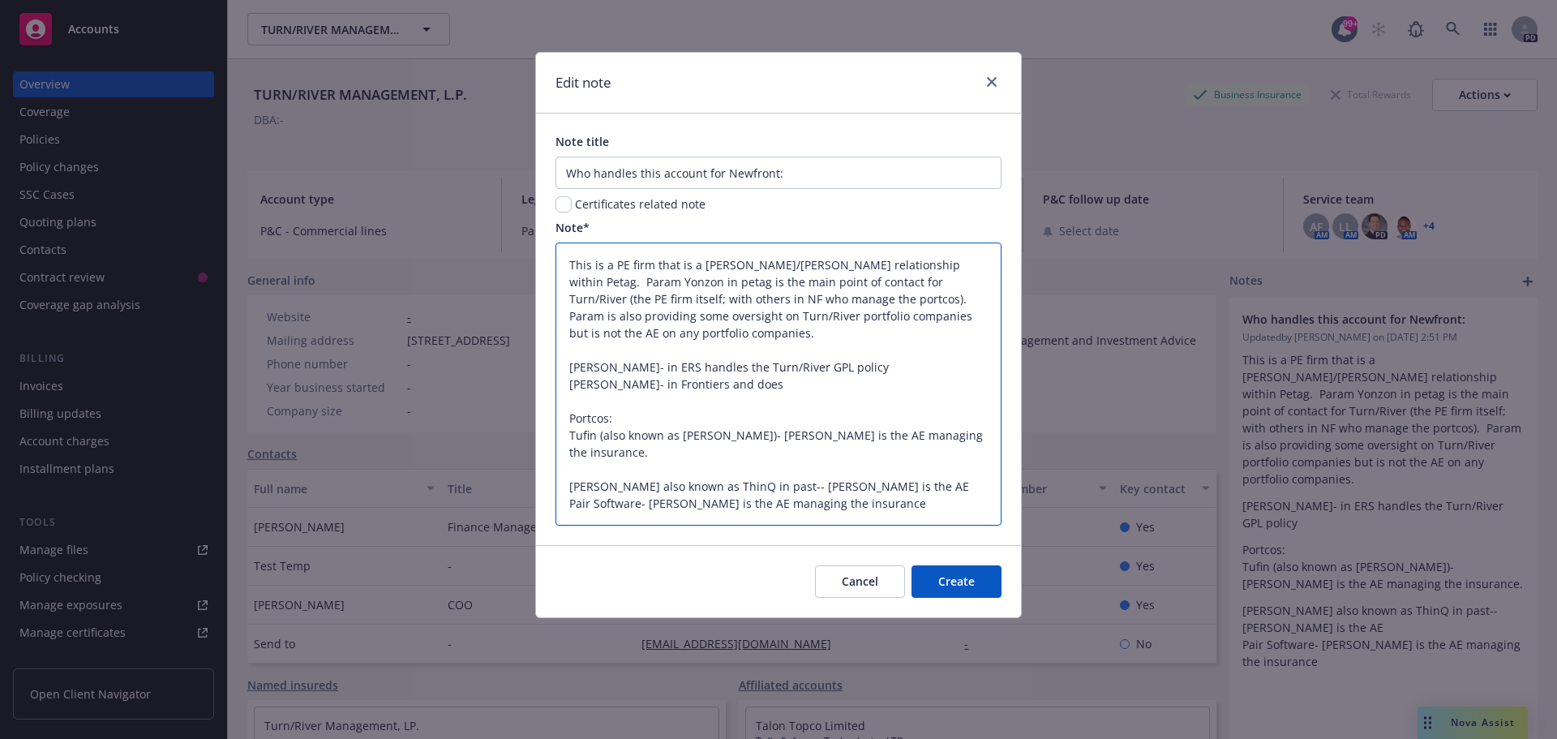
type textarea "x"
type textarea "This is a PE firm that is a [PERSON_NAME]/[PERSON_NAME] relationship within Pet…"
type textarea "x"
type textarea "This is a PE firm that is a [PERSON_NAME]/[PERSON_NAME] relationship within Pet…"
type textarea "x"
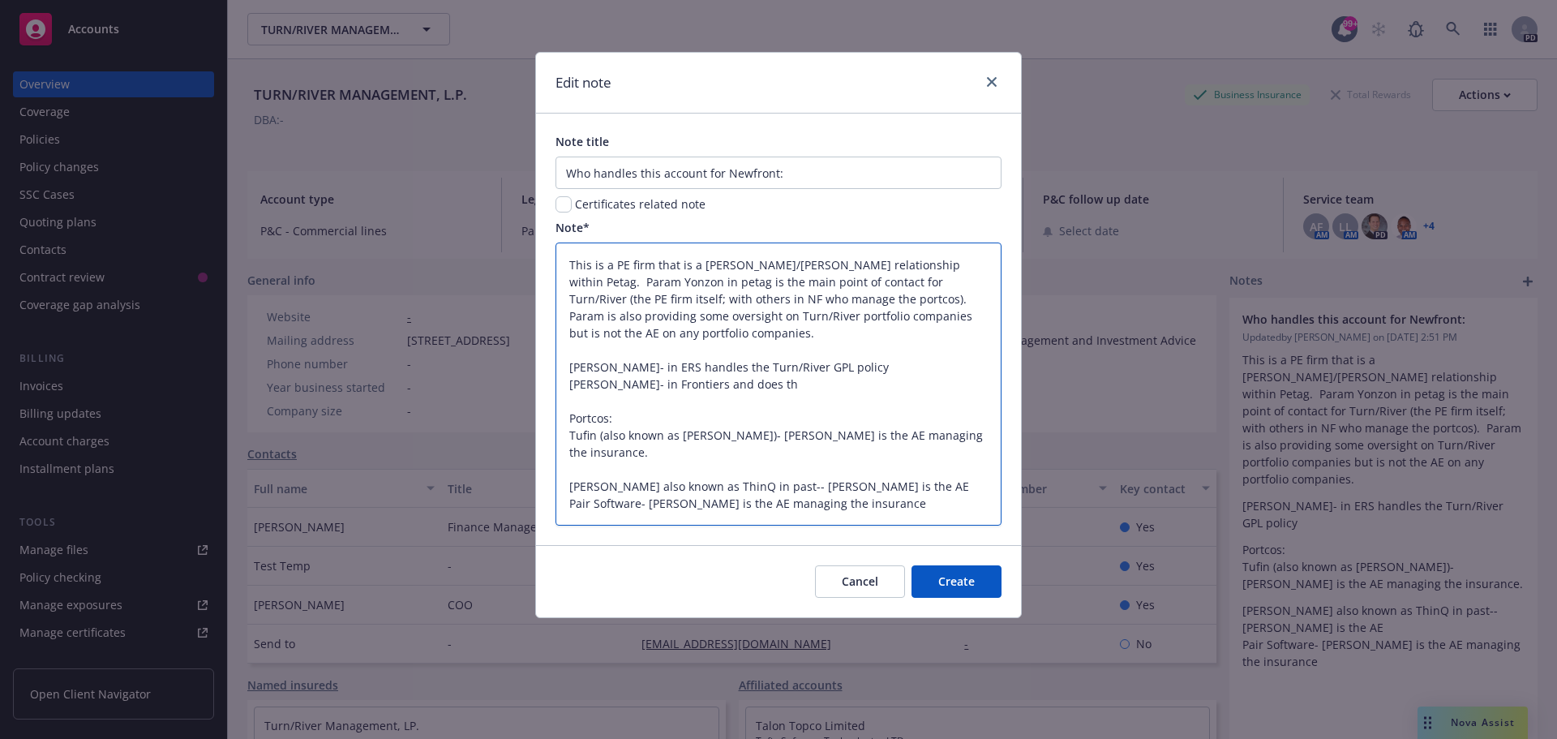
type textarea "This is a PE firm that is a [PERSON_NAME]/[PERSON_NAME] relationship within Pet…"
type textarea "x"
type textarea "This is a PE firm that is a [PERSON_NAME]/[PERSON_NAME] relationship within Pet…"
type textarea "x"
type textarea "This is a PE firm that is a [PERSON_NAME]/[PERSON_NAME] relationship within Pet…"
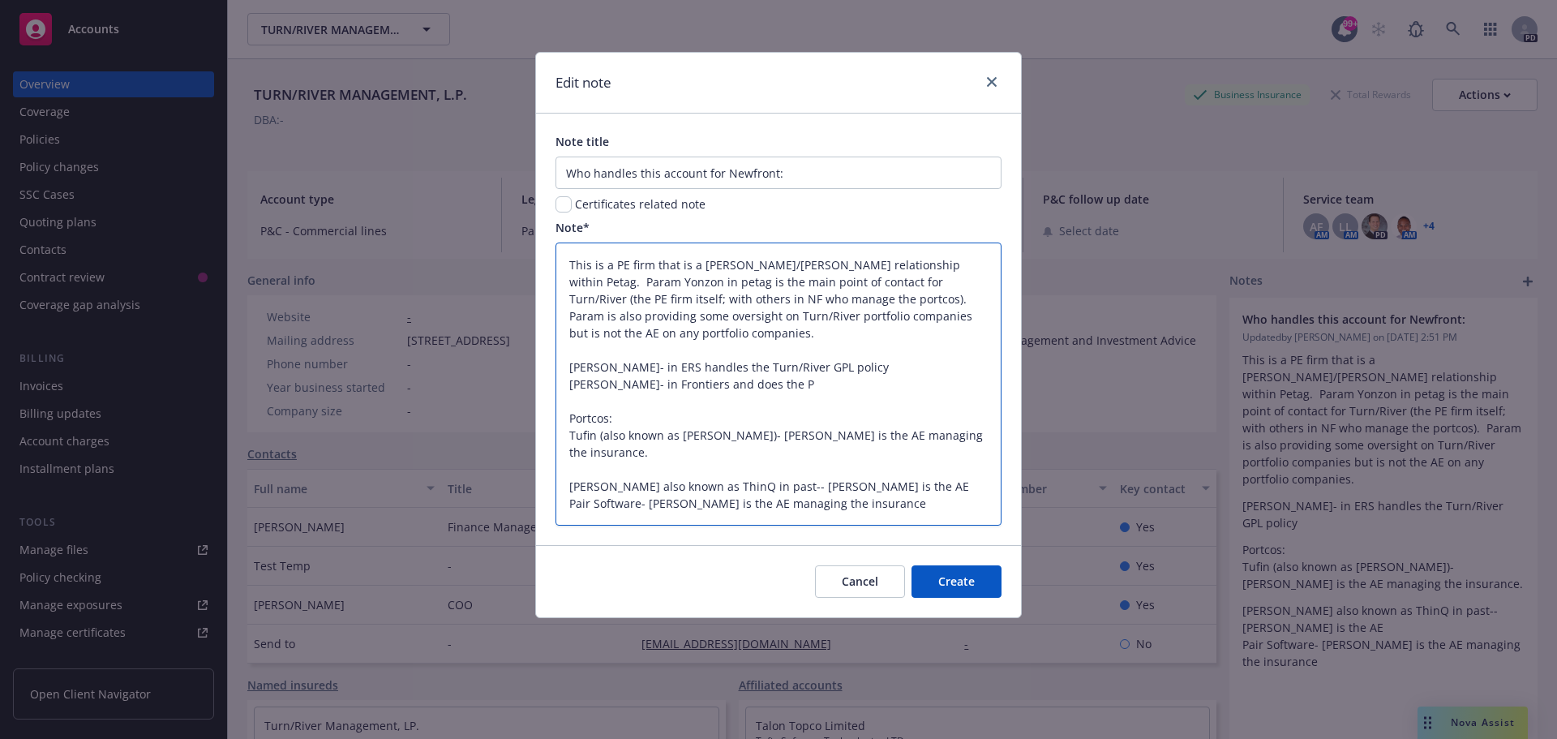
type textarea "x"
type textarea "This is a PE firm that is a [PERSON_NAME]/[PERSON_NAME] relationship within Pet…"
type textarea "x"
type textarea "This is a PE firm that is a [PERSON_NAME]/[PERSON_NAME] relationship within Pet…"
type textarea "x"
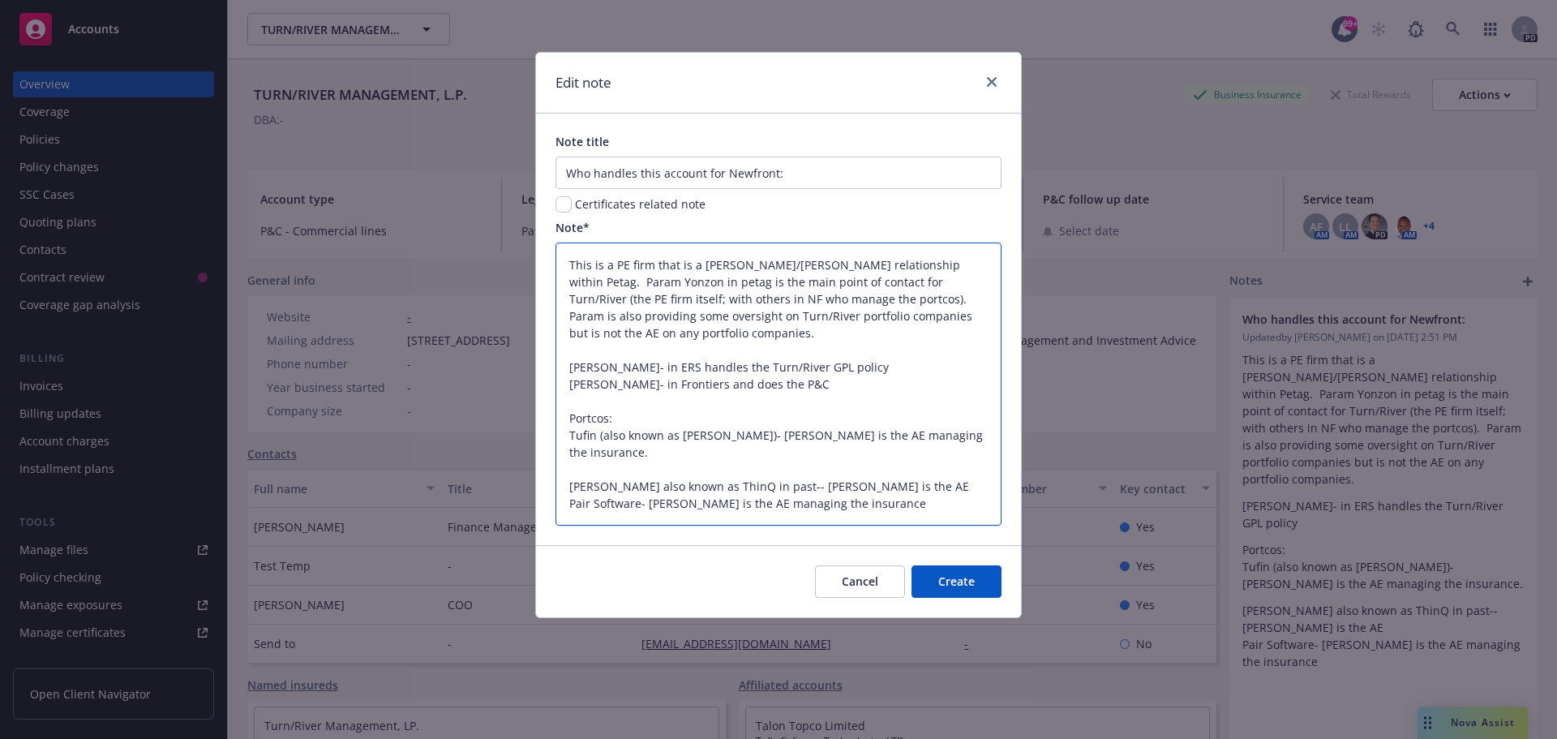
type textarea "This is a PE firm that is a [PERSON_NAME]/[PERSON_NAME] relationship within Pet…"
type textarea "x"
type textarea "This is a PE firm that is a [PERSON_NAME]/[PERSON_NAME] relationship within Pet…"
type textarea "x"
type textarea "This is a PE firm that is a [PERSON_NAME]/[PERSON_NAME] relationship within Pet…"
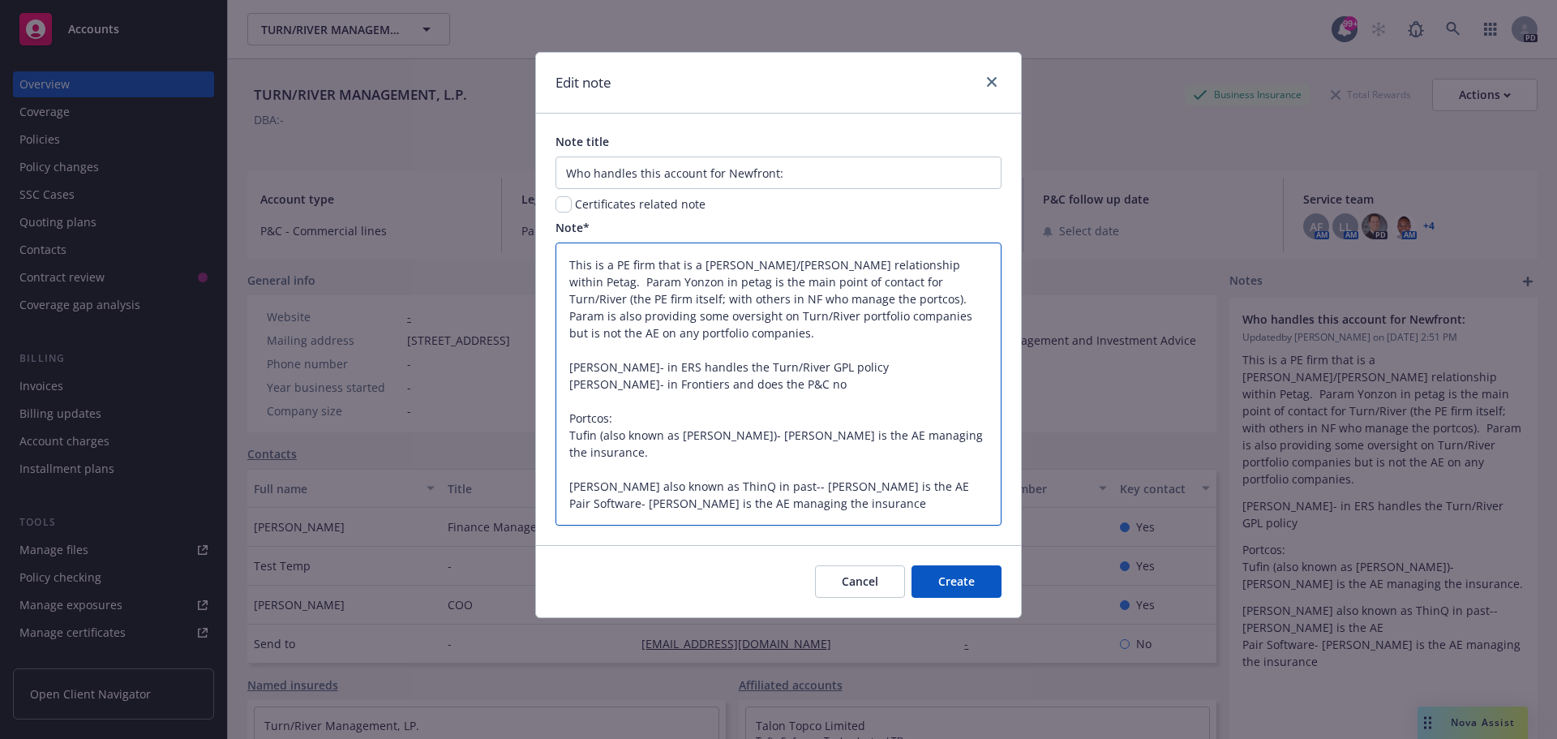
type textarea "x"
type textarea "This is a PE firm that is a [PERSON_NAME]/[PERSON_NAME] relationship within Pet…"
type textarea "x"
type textarea "This is a PE firm that is a [PERSON_NAME]/[PERSON_NAME] relationship within Pet…"
type textarea "x"
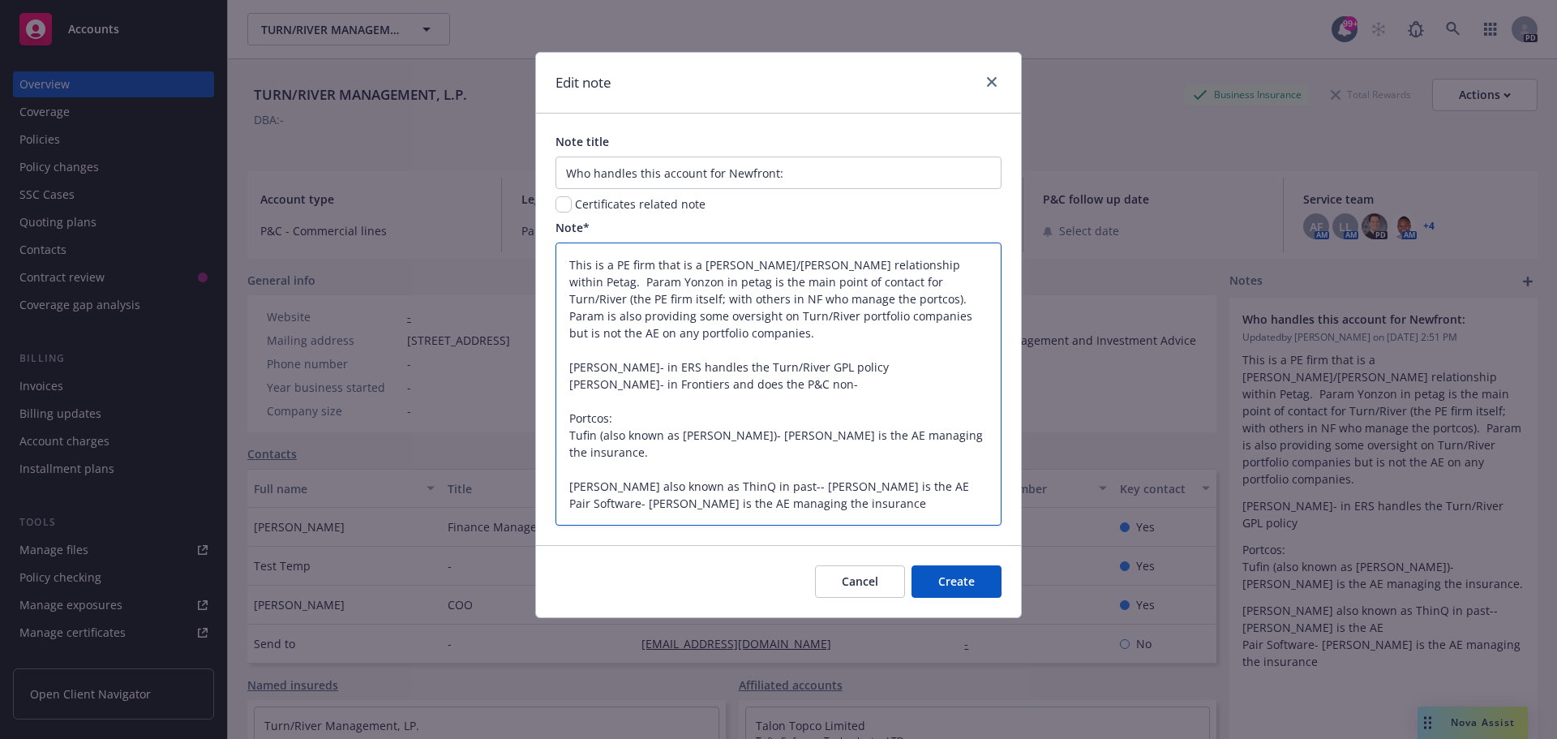
type textarea "This is a PE firm that is a [PERSON_NAME]/[PERSON_NAME] relationship within Pet…"
type textarea "x"
type textarea "This is a PE firm that is a [PERSON_NAME]/[PERSON_NAME] relationship within Pet…"
type textarea "x"
type textarea "This is a PE firm that is a [PERSON_NAME]/[PERSON_NAME] relationship within Pet…"
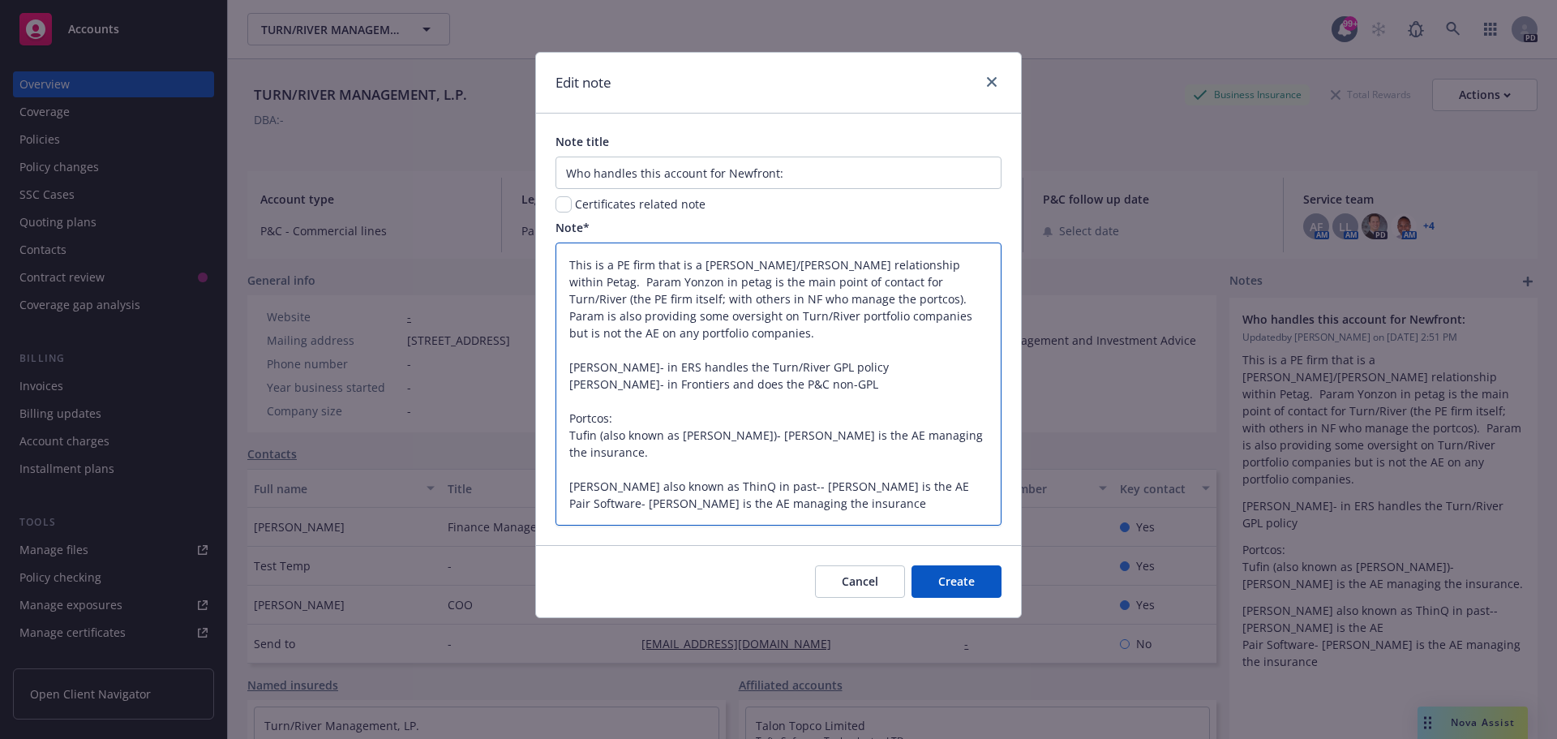
type textarea "x"
type textarea "This is a PE firm that is a [PERSON_NAME]/[PERSON_NAME] relationship within Pet…"
type textarea "x"
type textarea "This is a PE firm that is a [PERSON_NAME]/[PERSON_NAME] relationship within Pet…"
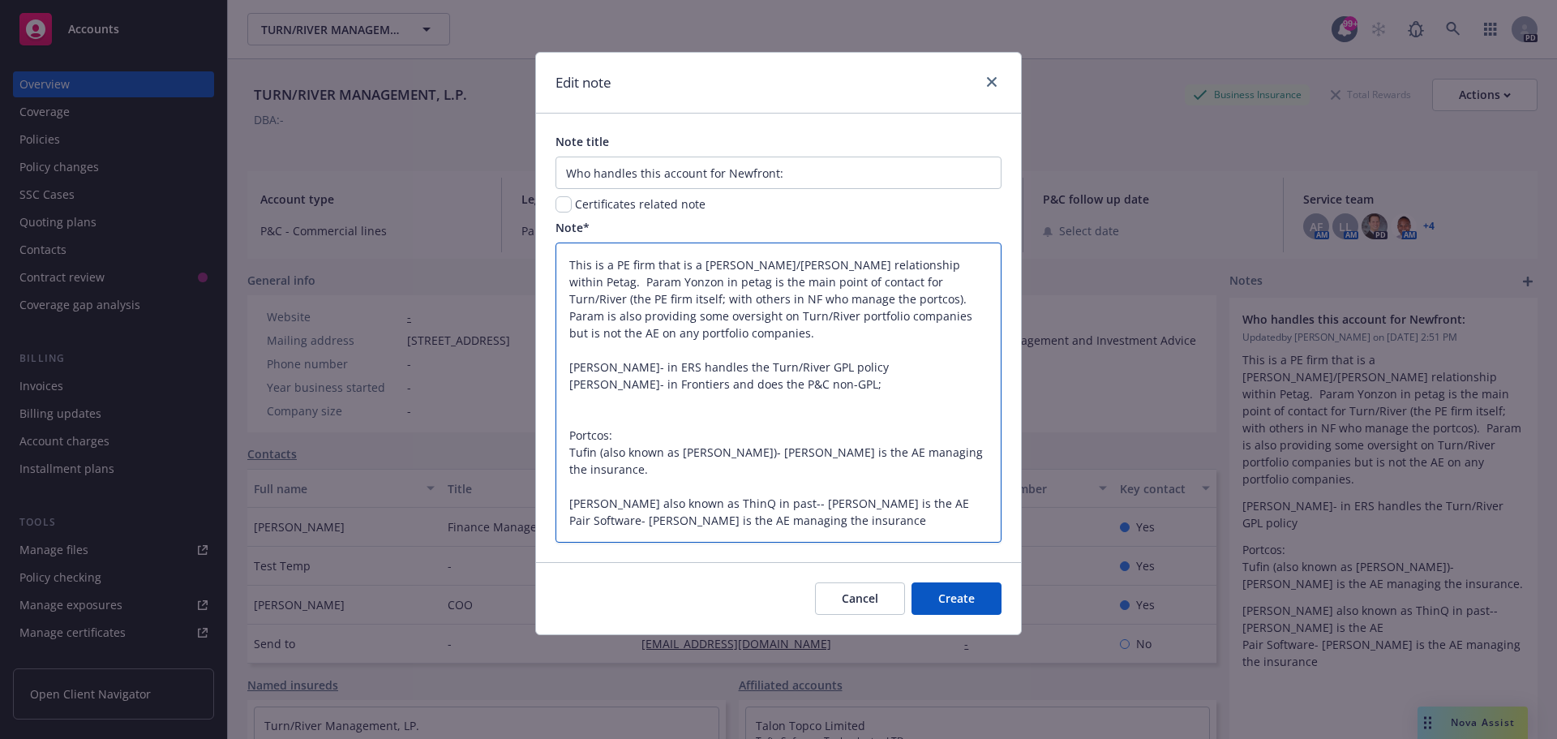
type textarea "x"
type textarea "This is a PE firm that is a [PERSON_NAME]/[PERSON_NAME] relationship within Pet…"
type textarea "x"
type textarea "This is a PE firm that is a [PERSON_NAME]/[PERSON_NAME] relationship within Pet…"
type textarea "x"
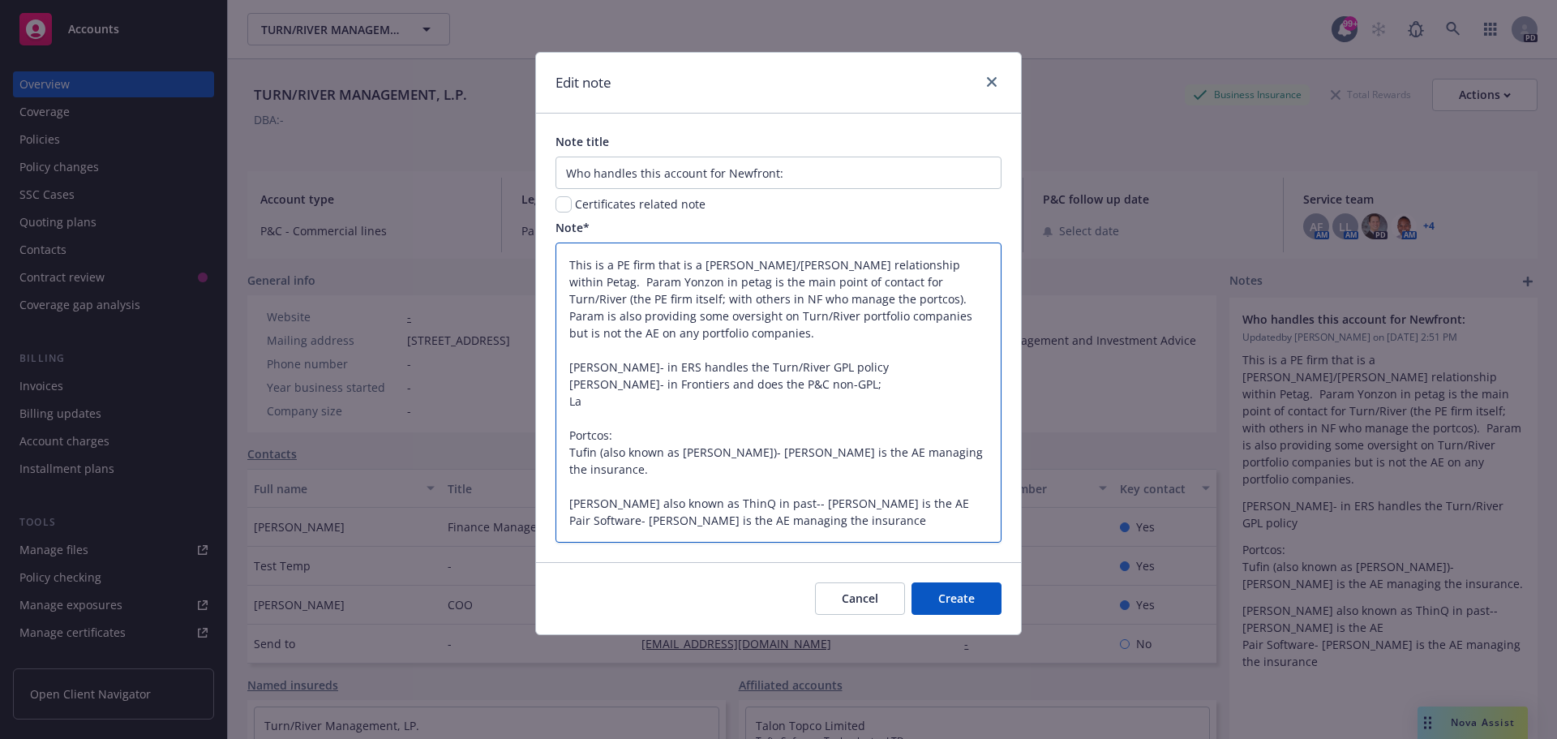
type textarea "This is a PE firm that is a [PERSON_NAME]/[PERSON_NAME] relationship within Pet…"
type textarea "x"
type textarea "This is a PE firm that is a [PERSON_NAME]/[PERSON_NAME] relationship within Pet…"
type textarea "x"
type textarea "This is a PE firm that is a [PERSON_NAME]/[PERSON_NAME] relationship within Pet…"
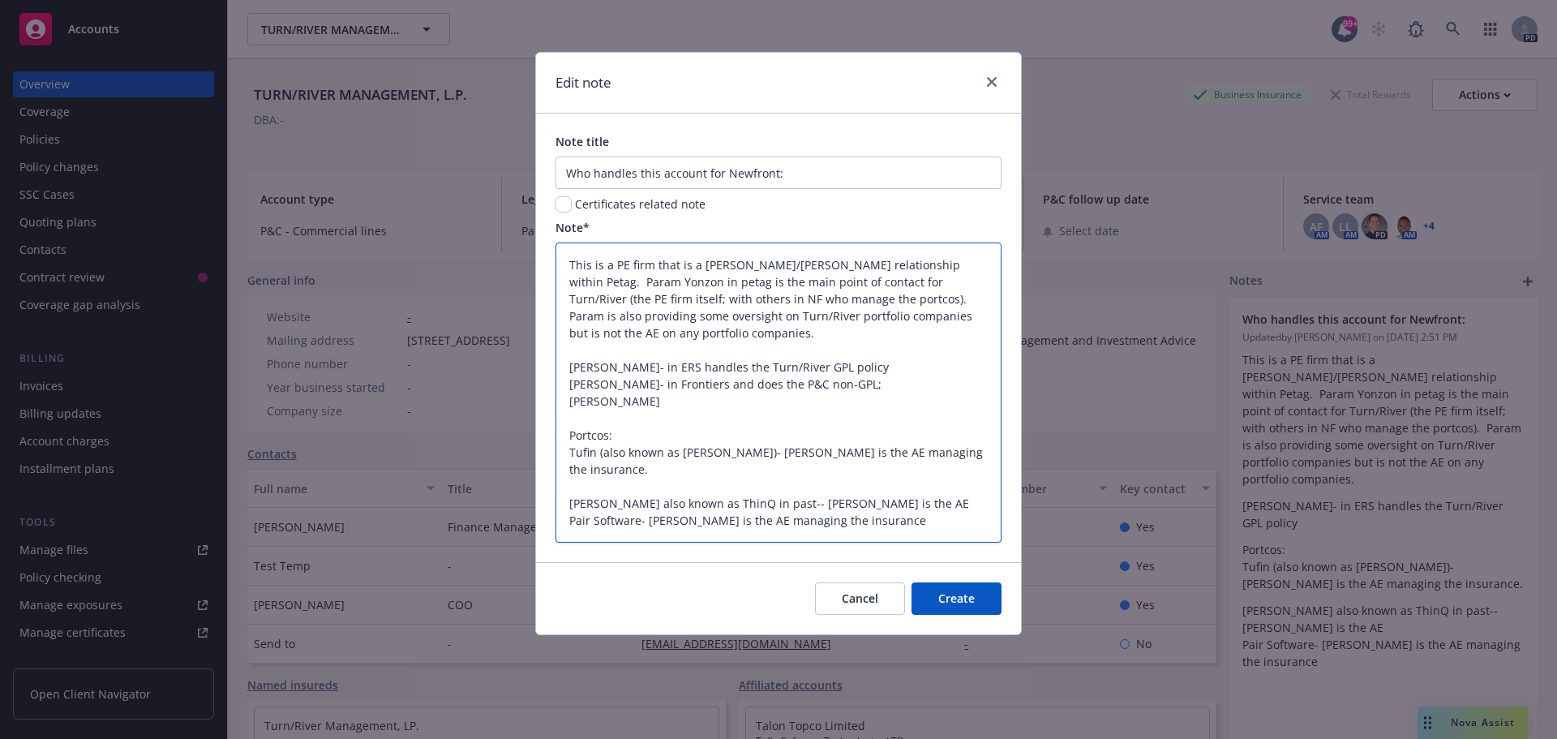
type textarea "x"
type textarea "This is a PE firm that is a [PERSON_NAME]/[PERSON_NAME] relationship within Pet…"
type textarea "x"
type textarea "This is a PE firm that is a [PERSON_NAME]/[PERSON_NAME] relationship within Pet…"
type textarea "x"
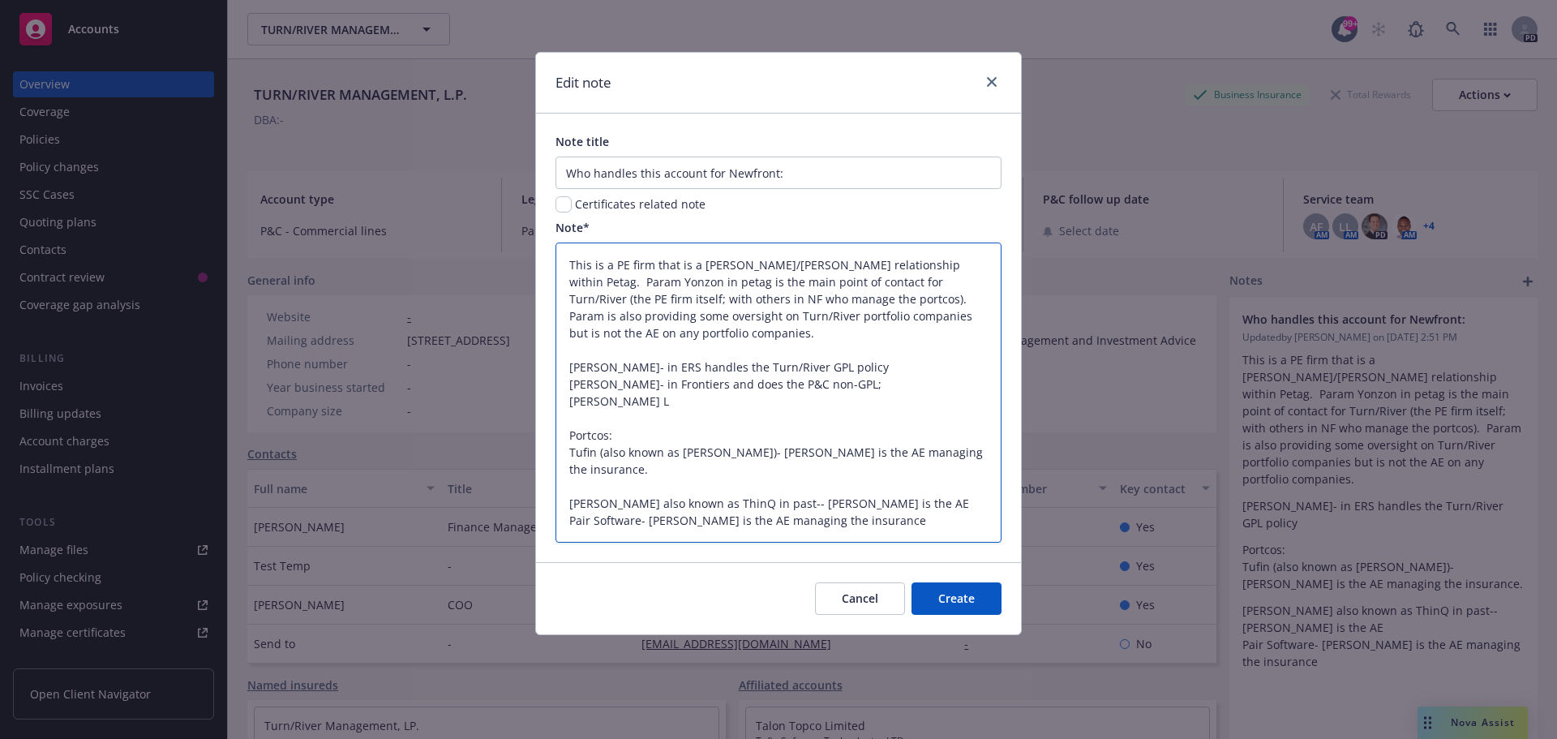
type textarea "This is a PE firm that is a [PERSON_NAME]/[PERSON_NAME] relationship within Pet…"
type textarea "x"
type textarea "This is a PE firm that is a [PERSON_NAME]/[PERSON_NAME] relationship within Pet…"
type textarea "x"
type textarea "This is a PE firm that is a [PERSON_NAME]/[PERSON_NAME] relationship within Pet…"
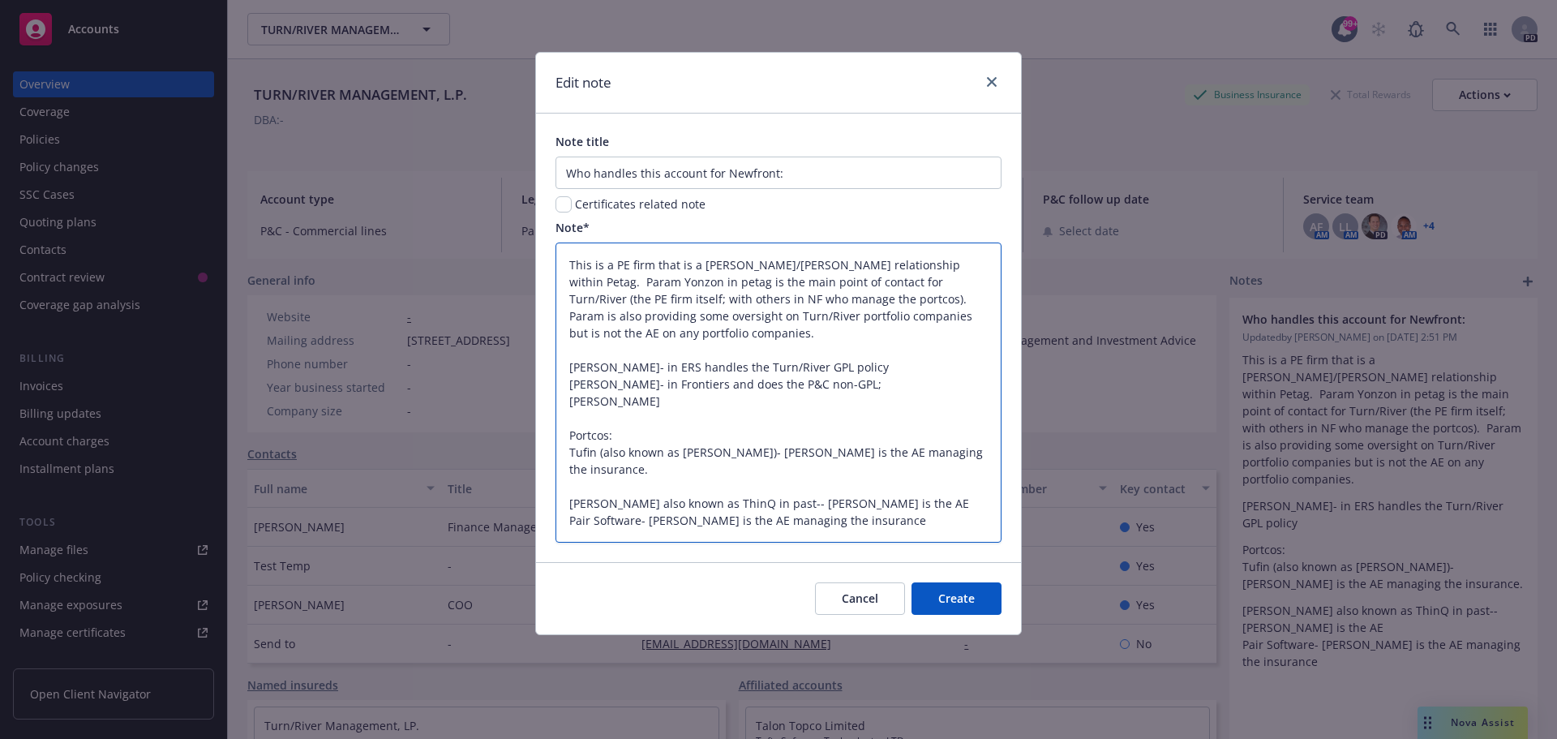
type textarea "x"
type textarea "This is a PE firm that is a [PERSON_NAME]/[PERSON_NAME] relationship within Pet…"
type textarea "x"
type textarea "This is a PE firm that is a [PERSON_NAME]/[PERSON_NAME] relationship within Pet…"
type textarea "x"
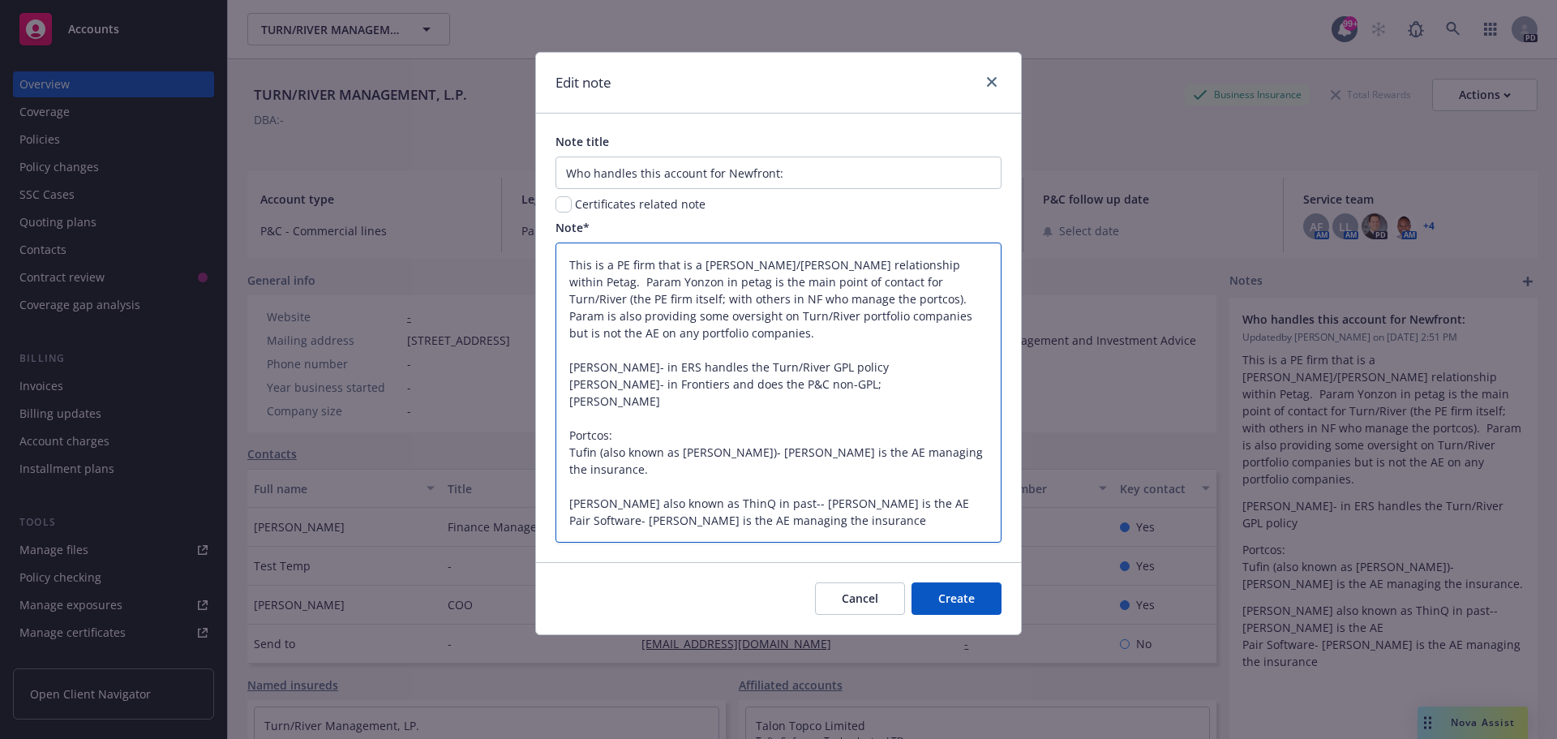
type textarea "This is a PE firm that is a [PERSON_NAME]/[PERSON_NAME] relationship within Pet…"
type textarea "x"
type textarea "This is a PE firm that is a [PERSON_NAME]/[PERSON_NAME] relationship within Pet…"
type textarea "x"
type textarea "This is a PE firm that is a [PERSON_NAME]/[PERSON_NAME] relationship within Pet…"
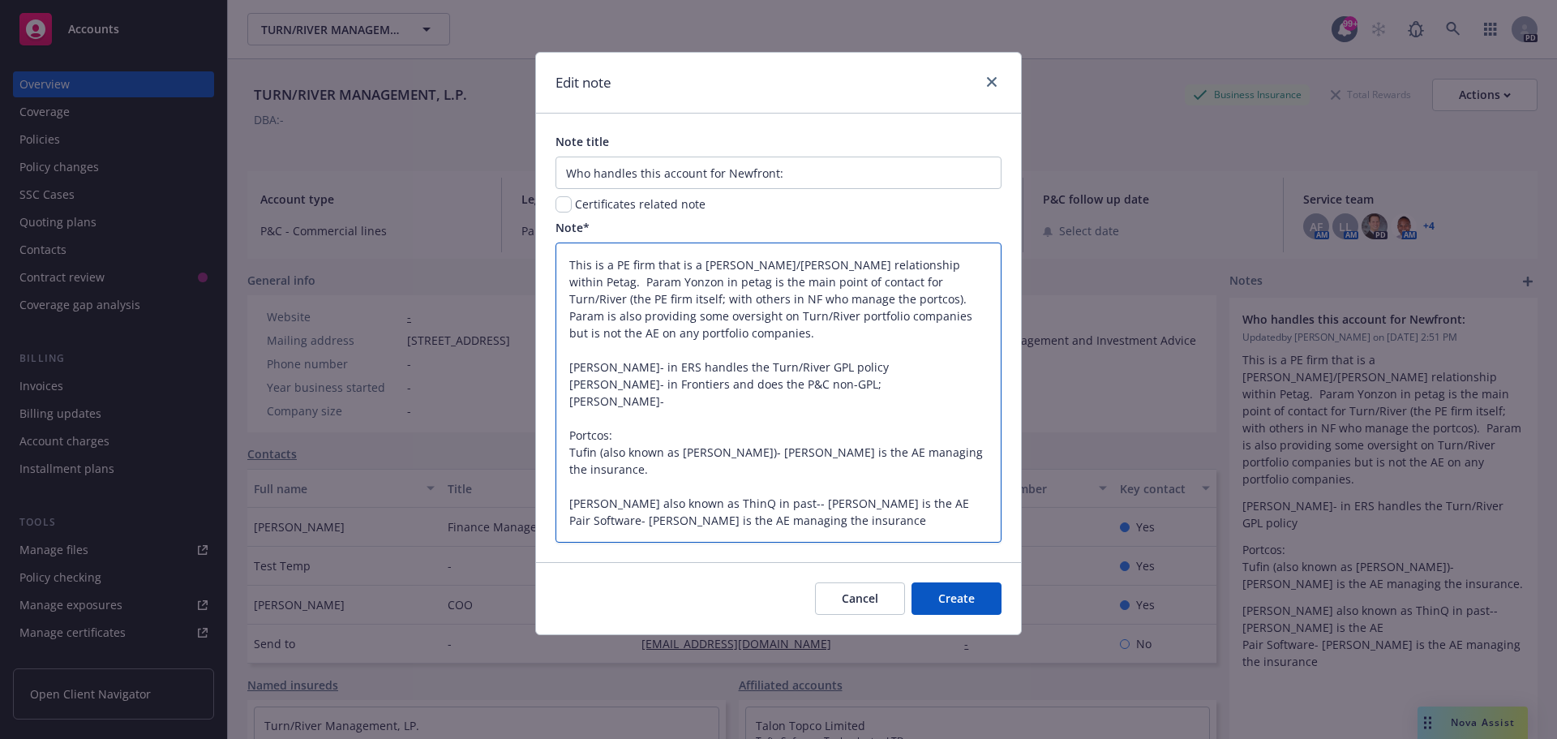
type textarea "x"
type textarea "This is a PE firm that is a [PERSON_NAME]/[PERSON_NAME] relationship within Pet…"
type textarea "x"
type textarea "This is a PE firm that is a [PERSON_NAME]/[PERSON_NAME] relationship within Pet…"
type textarea "x"
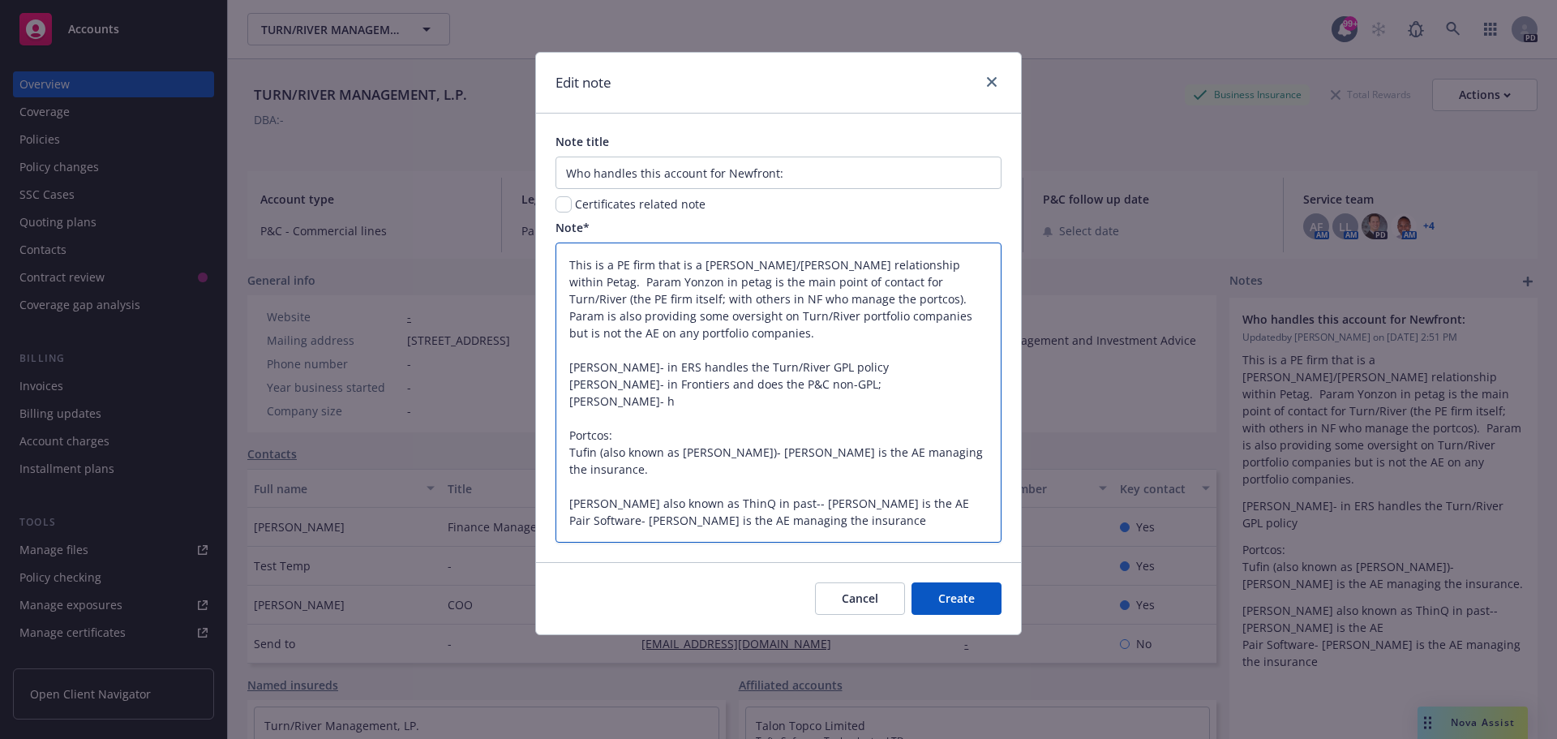
type textarea "This is a PE firm that is a [PERSON_NAME]/[PERSON_NAME] relationship within Pet…"
type textarea "x"
type textarea "This is a PE firm that is a [PERSON_NAME]/[PERSON_NAME] relationship within Pet…"
type textarea "x"
type textarea "This is a PE firm that is a [PERSON_NAME]/[PERSON_NAME] relationship within Pet…"
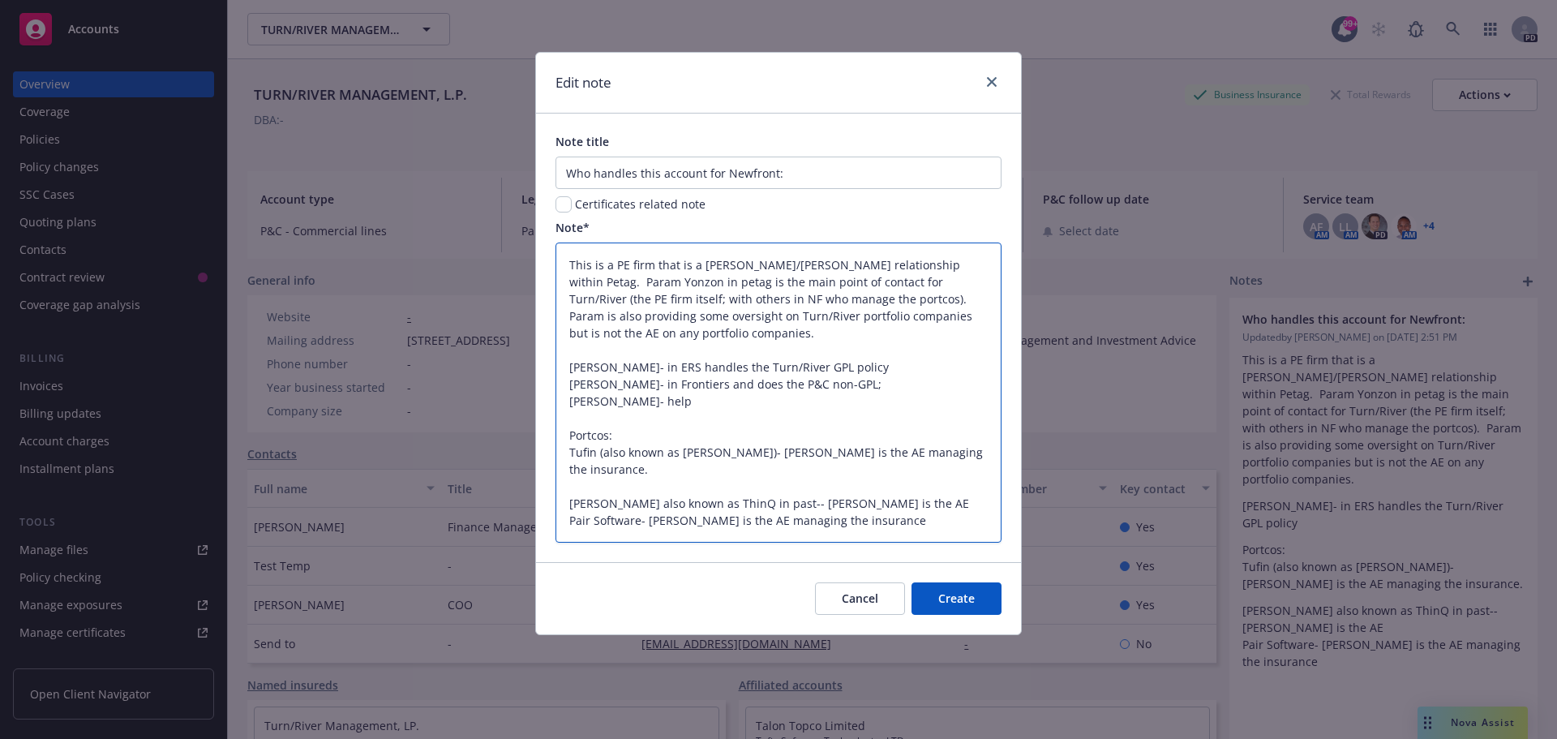
type textarea "x"
type textarea "This is a PE firm that is a [PERSON_NAME]/[PERSON_NAME] relationship within Pet…"
type textarea "x"
type textarea "This is a PE firm that is a [PERSON_NAME]/[PERSON_NAME] relationship within Pet…"
type textarea "x"
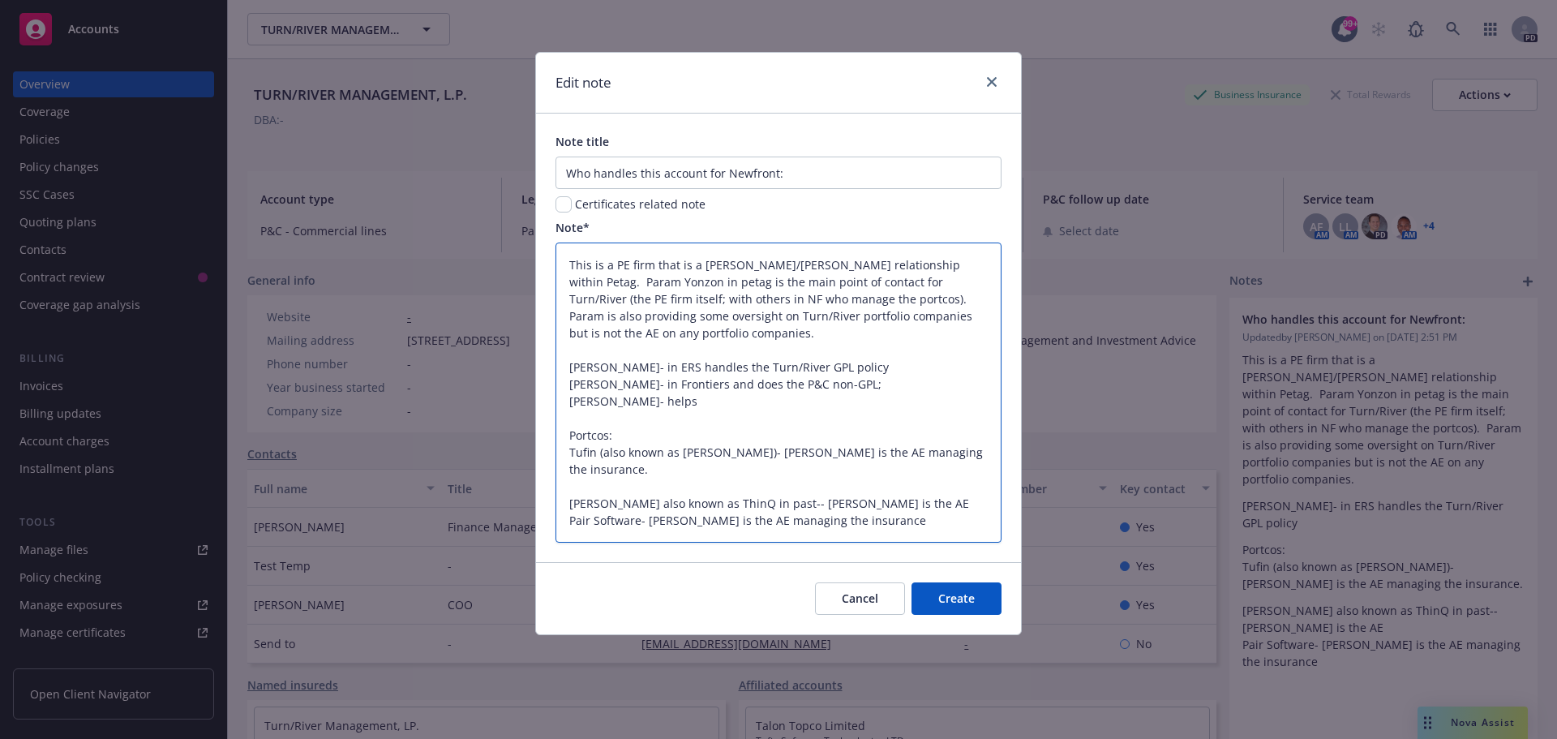
type textarea "This is a PE firm that is a [PERSON_NAME]/[PERSON_NAME] relationship within Pet…"
type textarea "x"
type textarea "This is a PE firm that is a [PERSON_NAME]/[PERSON_NAME] relationship within Pet…"
type textarea "x"
type textarea "This is a PE firm that is a [PERSON_NAME]/[PERSON_NAME] relationship within Pet…"
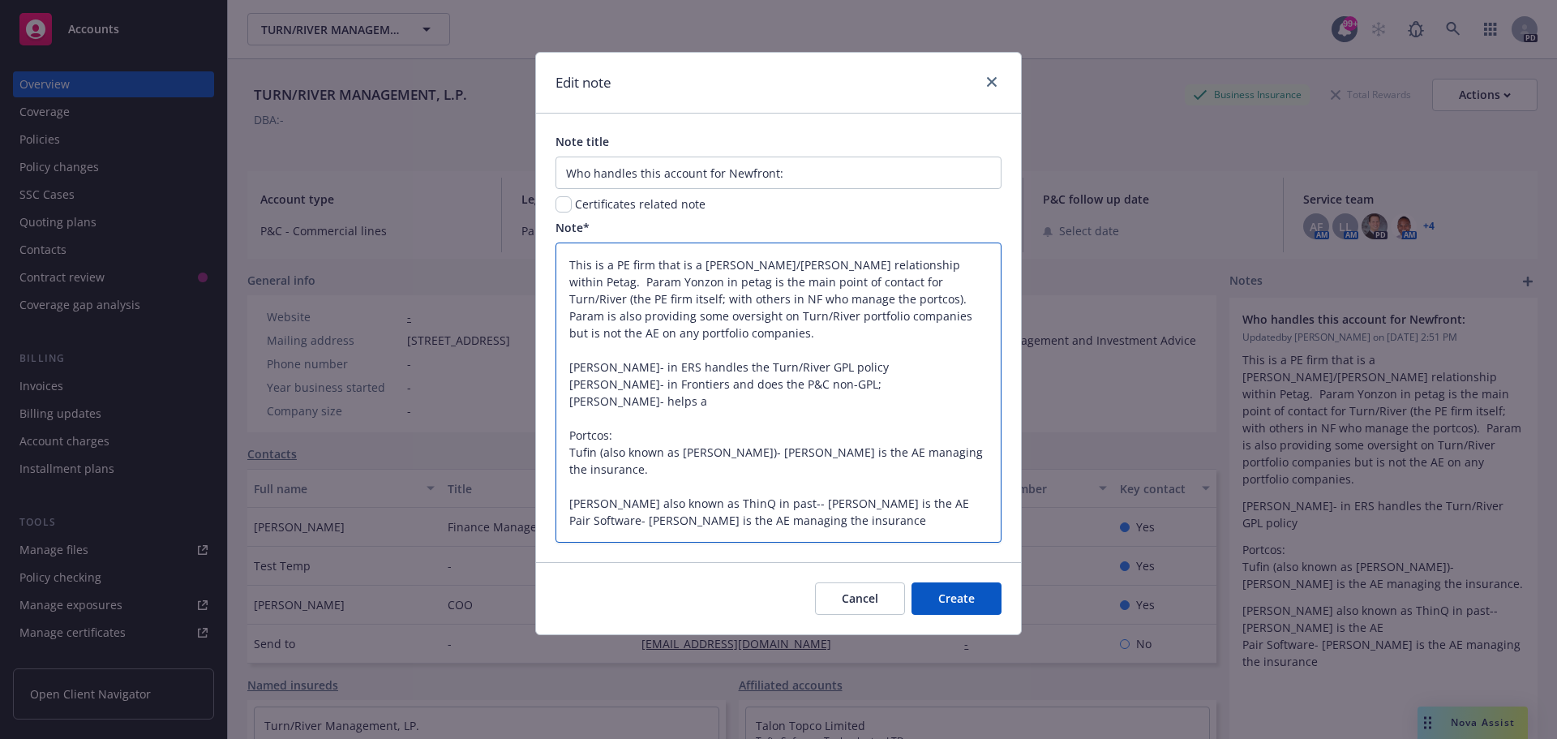
type textarea "x"
type textarea "This is a PE firm that is a [PERSON_NAME]/[PERSON_NAME] relationship within Pet…"
type textarea "x"
type textarea "This is a PE firm that is a [PERSON_NAME]/[PERSON_NAME] relationship within Pet…"
type textarea "x"
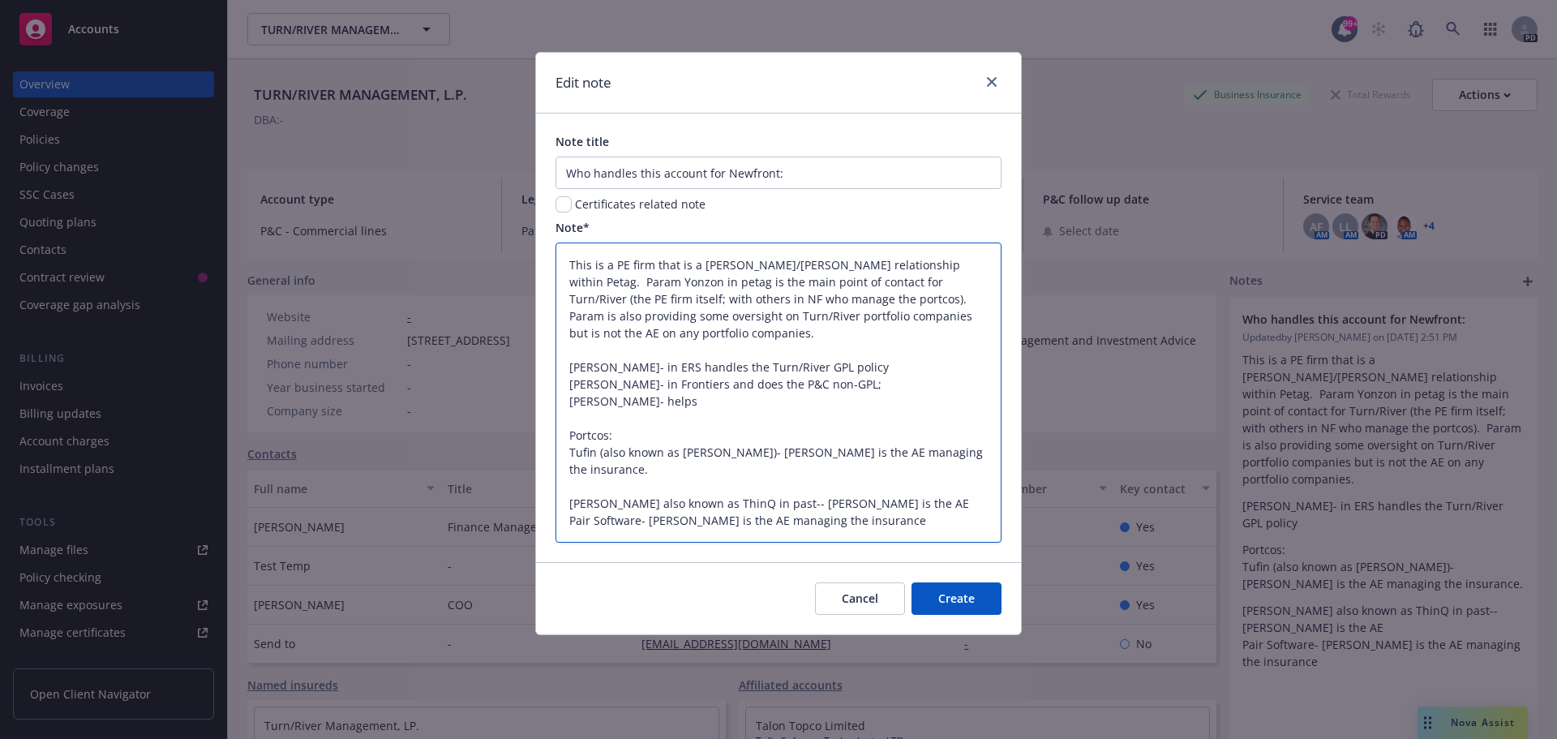
type textarea "This is a PE firm that is a [PERSON_NAME]/[PERSON_NAME] relationship within Pet…"
type textarea "x"
type textarea "This is a PE firm that is a [PERSON_NAME]/[PERSON_NAME] relationship within Pet…"
type textarea "x"
type textarea "This is a PE firm that is a [PERSON_NAME]/[PERSON_NAME] relationship within Pet…"
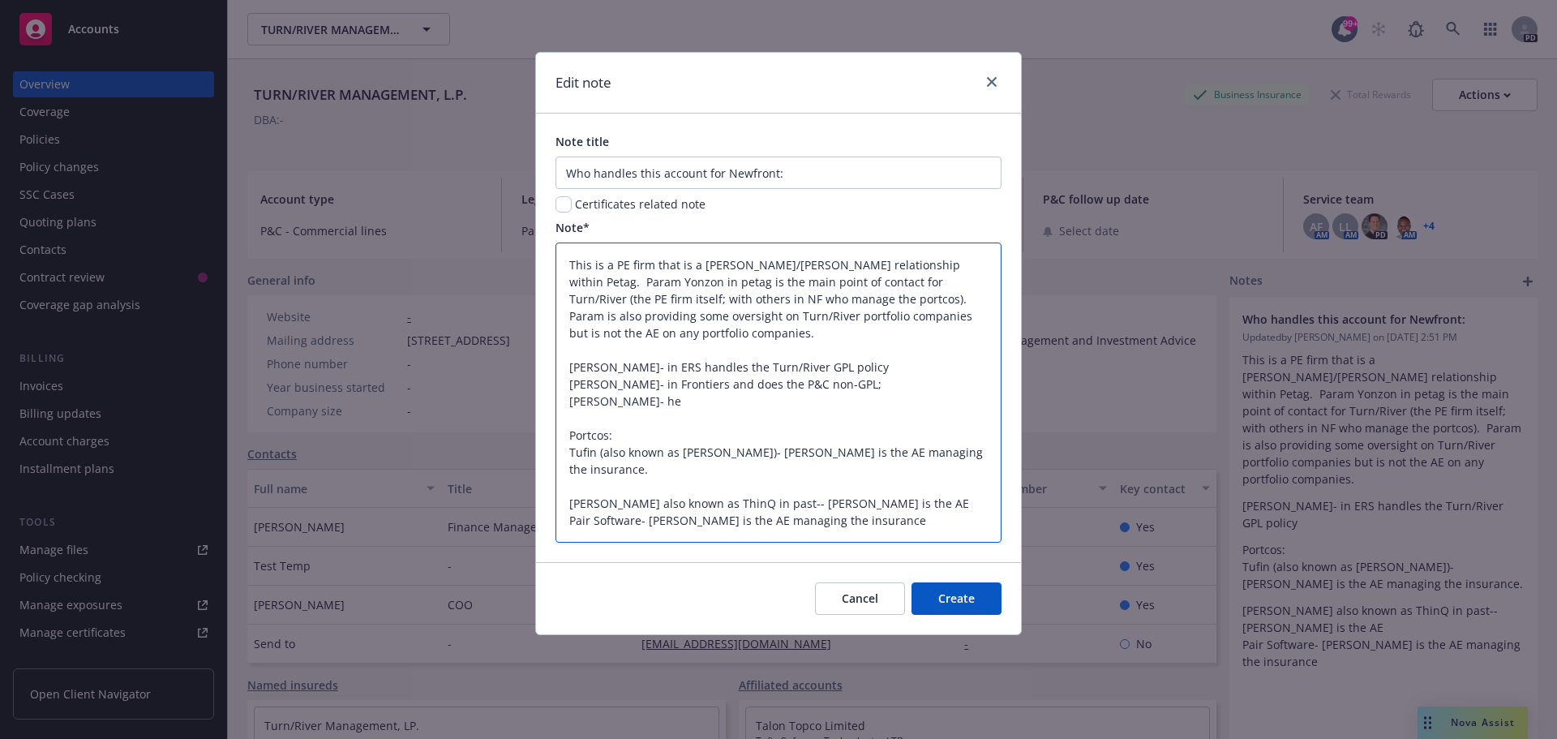
type textarea "x"
type textarea "This is a PE firm that is a [PERSON_NAME]/[PERSON_NAME] relationship within Pet…"
type textarea "x"
type textarea "This is a PE firm that is a [PERSON_NAME]/[PERSON_NAME] relationship within Pet…"
type textarea "x"
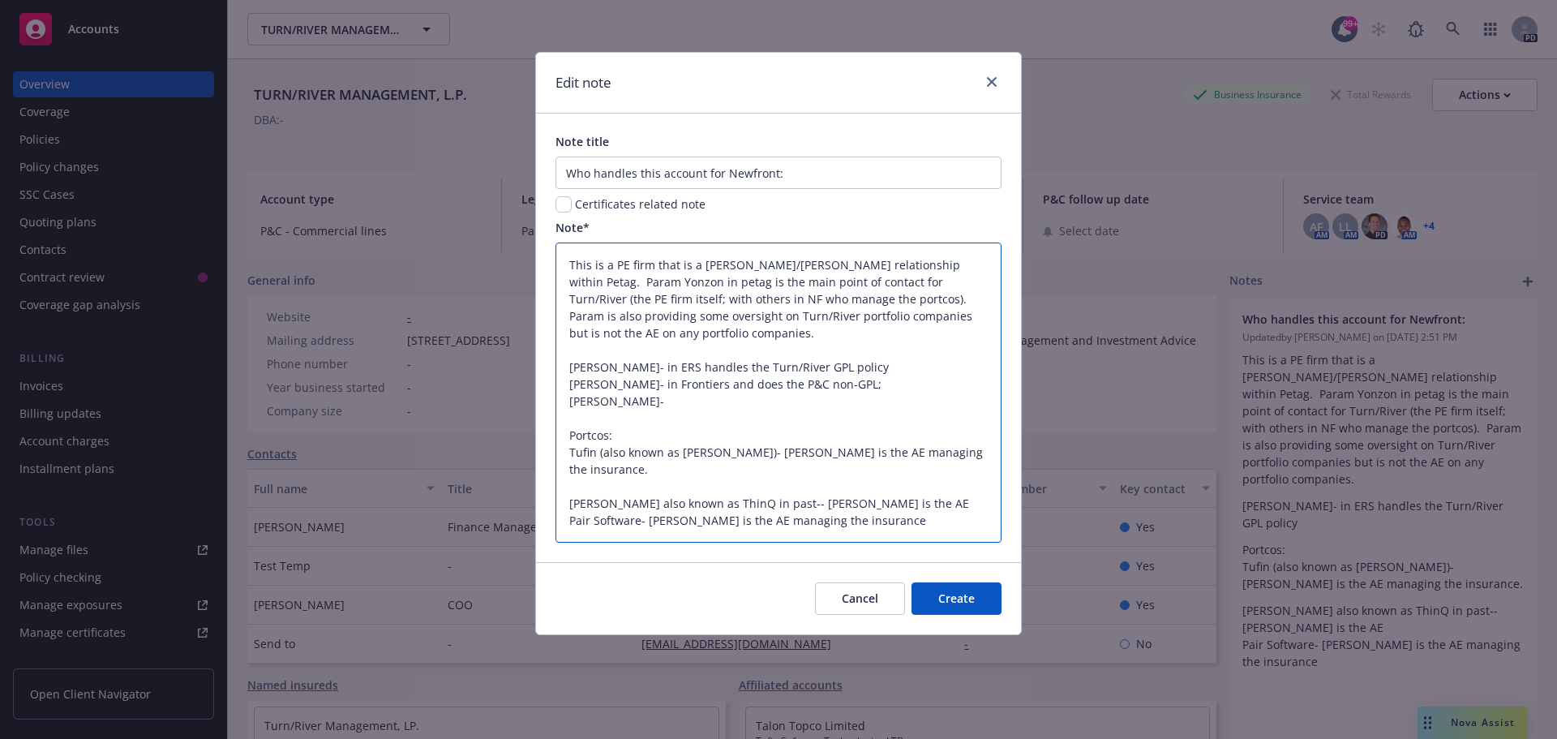
type textarea "This is a PE firm that is a [PERSON_NAME]/[PERSON_NAME] relationship within Pet…"
type textarea "x"
type textarea "This is a PE firm that is a [PERSON_NAME]/[PERSON_NAME] relationship within Pet…"
type textarea "x"
type textarea "This is a PE firm that is a [PERSON_NAME]/[PERSON_NAME] relationship within Pet…"
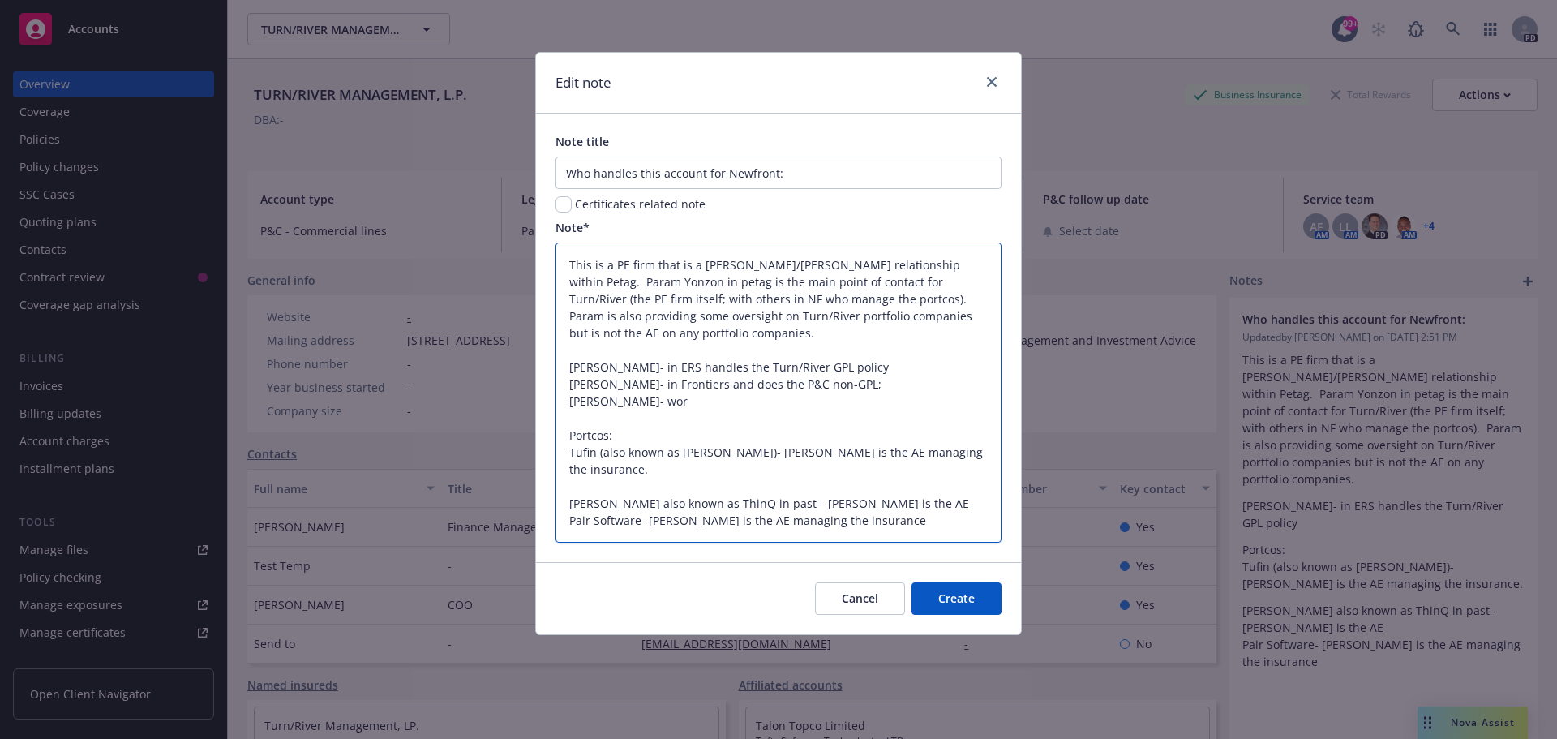
type textarea "x"
type textarea "This is a PE firm that is a [PERSON_NAME]/[PERSON_NAME] relationship within Pet…"
type textarea "x"
type textarea "This is a PE firm that is a [PERSON_NAME]/[PERSON_NAME] relationship within Pet…"
type textarea "x"
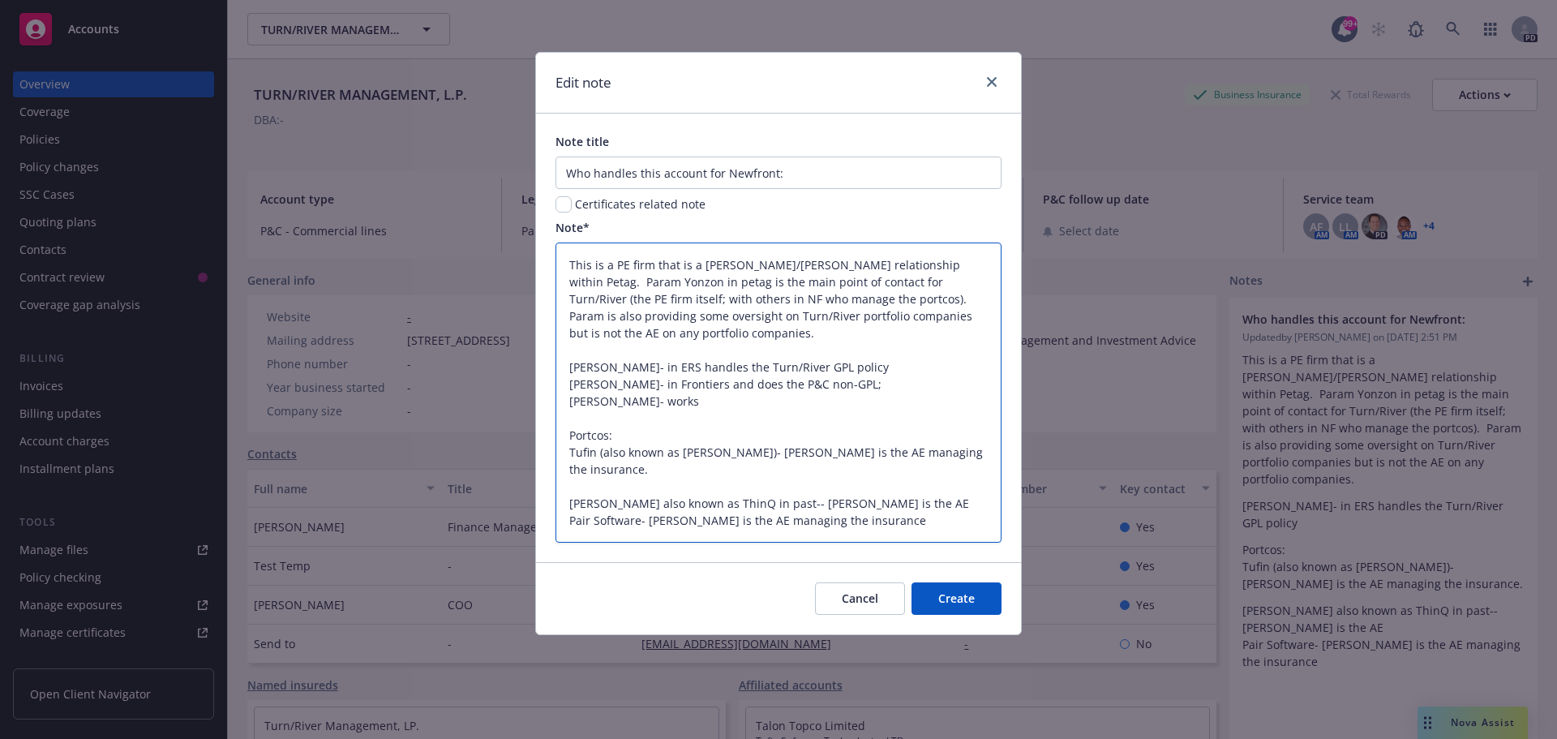
type textarea "This is a PE firm that is a [PERSON_NAME]/[PERSON_NAME] relationship within Pet…"
type textarea "x"
type textarea "This is a PE firm that is a [PERSON_NAME]/[PERSON_NAME] relationship within Pet…"
type textarea "x"
type textarea "This is a PE firm that is a [PERSON_NAME]/[PERSON_NAME] relationship within Pet…"
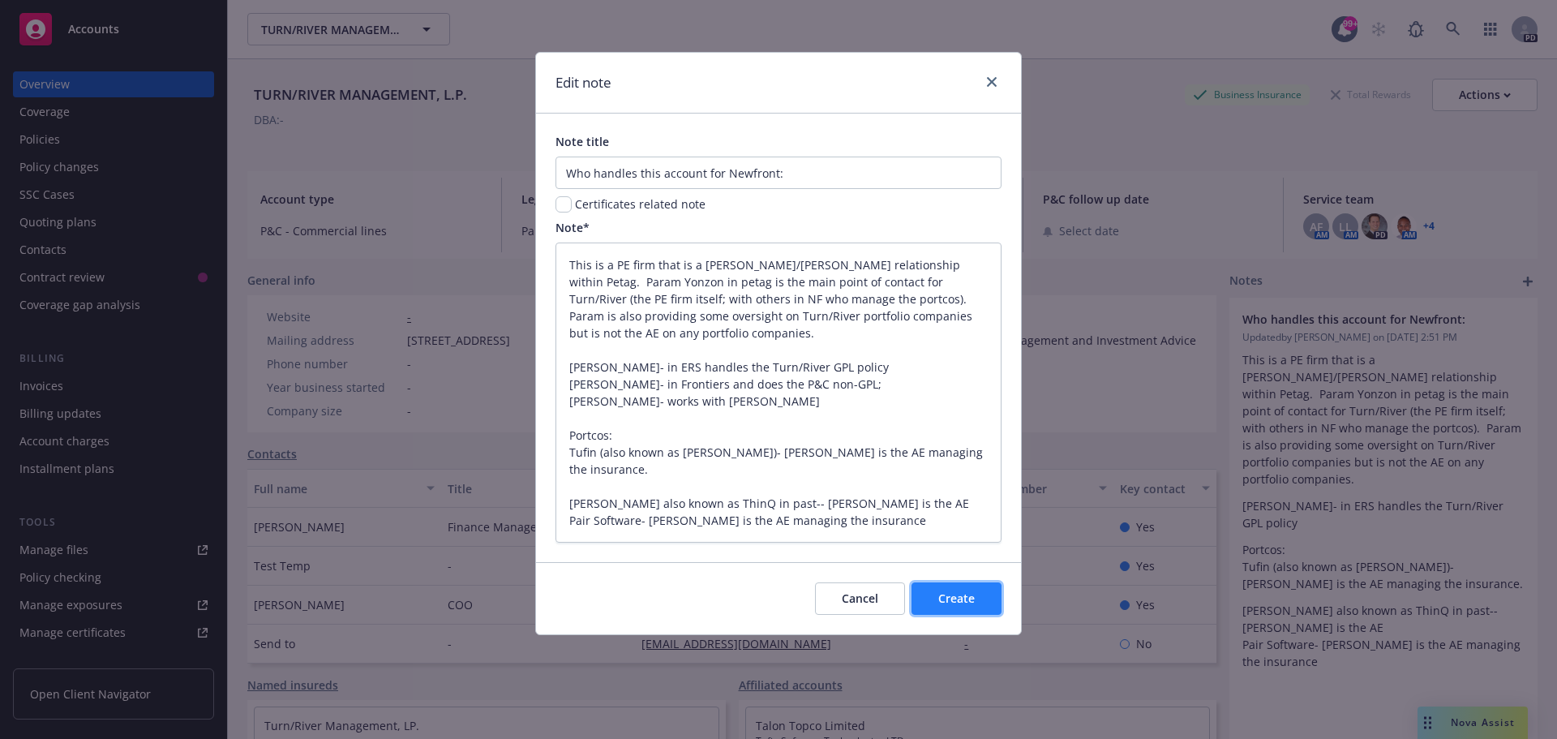
click at [969, 601] on span "Create" at bounding box center [956, 597] width 36 height 15
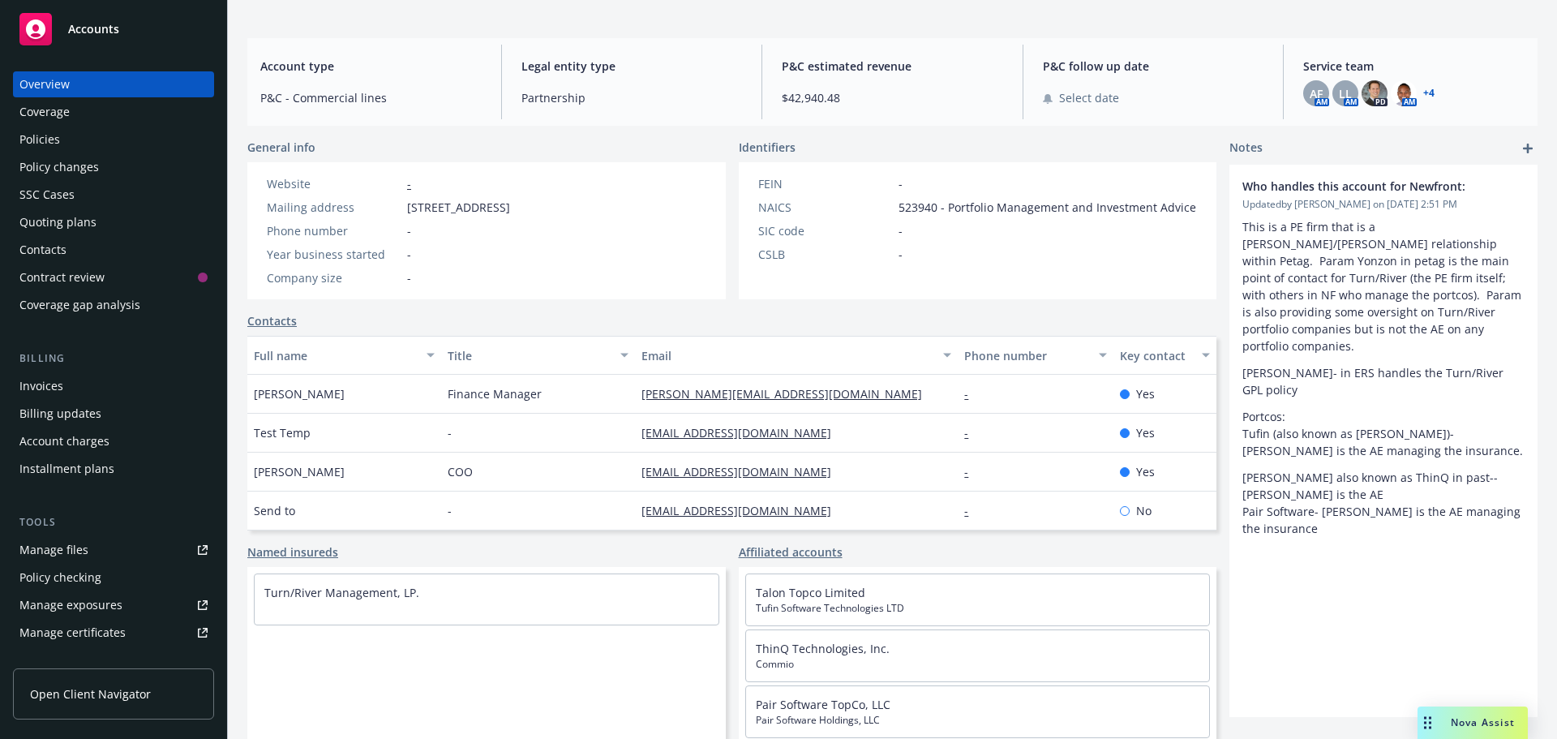
scroll to position [52, 0]
